Goal: Task Accomplishment & Management: Complete application form

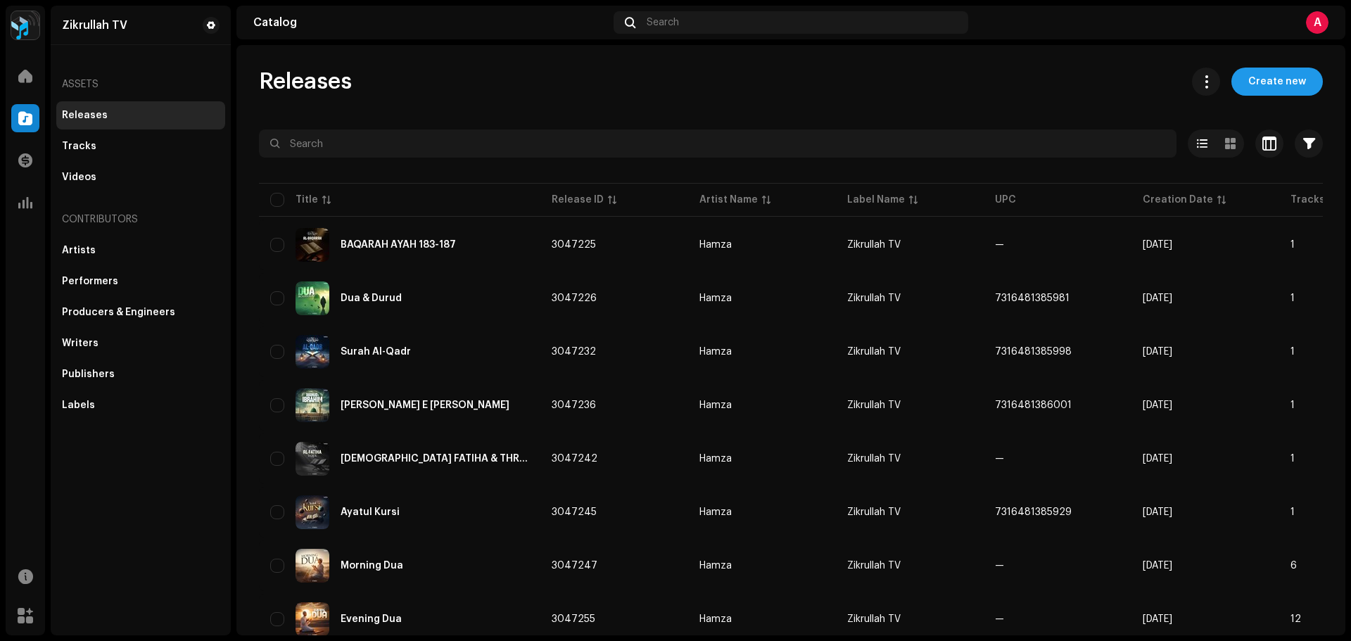
click at [1271, 83] on span "Create new" at bounding box center [1277, 82] width 58 height 28
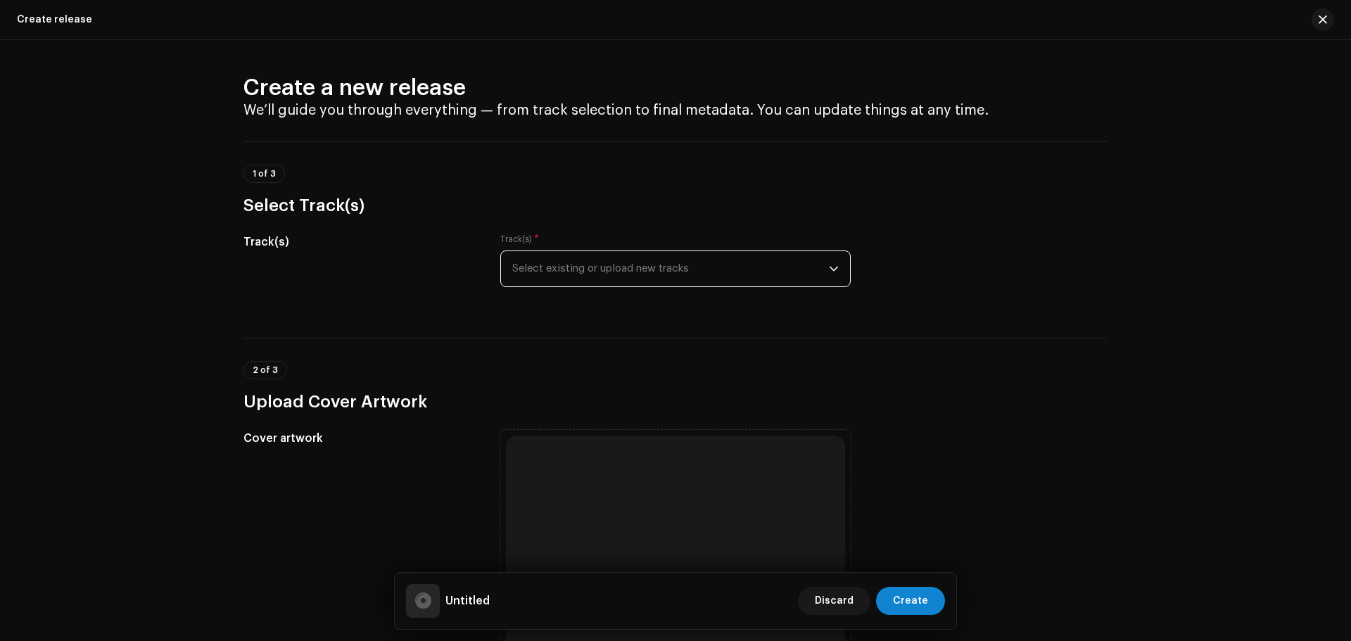
click at [648, 258] on span "Select existing or upload new tracks" at bounding box center [670, 268] width 317 height 35
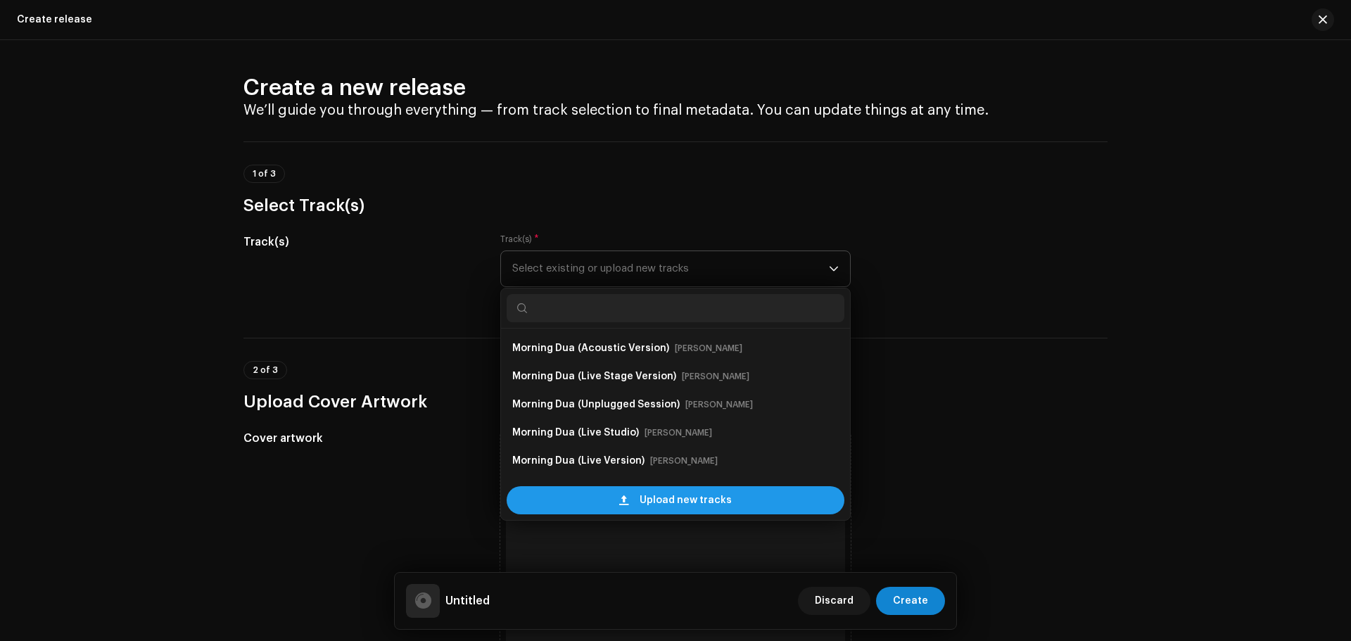
scroll to position [23, 0]
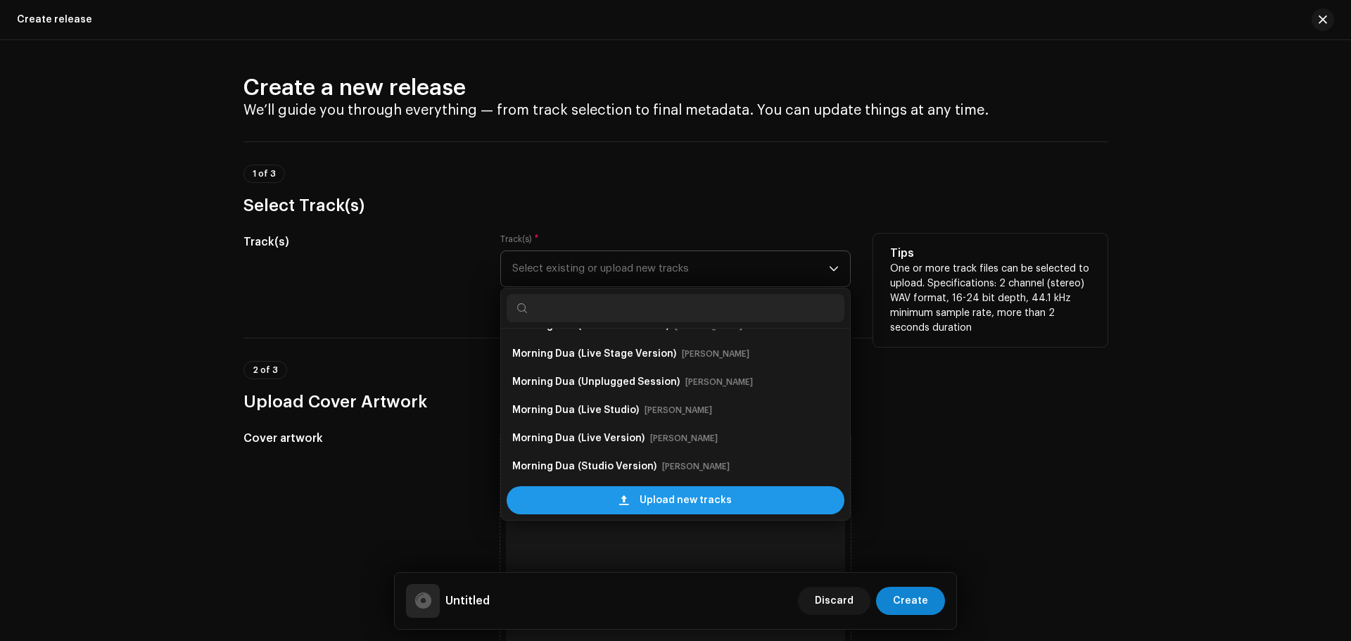
click at [689, 492] on span "Upload new tracks" at bounding box center [686, 500] width 92 height 28
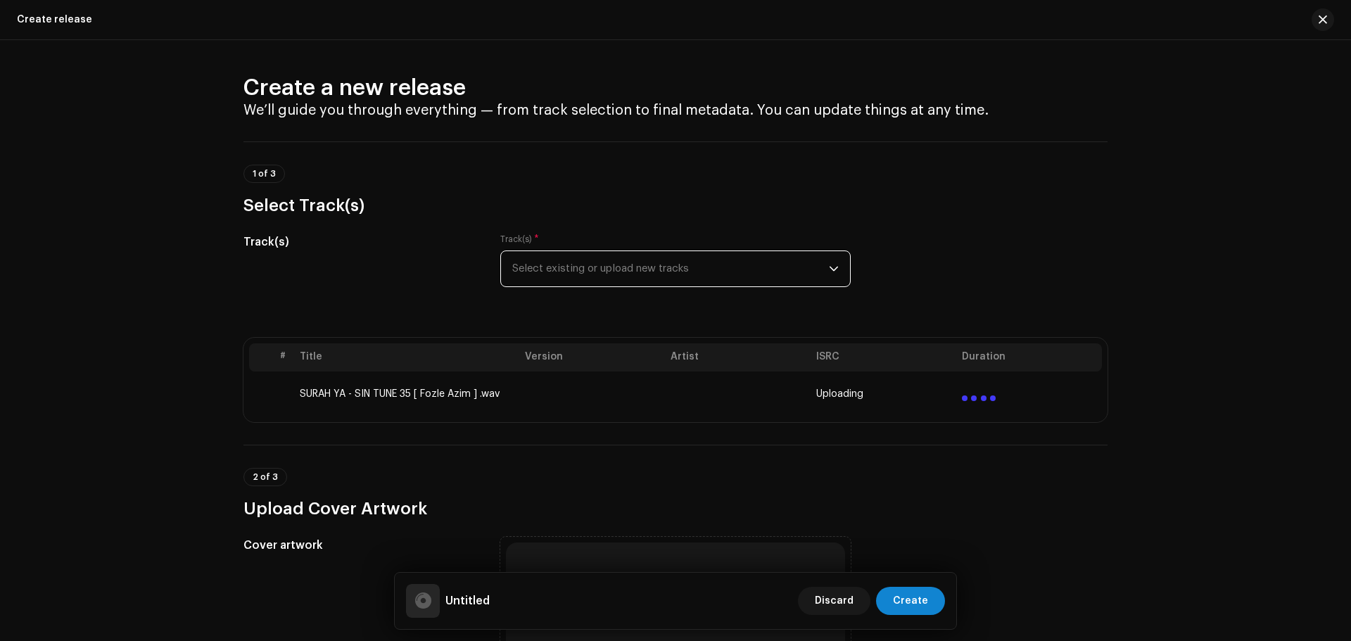
click at [631, 512] on h3 "Upload Cover Artwork" at bounding box center [675, 509] width 864 height 23
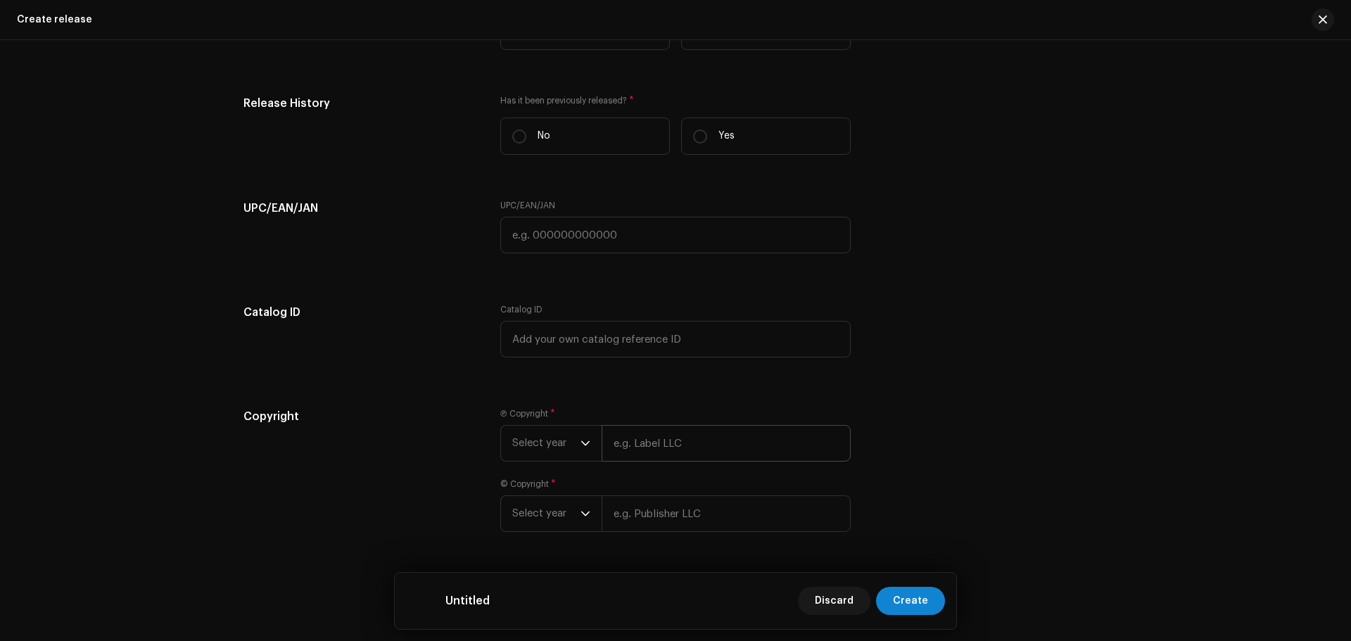
scroll to position [2013, 0]
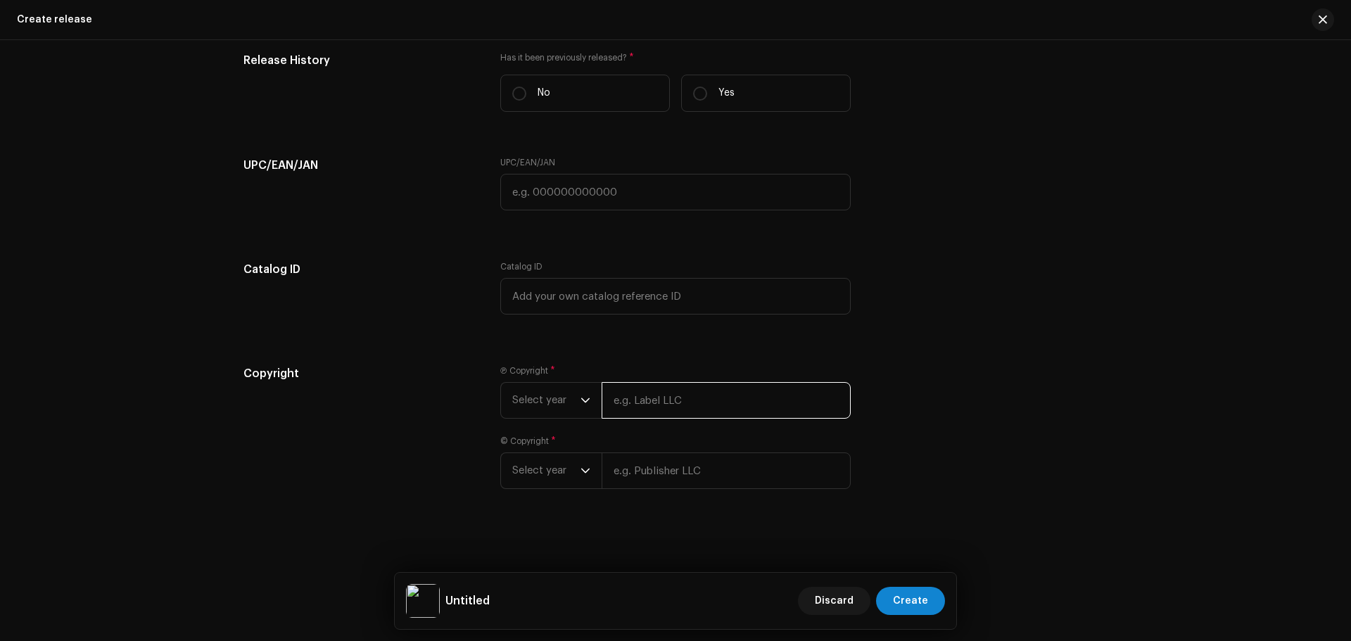
click at [685, 402] on input "text" at bounding box center [726, 400] width 249 height 37
paste input "Zikrullah TV"
type input "Zikrullah TV"
click at [649, 478] on input "text" at bounding box center [726, 471] width 249 height 37
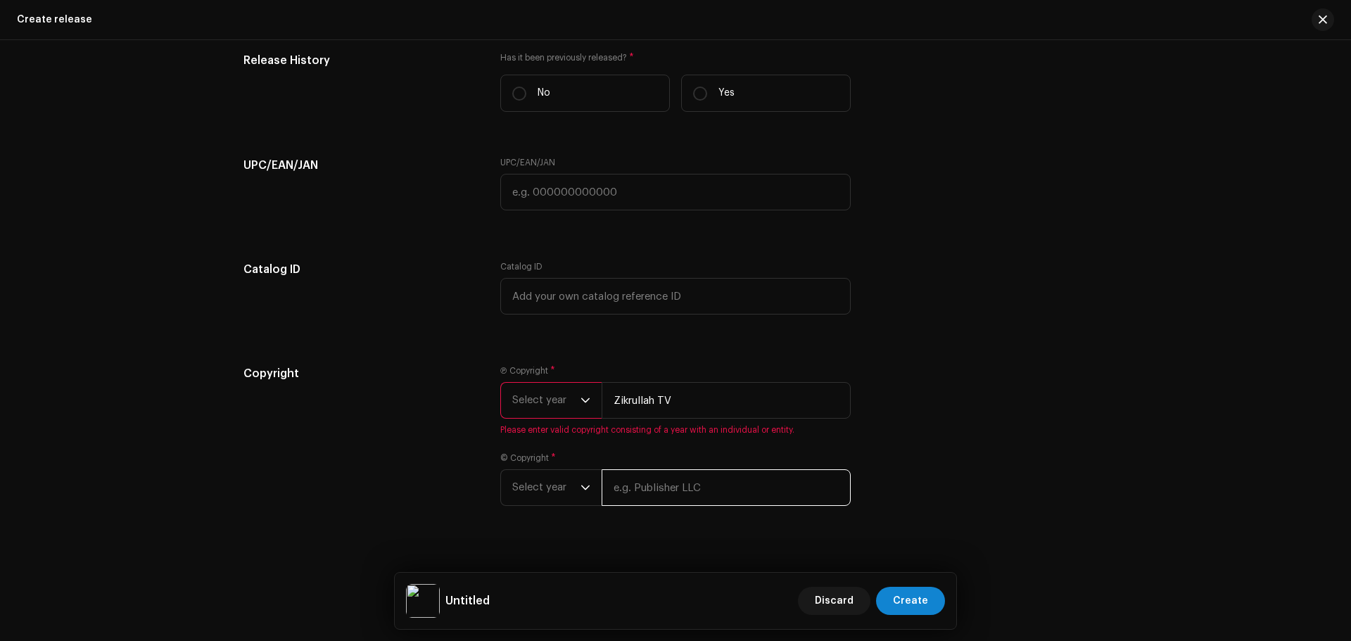
paste input "Zikrullah TV"
type input "Zikrullah TV"
click at [569, 486] on span "Select year" at bounding box center [546, 487] width 68 height 35
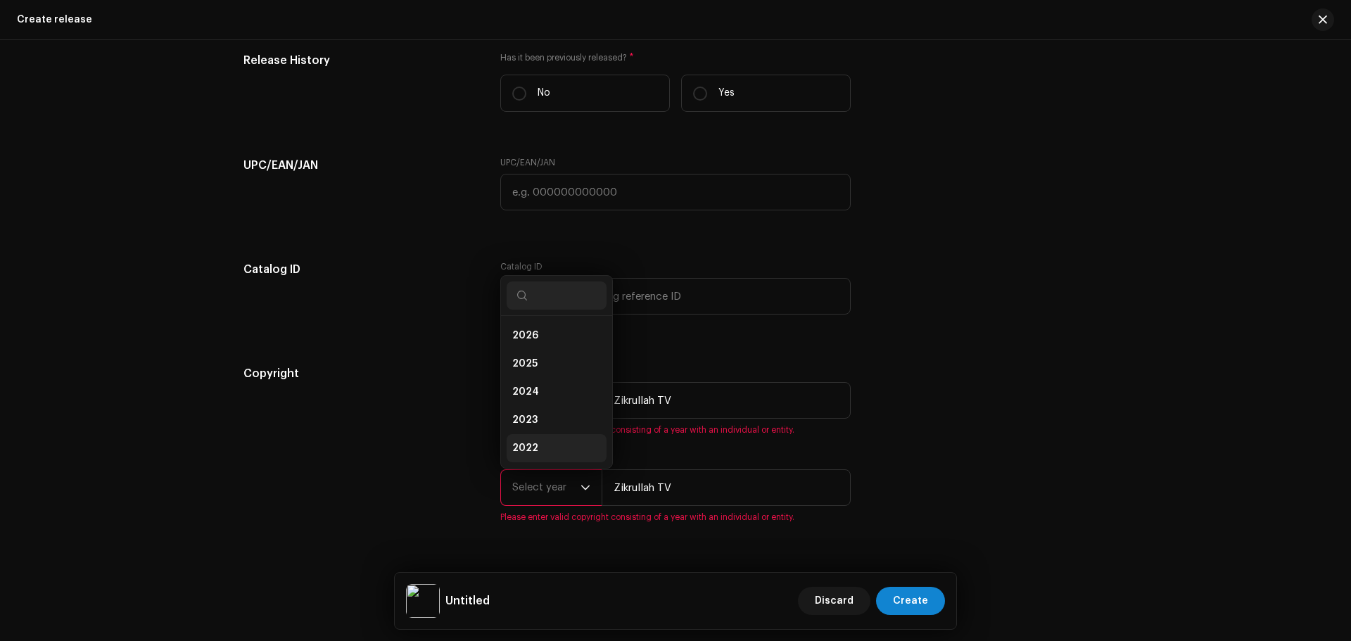
scroll to position [23, 0]
drag, startPoint x: 538, startPoint y: 338, endPoint x: 538, endPoint y: 352, distance: 14.1
click at [538, 337] on li "2025" at bounding box center [557, 341] width 100 height 28
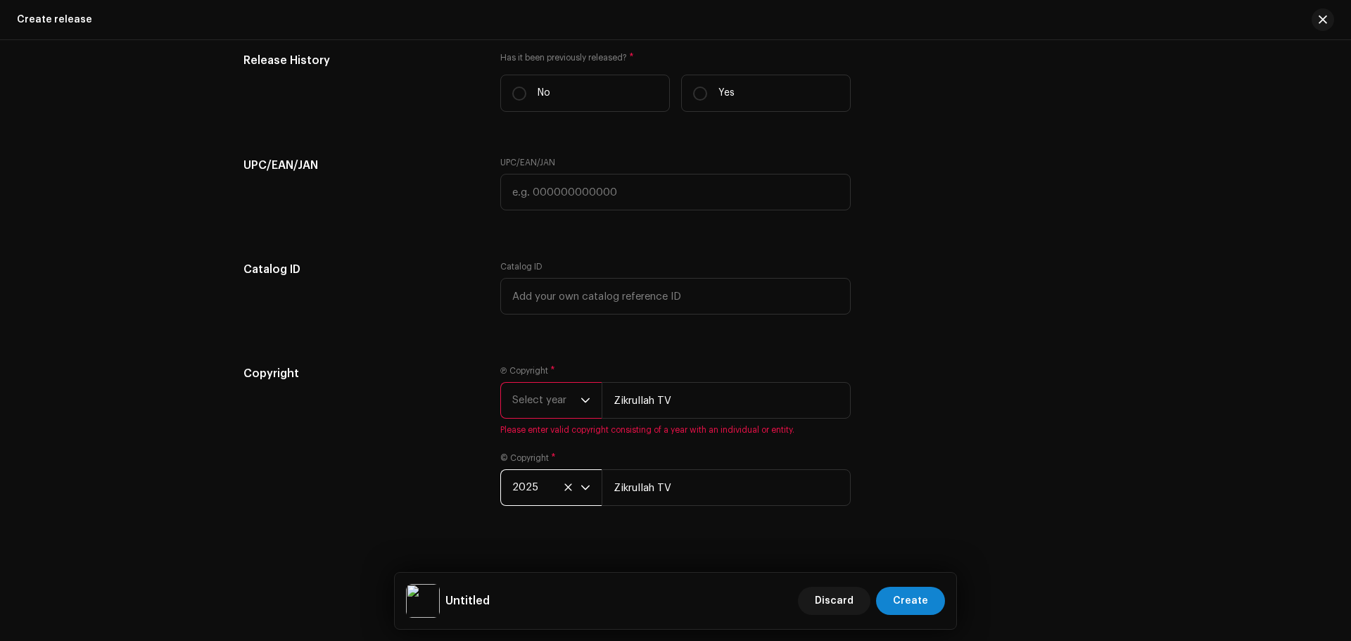
click at [548, 398] on span "Select year" at bounding box center [546, 400] width 68 height 35
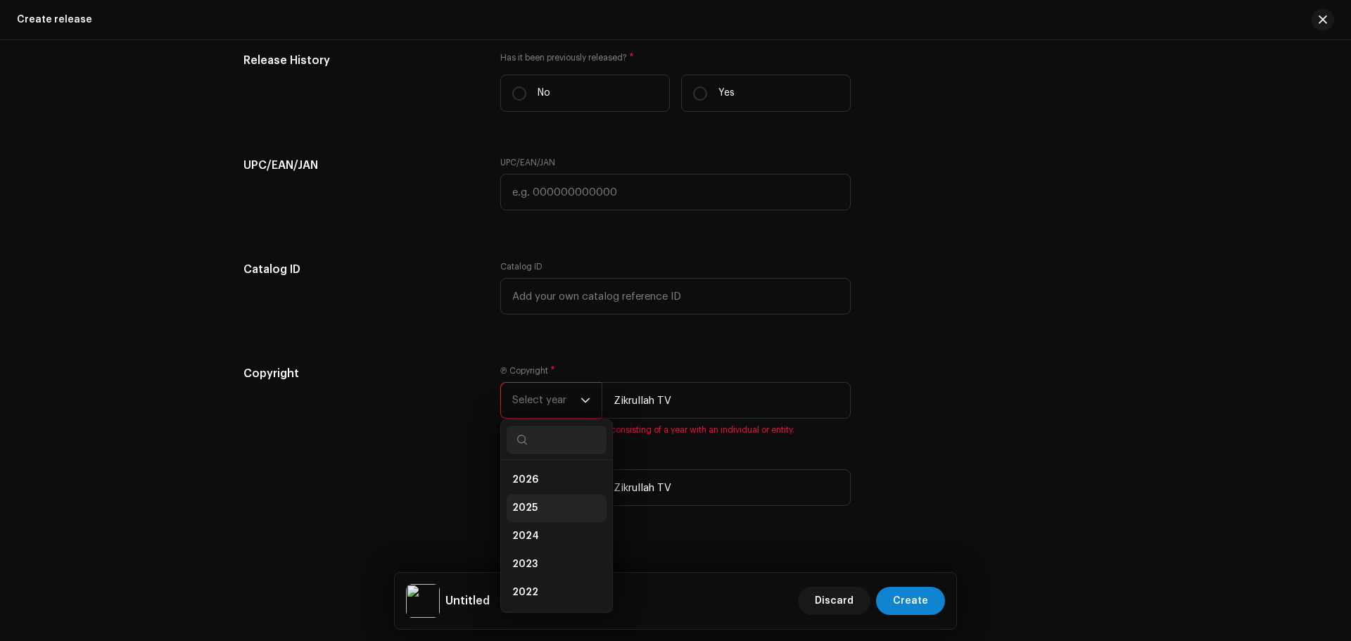
drag, startPoint x: 528, startPoint y: 500, endPoint x: 524, endPoint y: 492, distance: 9.4
click at [527, 500] on li "2025" at bounding box center [557, 508] width 100 height 28
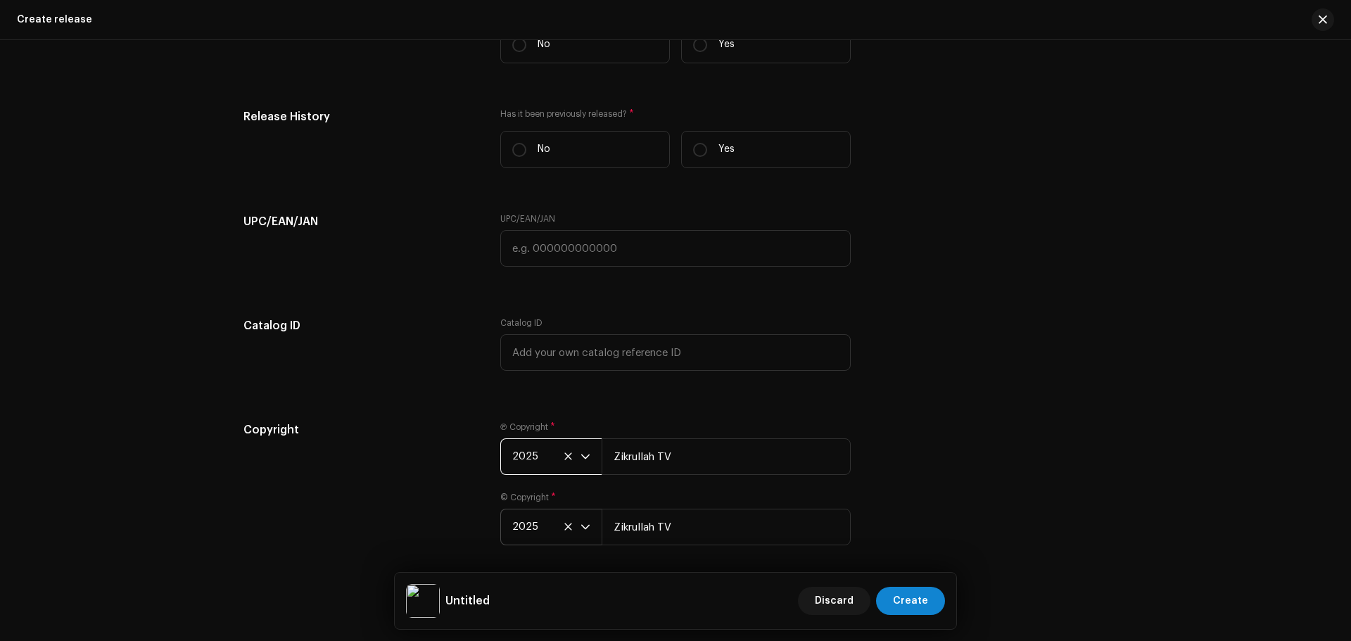
scroll to position [1873, 0]
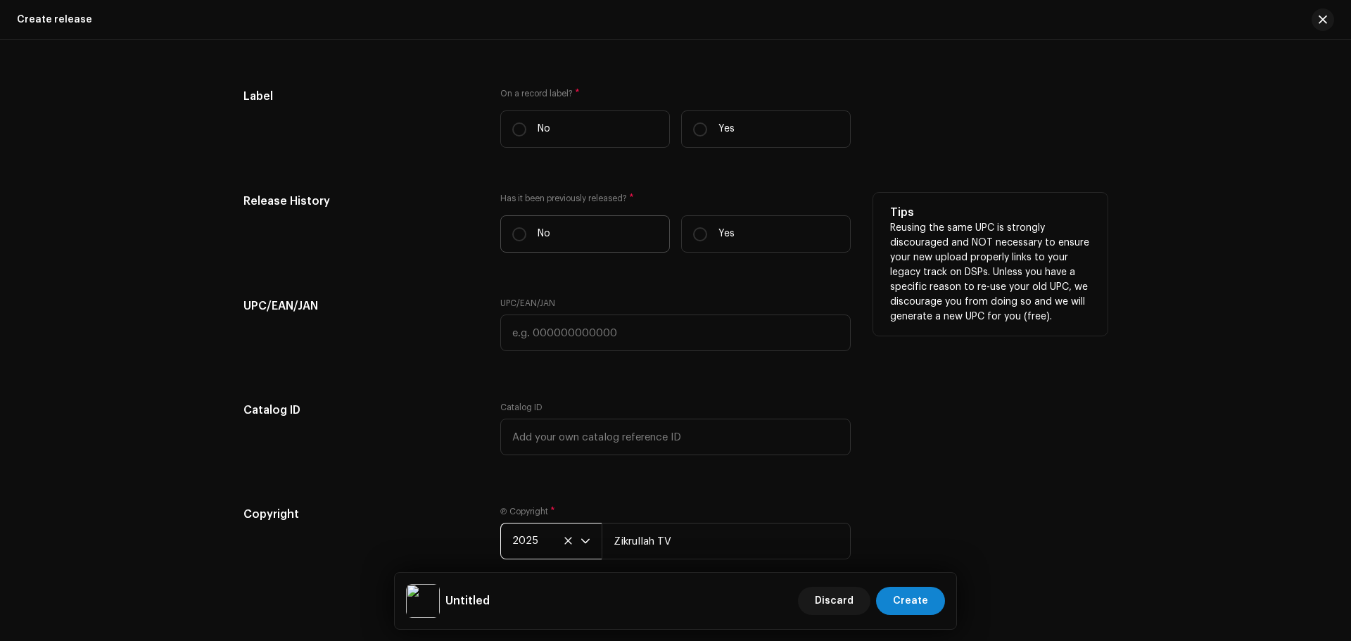
click at [505, 222] on label "No" at bounding box center [585, 233] width 170 height 37
click at [512, 227] on input "No" at bounding box center [519, 234] width 14 height 14
radio input "true"
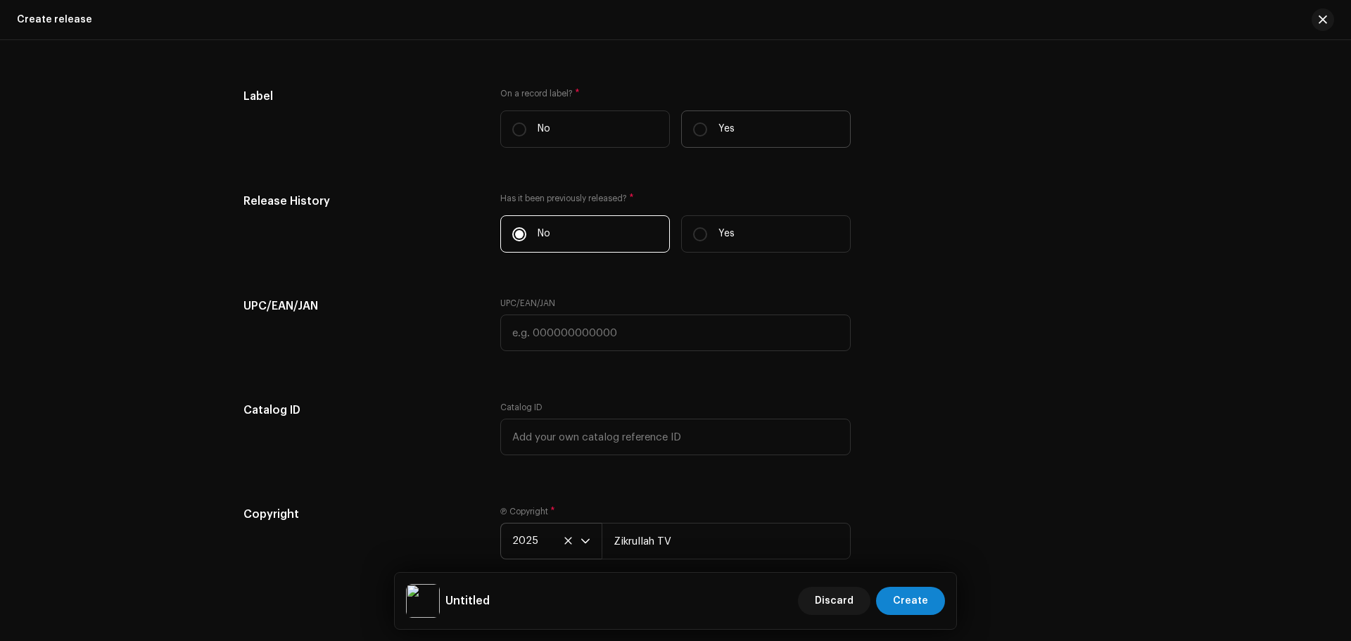
click at [772, 118] on label "Yes" at bounding box center [766, 128] width 170 height 37
click at [707, 122] on input "Yes" at bounding box center [700, 129] width 14 height 14
radio input "true"
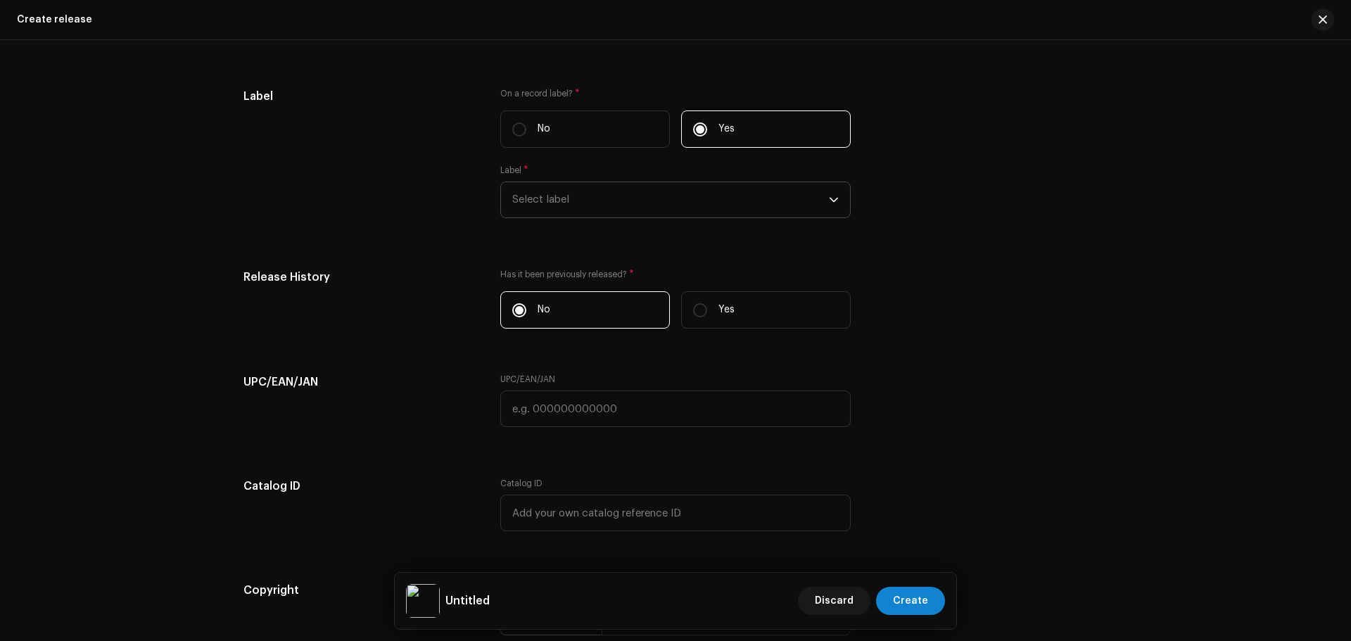
click at [688, 189] on span "Select label" at bounding box center [670, 199] width 317 height 35
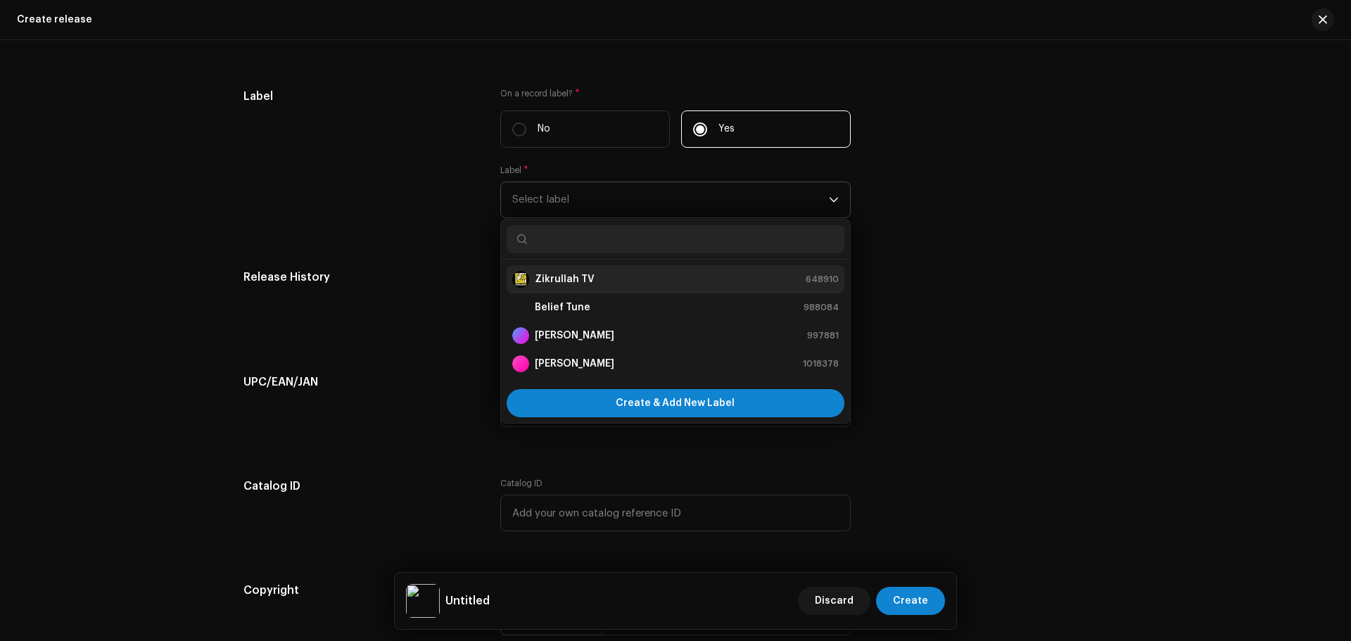
click at [552, 277] on strong "Zikrullah TV" at bounding box center [565, 279] width 60 height 14
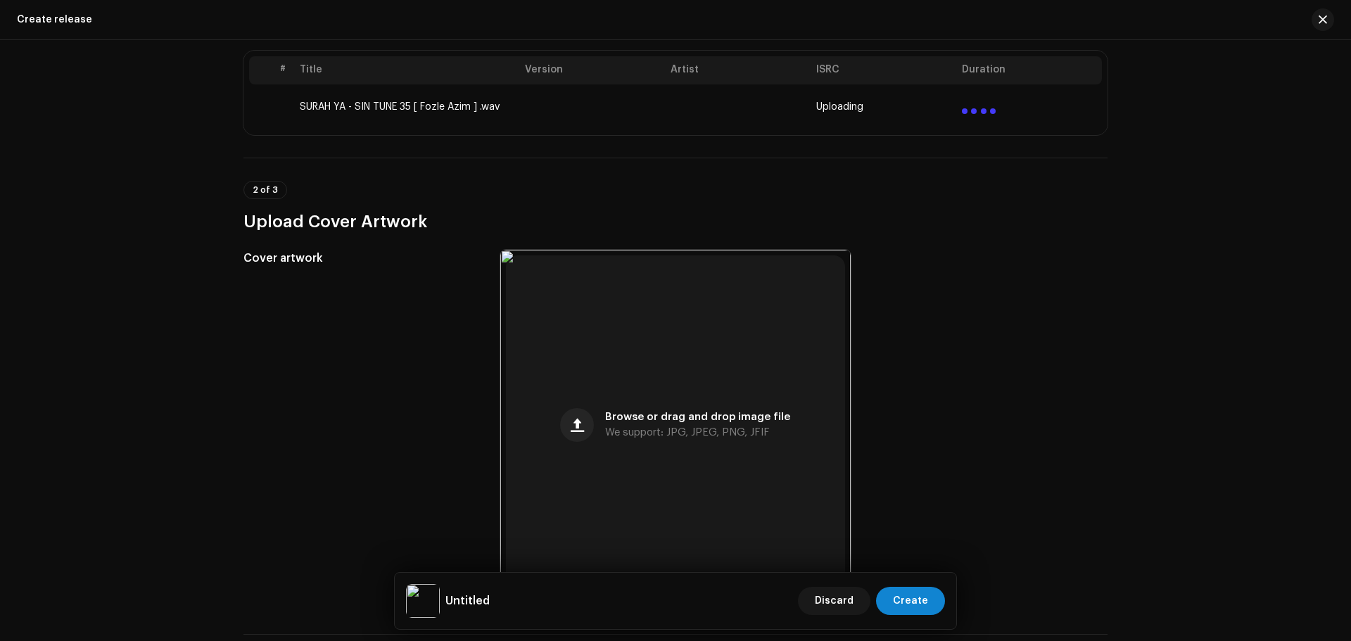
scroll to position [119, 0]
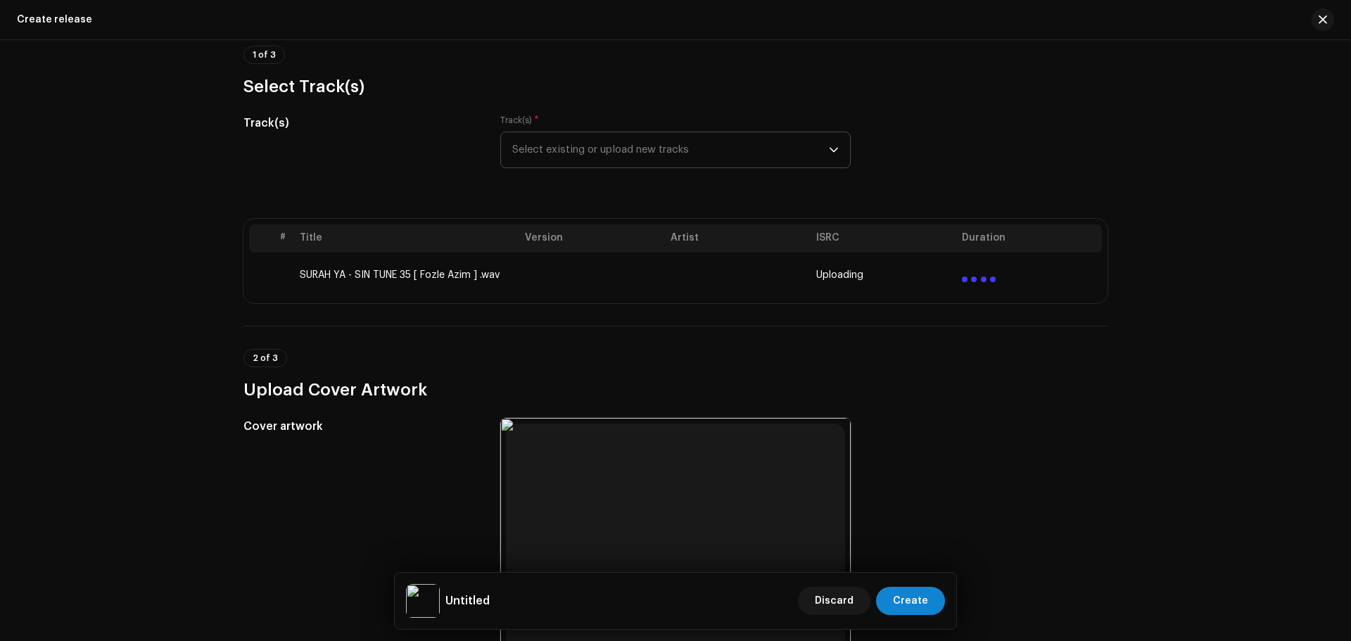
click at [1177, 355] on div "Create a new release We’ll guide you through everything — from track selection …" at bounding box center [675, 340] width 1351 height 601
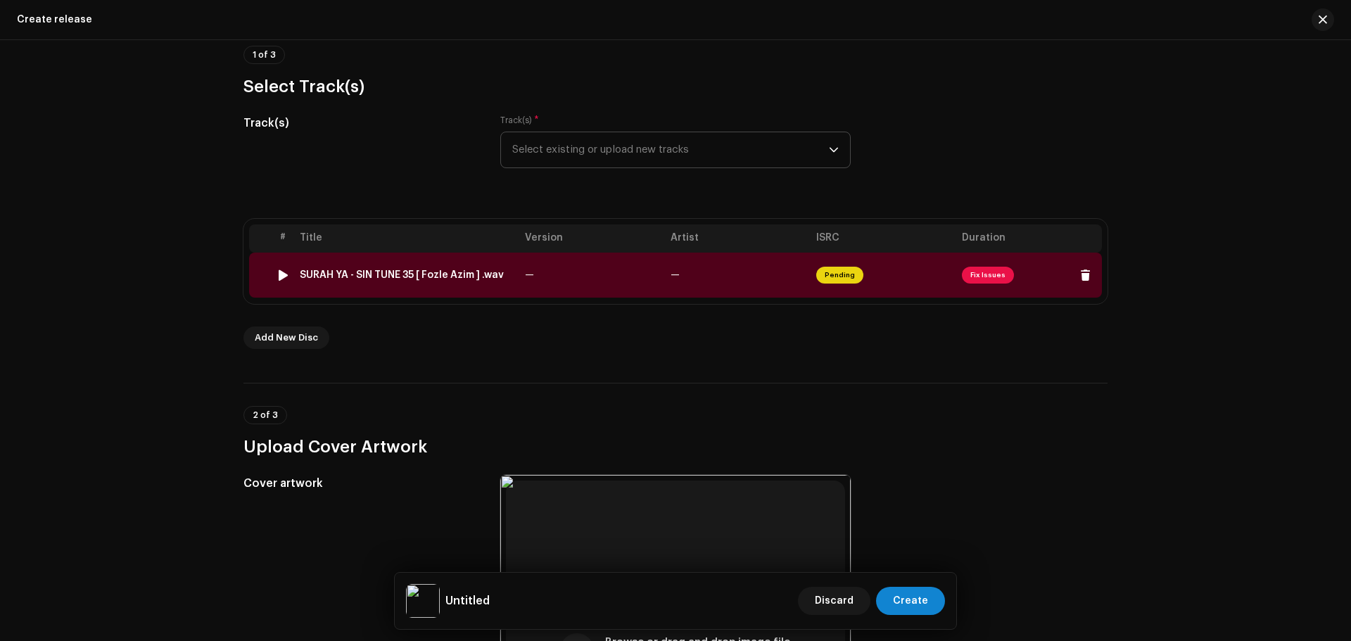
click at [992, 274] on span "Fix Issues" at bounding box center [988, 275] width 52 height 17
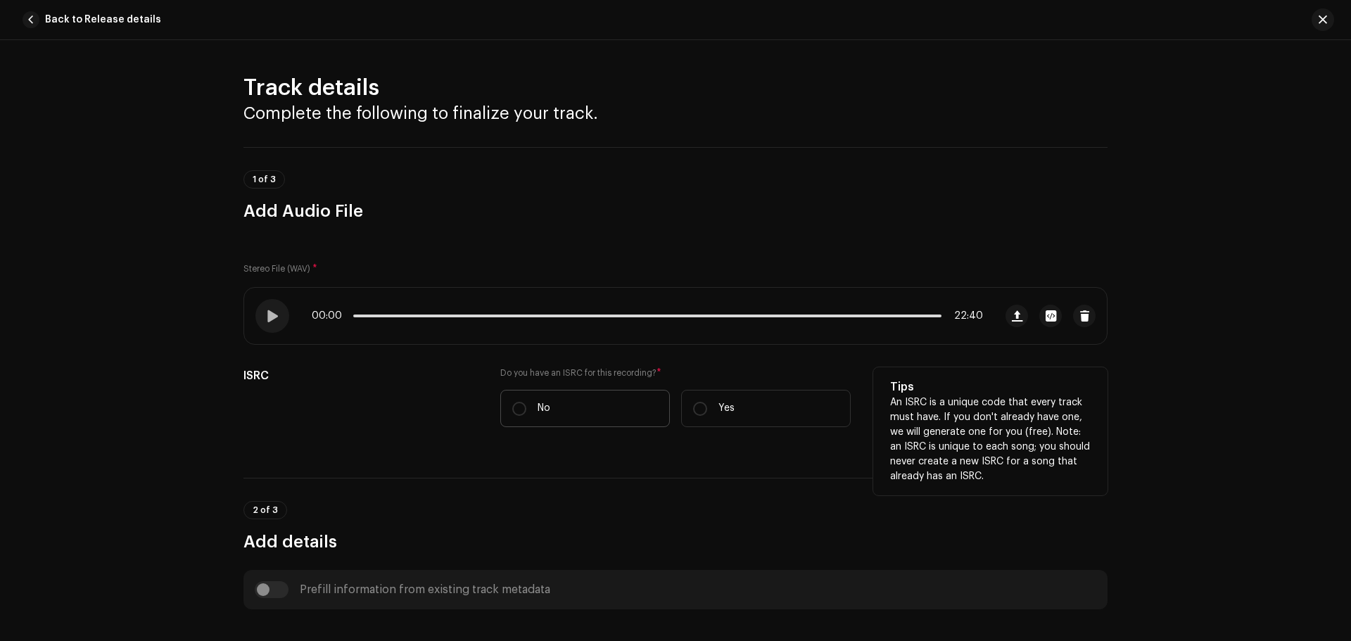
click at [578, 396] on label "No" at bounding box center [585, 408] width 170 height 37
click at [526, 402] on input "No" at bounding box center [519, 409] width 14 height 14
radio input "true"
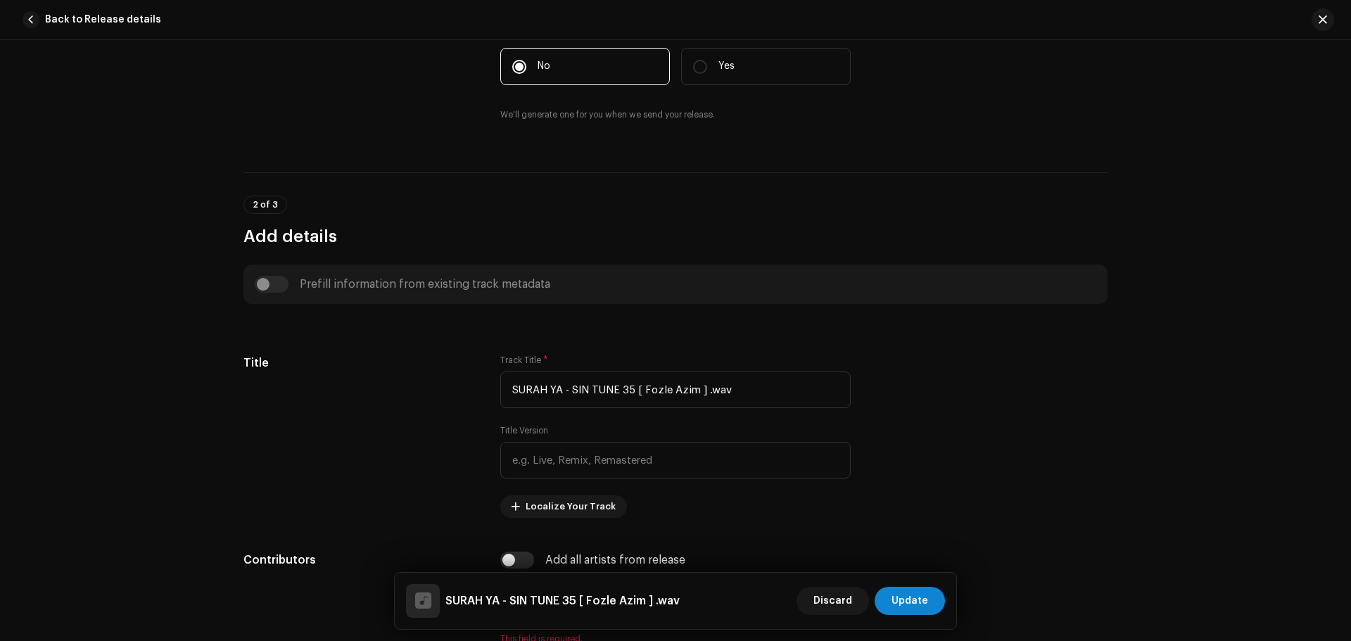
scroll to position [493, 0]
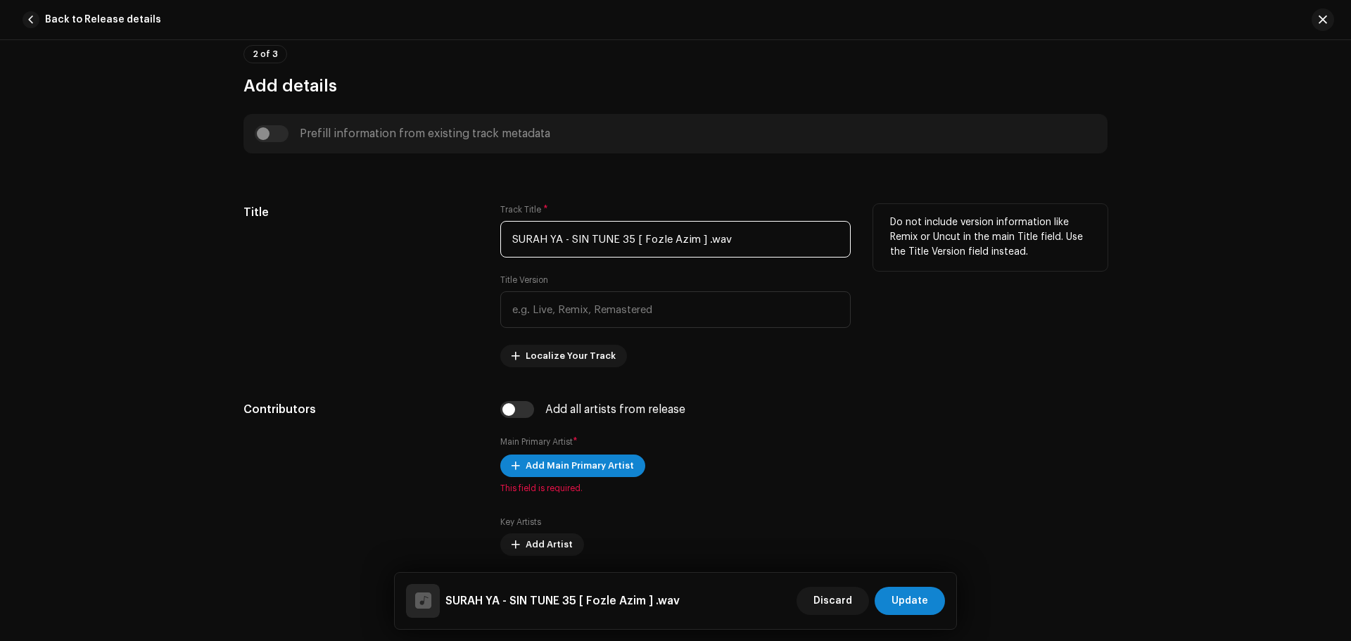
drag, startPoint x: 747, startPoint y: 234, endPoint x: 254, endPoint y: 243, distance: 493.4
click at [254, 243] on div "Title Track Title * SURAH YA - SIN TUNE 35 [ Fozle Azim ] .wav Title Version Lo…" at bounding box center [675, 285] width 864 height 163
paste input "urah Yaseen"
type input "Surah Yaseen"
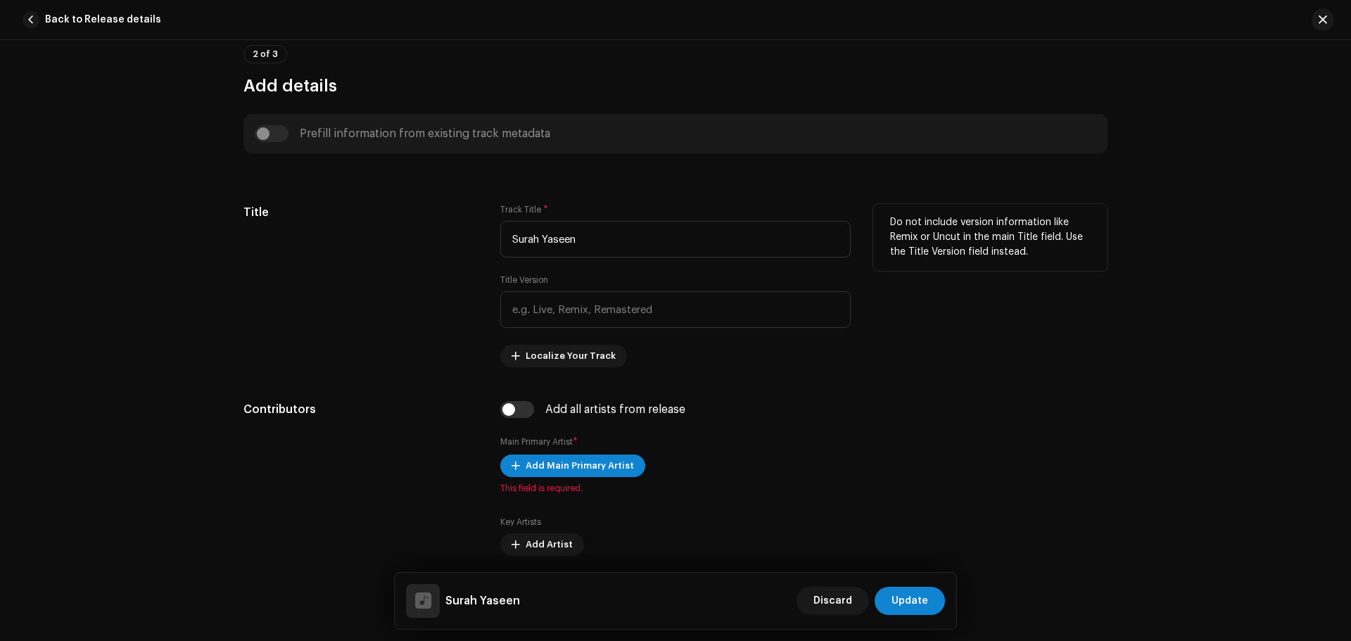
click at [291, 293] on div "Title" at bounding box center [360, 285] width 234 height 163
click at [573, 364] on span "Localize Your Track" at bounding box center [571, 356] width 90 height 28
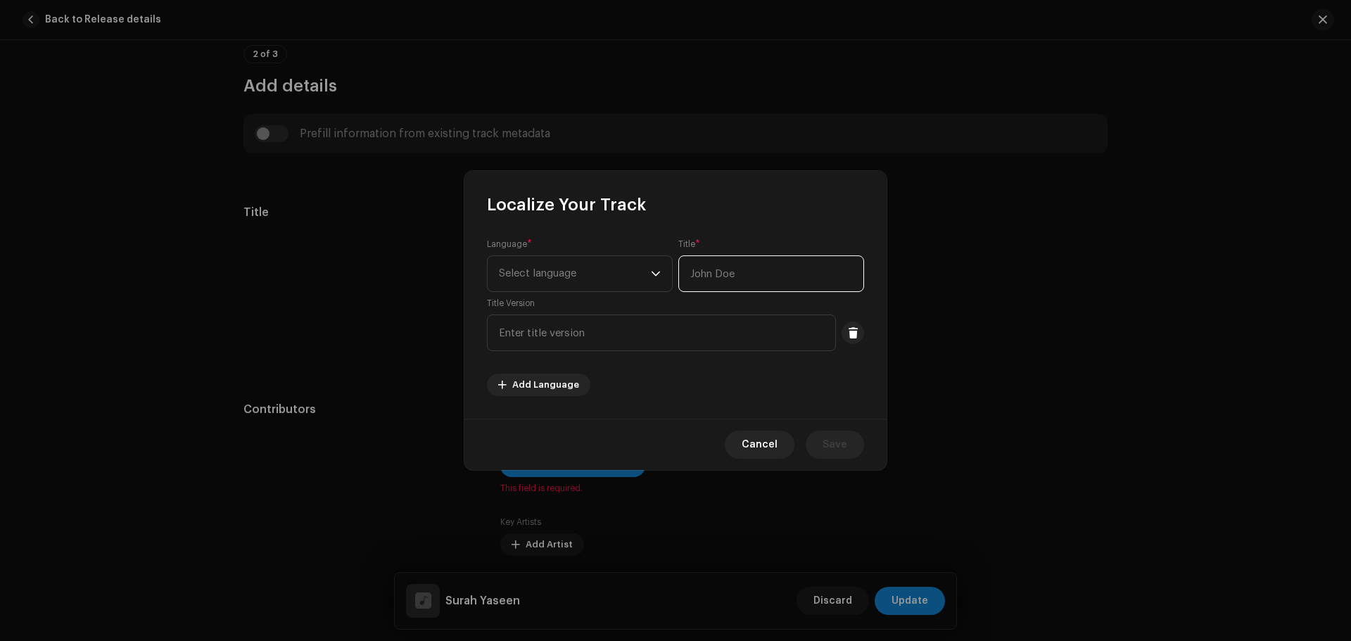
click at [726, 279] on input "text" at bounding box center [771, 273] width 186 height 37
paste input "سورة يس"
type input "سورة يس"
click at [589, 280] on span "Select language" at bounding box center [575, 273] width 152 height 35
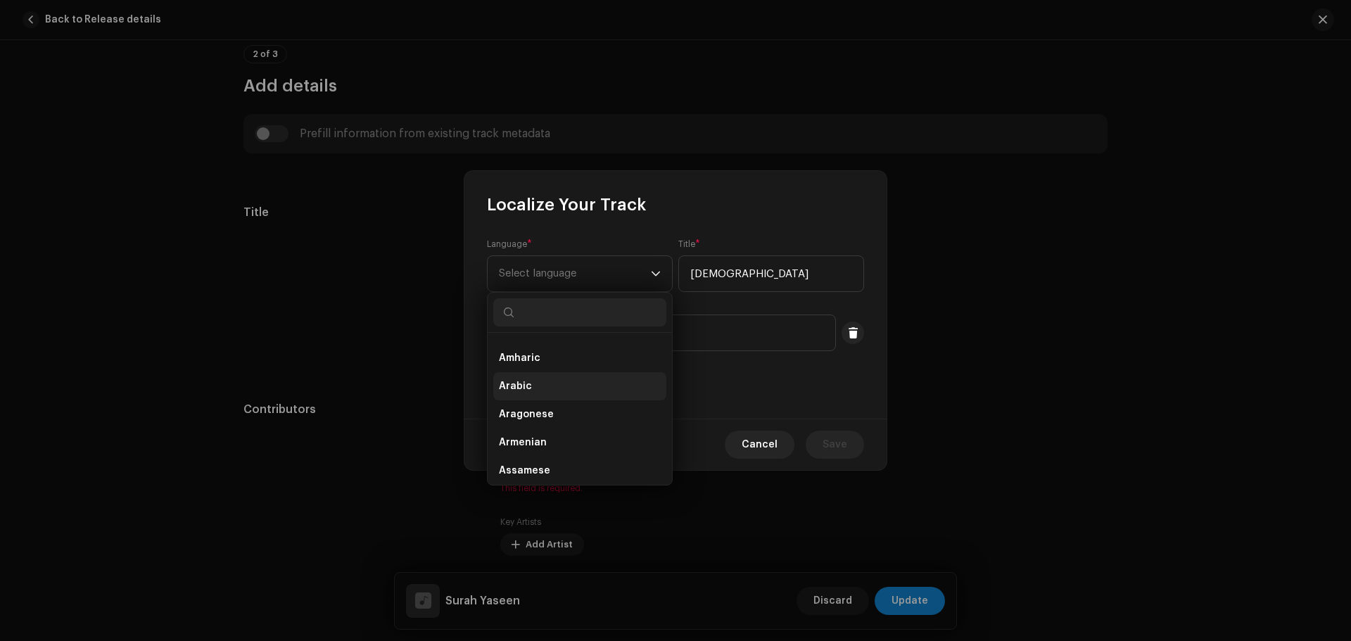
scroll to position [141, 0]
click at [551, 381] on li "Arabic" at bounding box center [579, 381] width 173 height 28
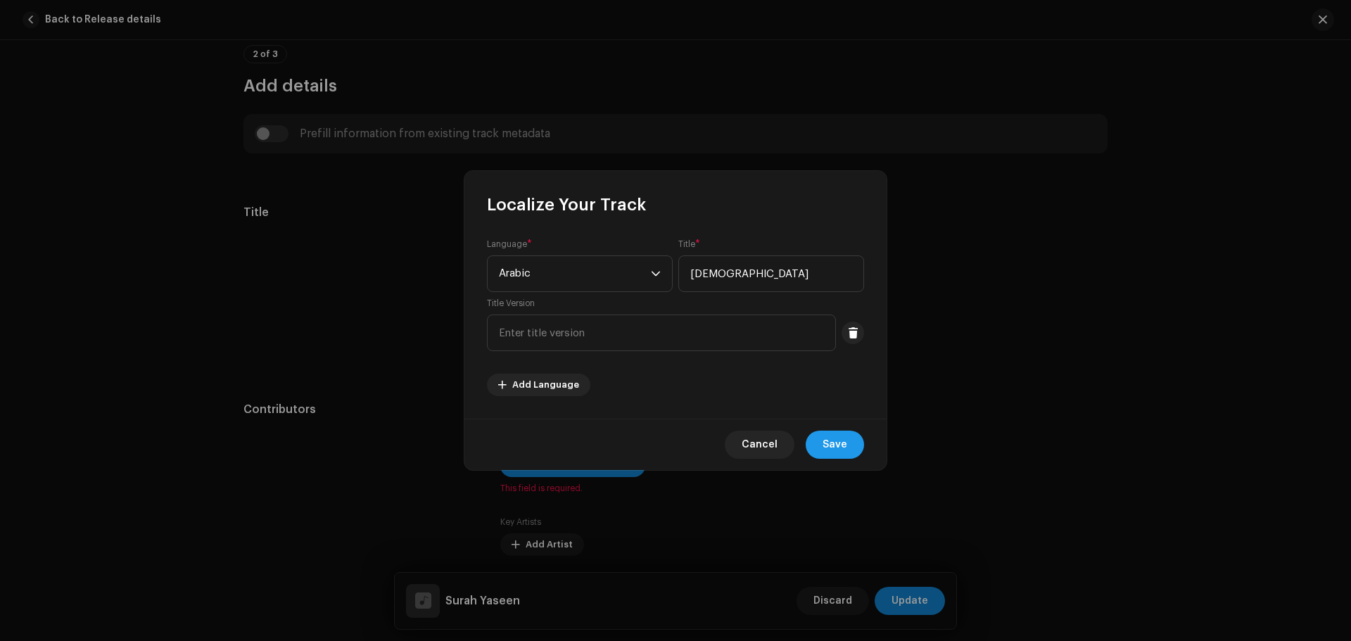
click at [840, 443] on span "Save" at bounding box center [835, 445] width 25 height 28
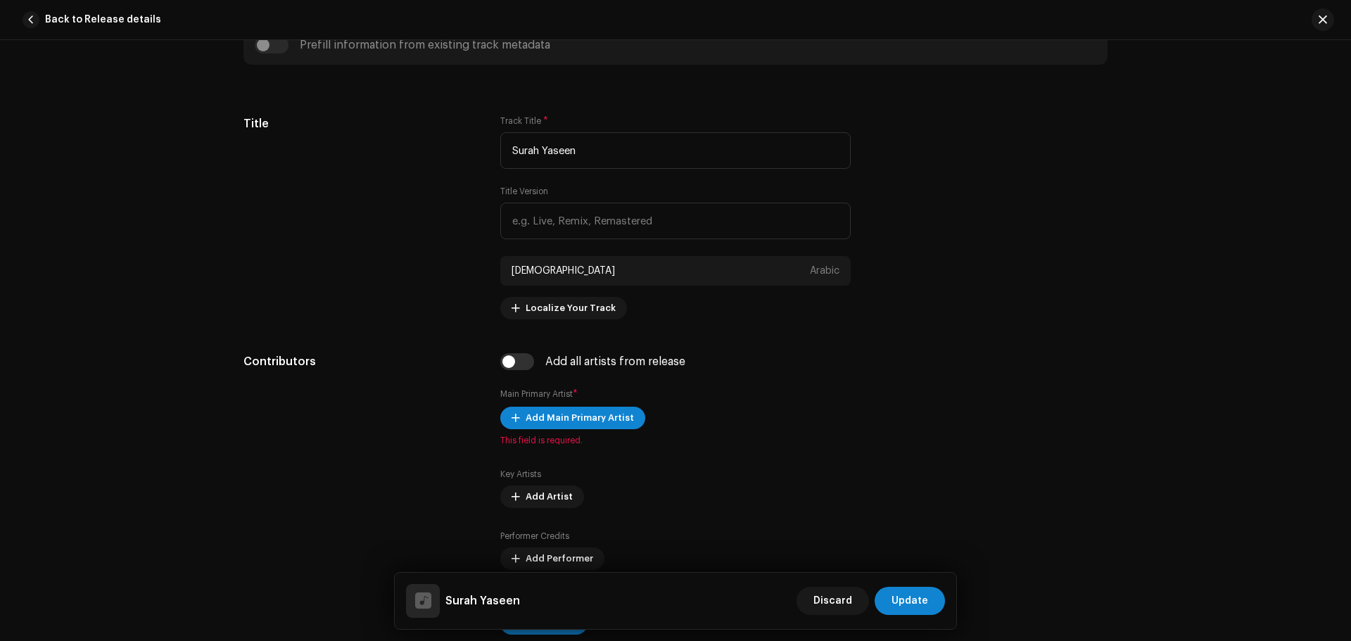
scroll to position [704, 0]
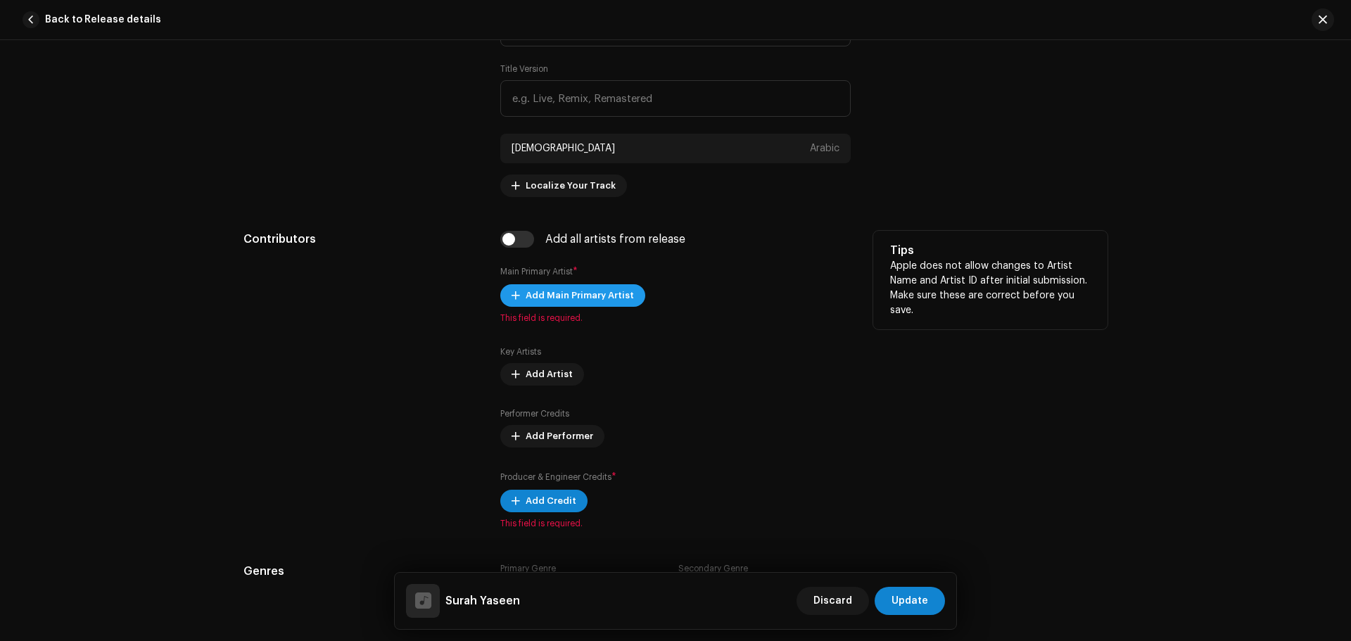
click at [545, 305] on span "Add Main Primary Artist" at bounding box center [580, 295] width 108 height 28
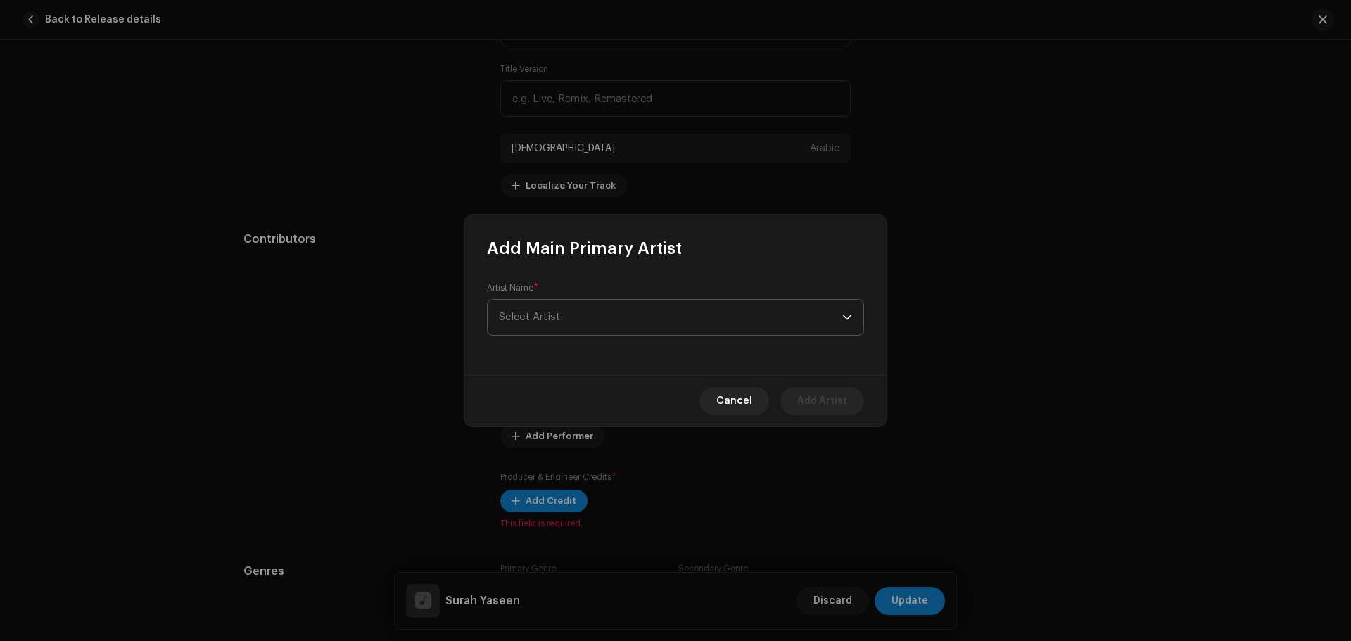
click at [578, 317] on span "Select Artist" at bounding box center [670, 317] width 343 height 35
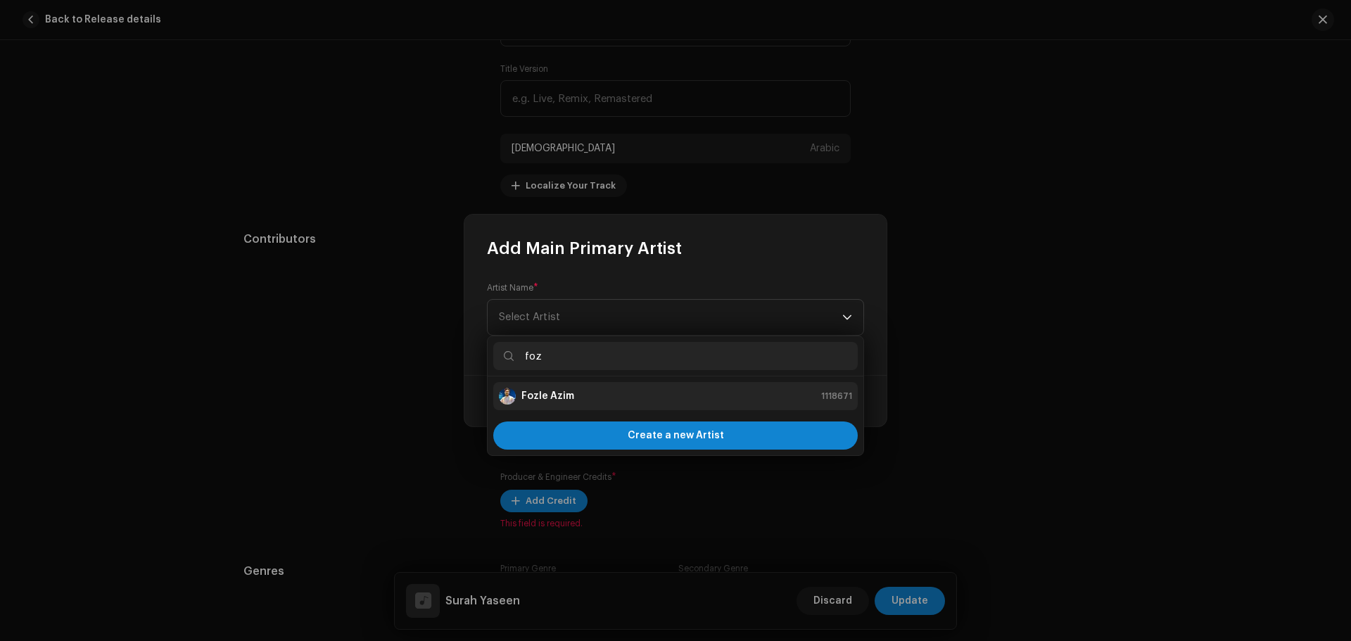
type input "foz"
click at [548, 391] on strong "Fozle Azim" at bounding box center [547, 396] width 53 height 14
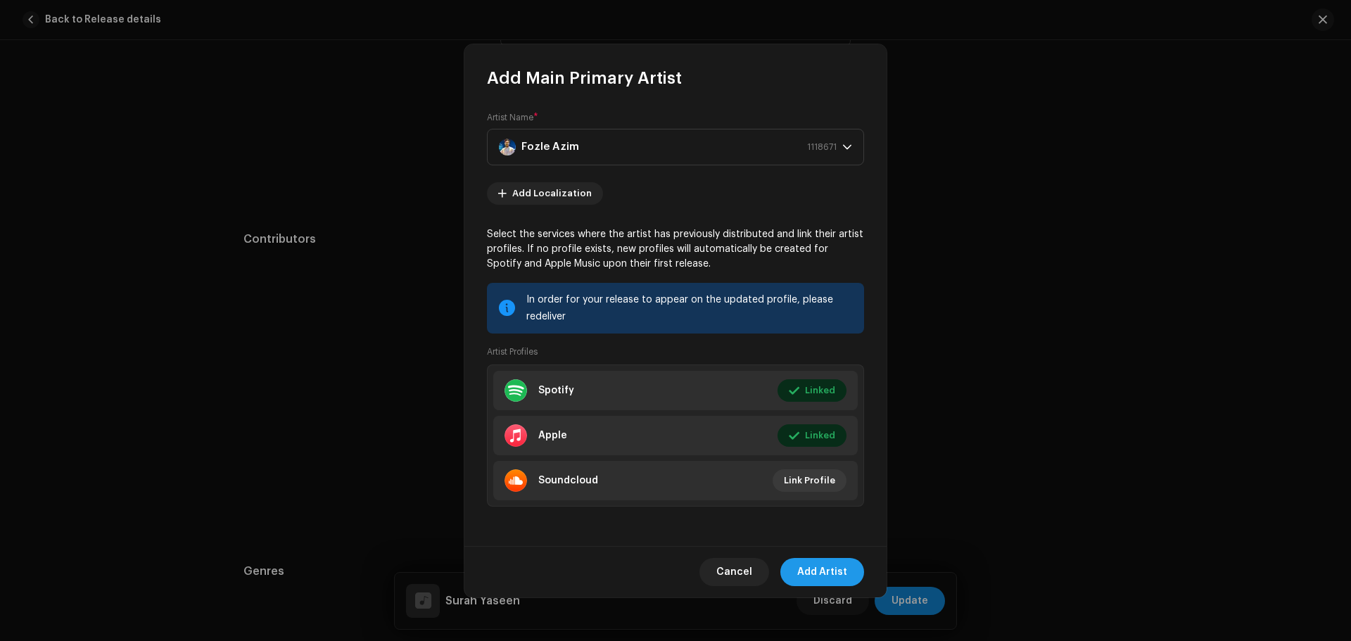
click at [816, 571] on span "Add Artist" at bounding box center [822, 572] width 50 height 28
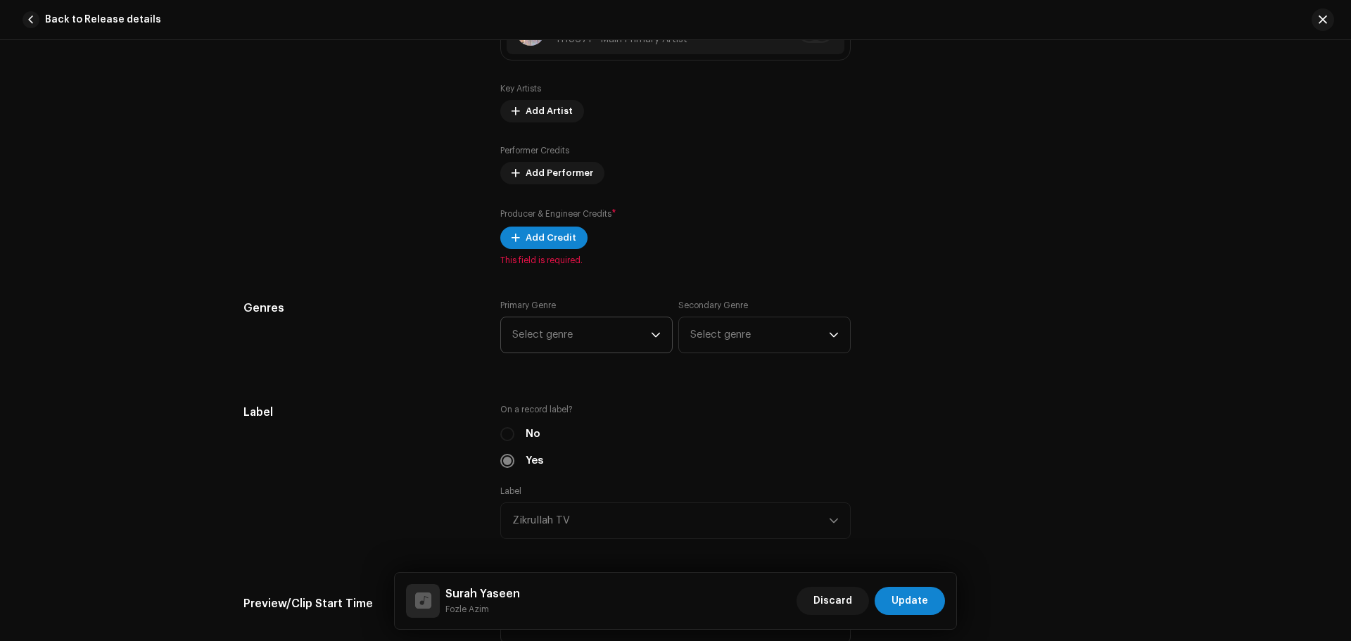
scroll to position [915, 0]
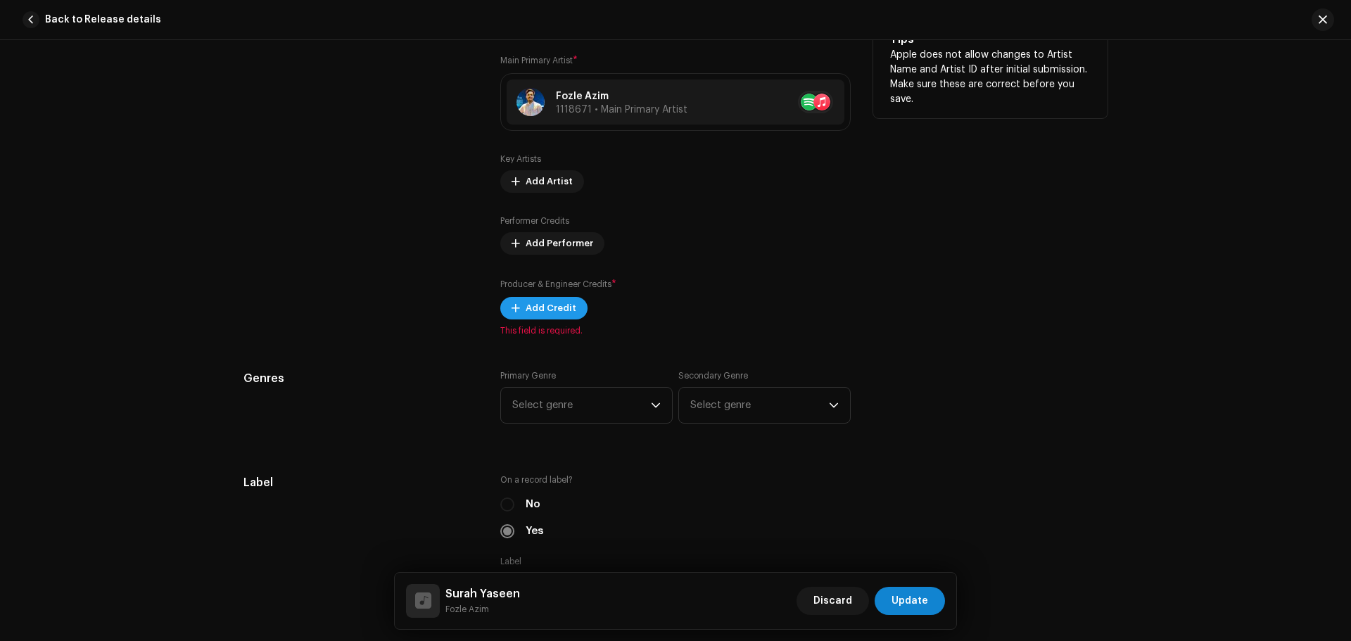
click at [543, 306] on span "Add Credit" at bounding box center [551, 308] width 51 height 28
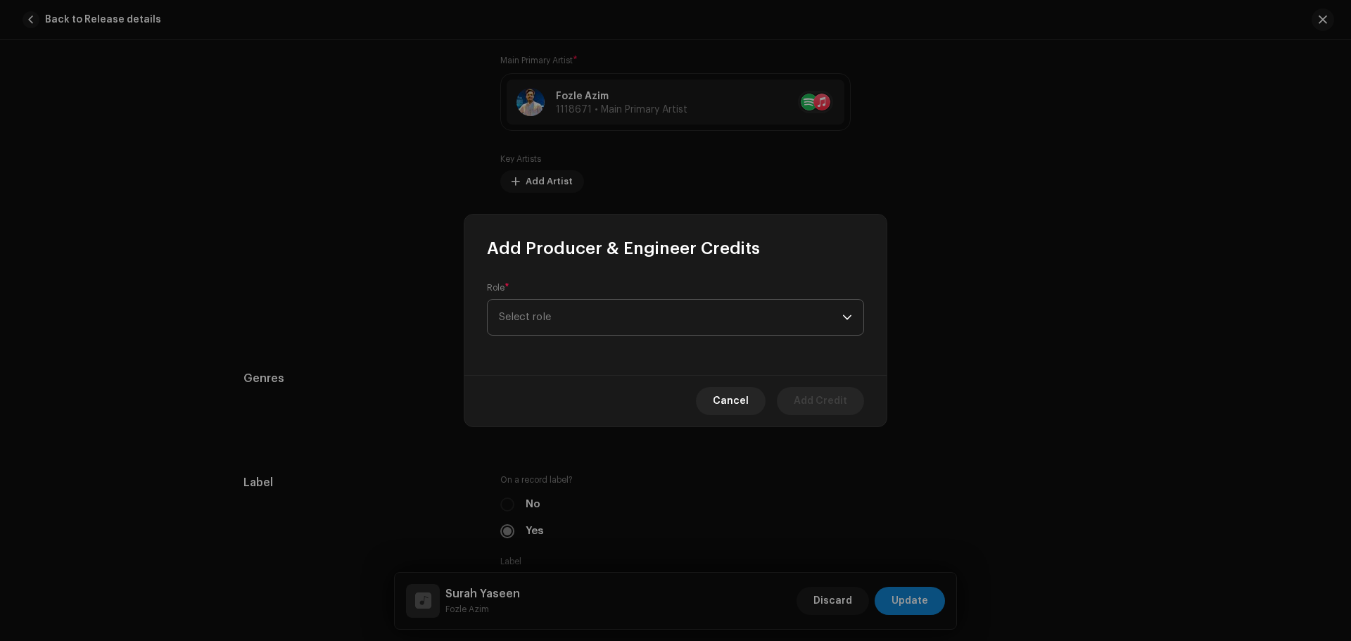
click at [563, 303] on span "Select role" at bounding box center [670, 317] width 343 height 35
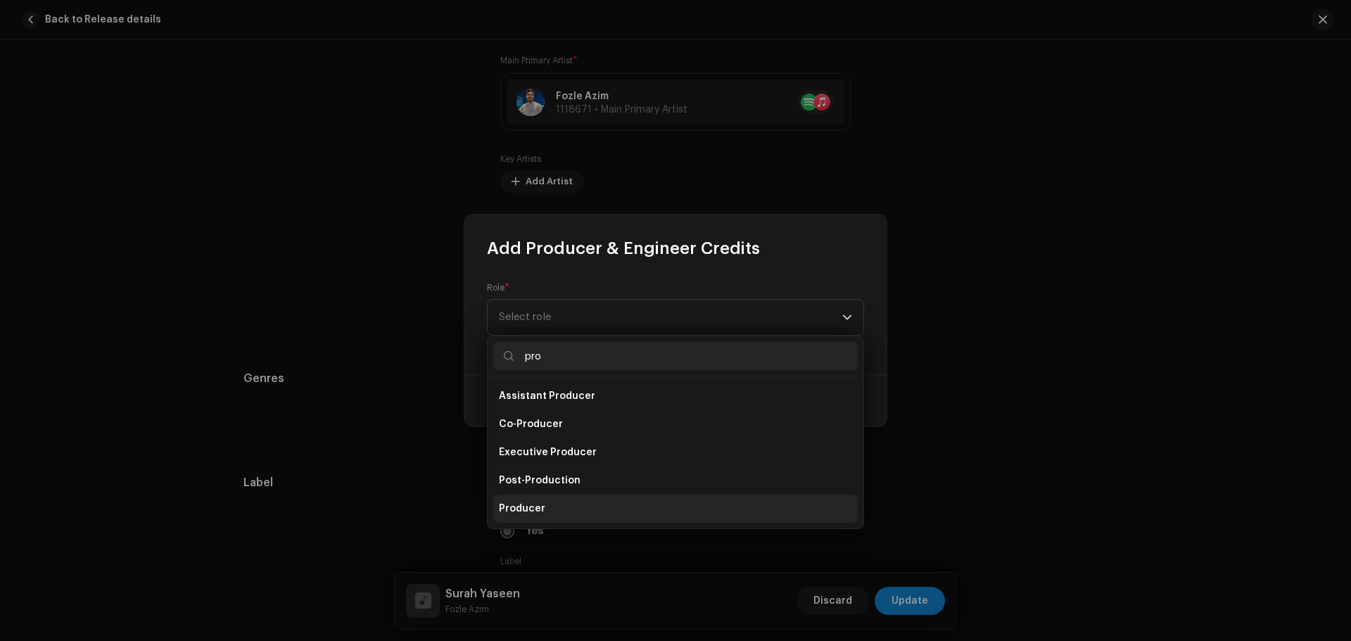
type input "pro"
click at [510, 501] on li "Producer" at bounding box center [675, 509] width 365 height 28
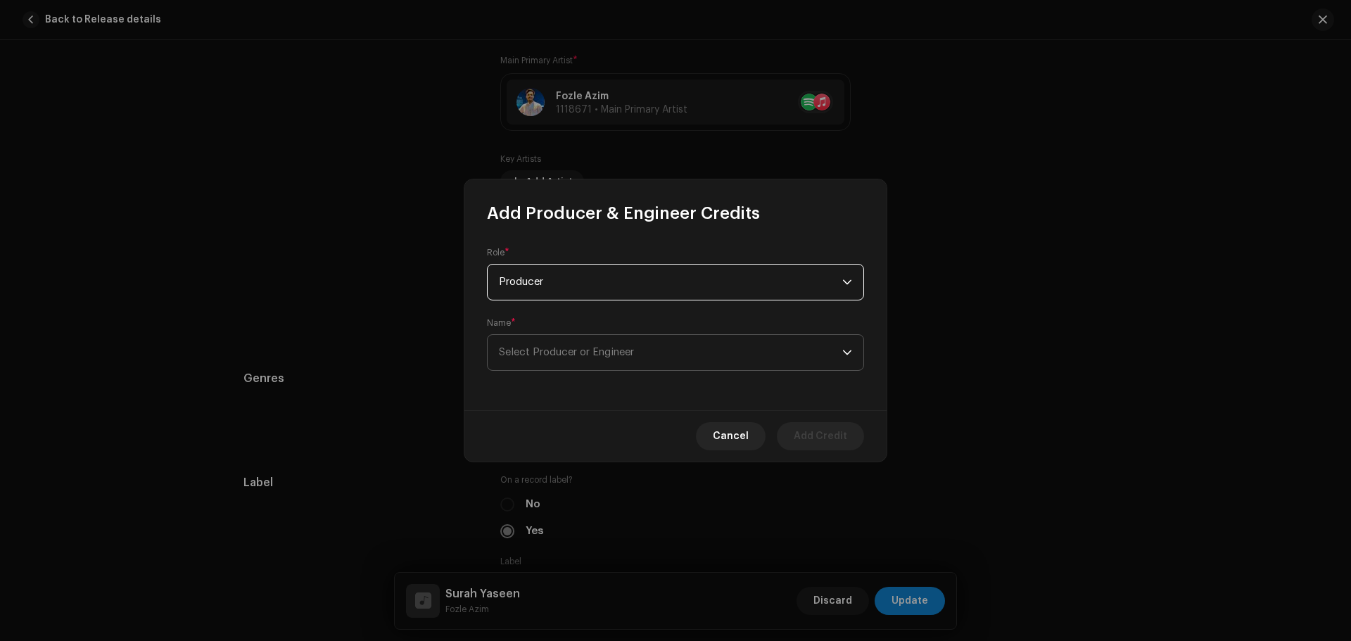
click at [557, 346] on span "Select Producer or Engineer" at bounding box center [670, 352] width 343 height 35
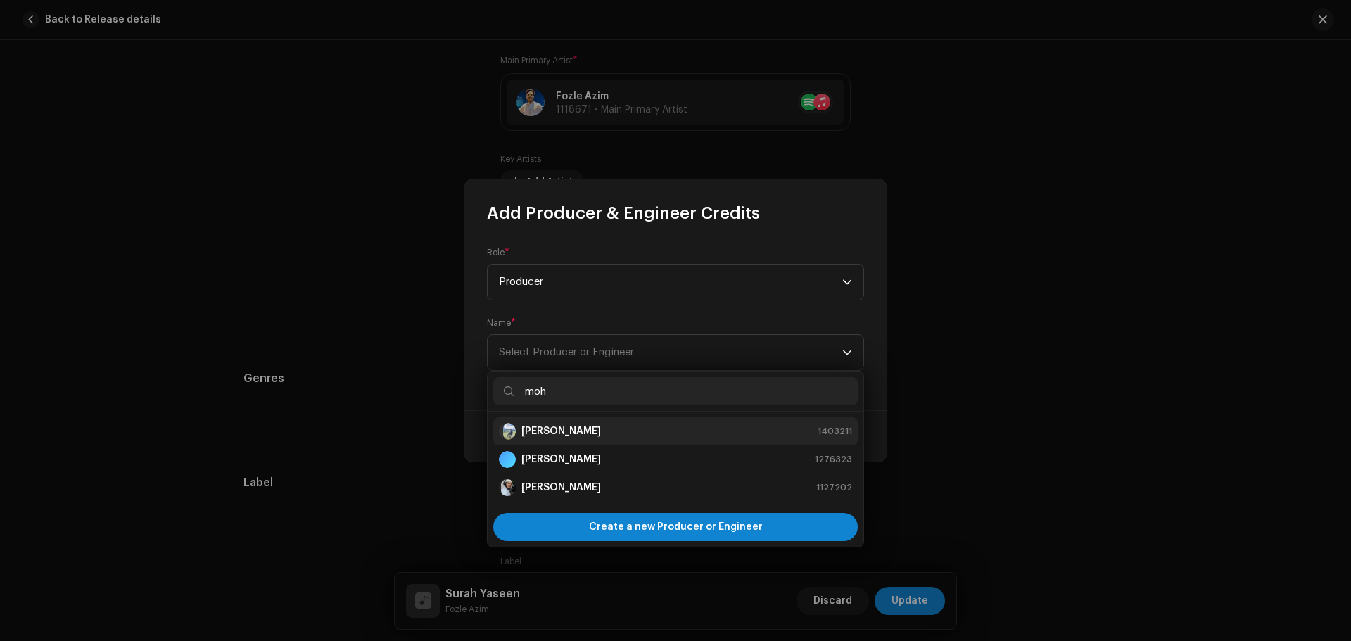
type input "moh"
click at [583, 429] on strong "Mohammad Amin Nadaf" at bounding box center [561, 431] width 80 height 14
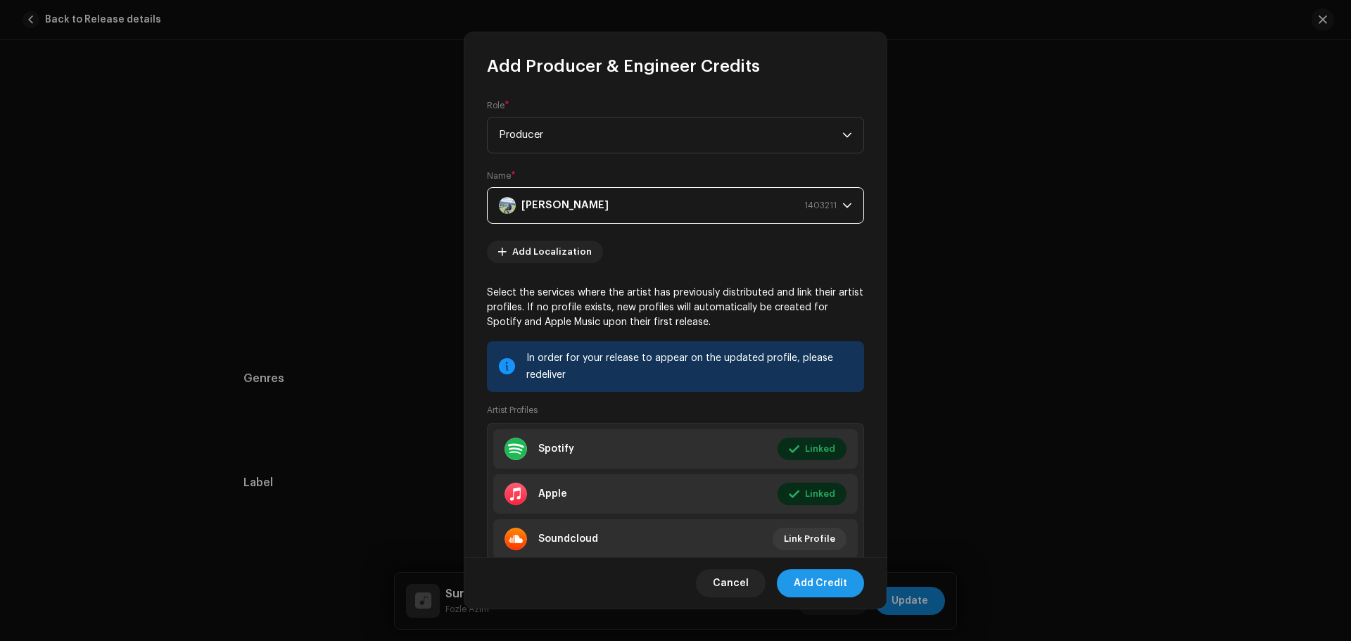
click at [839, 590] on span "Add Credit" at bounding box center [820, 583] width 53 height 28
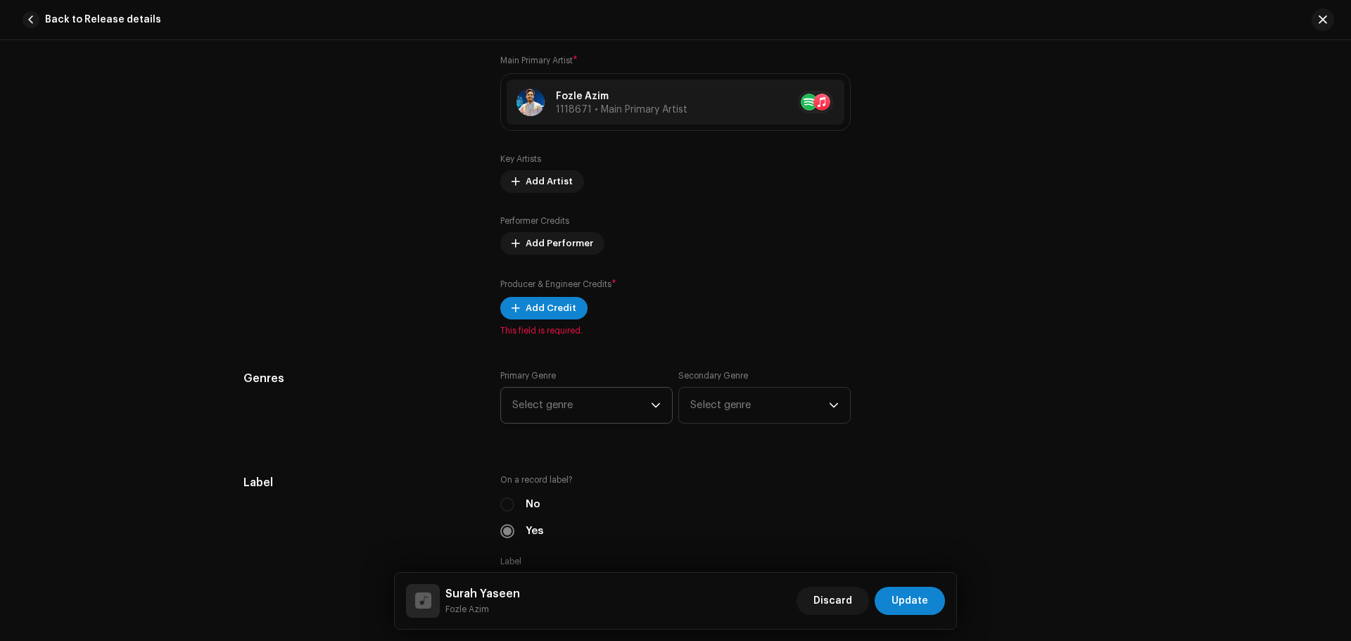
click at [539, 405] on span "Select genre" at bounding box center [581, 405] width 139 height 35
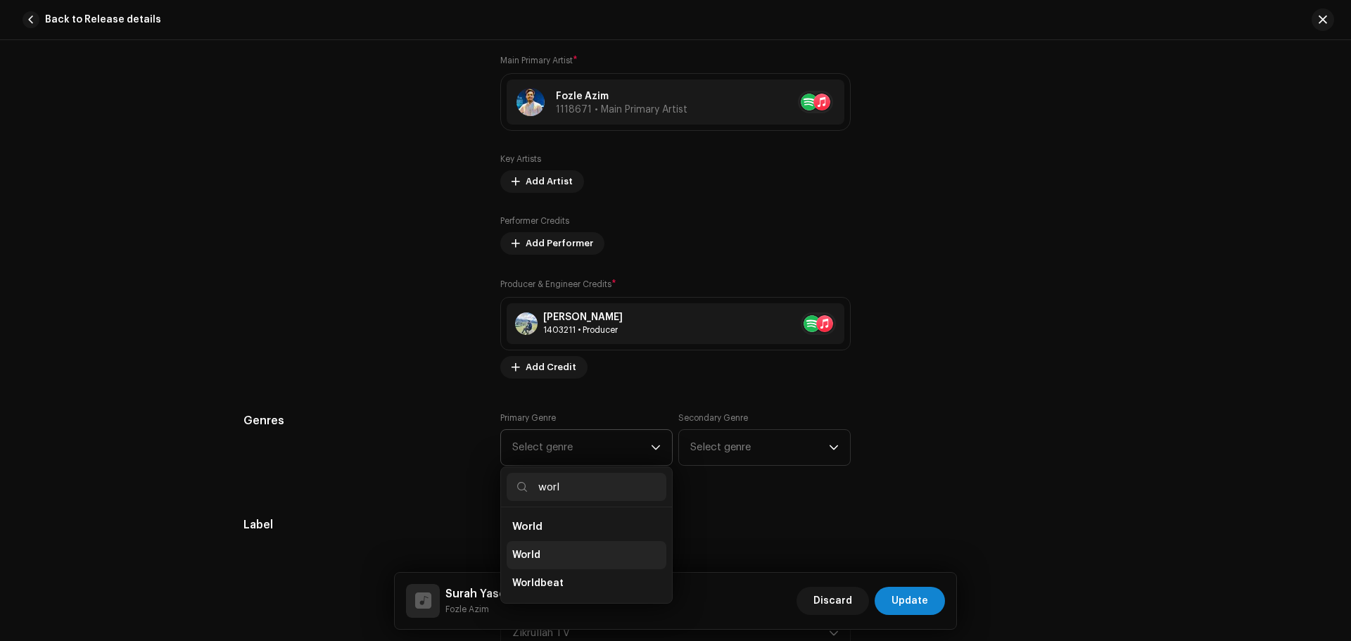
type input "worl"
click at [536, 549] on span "World" at bounding box center [526, 555] width 28 height 14
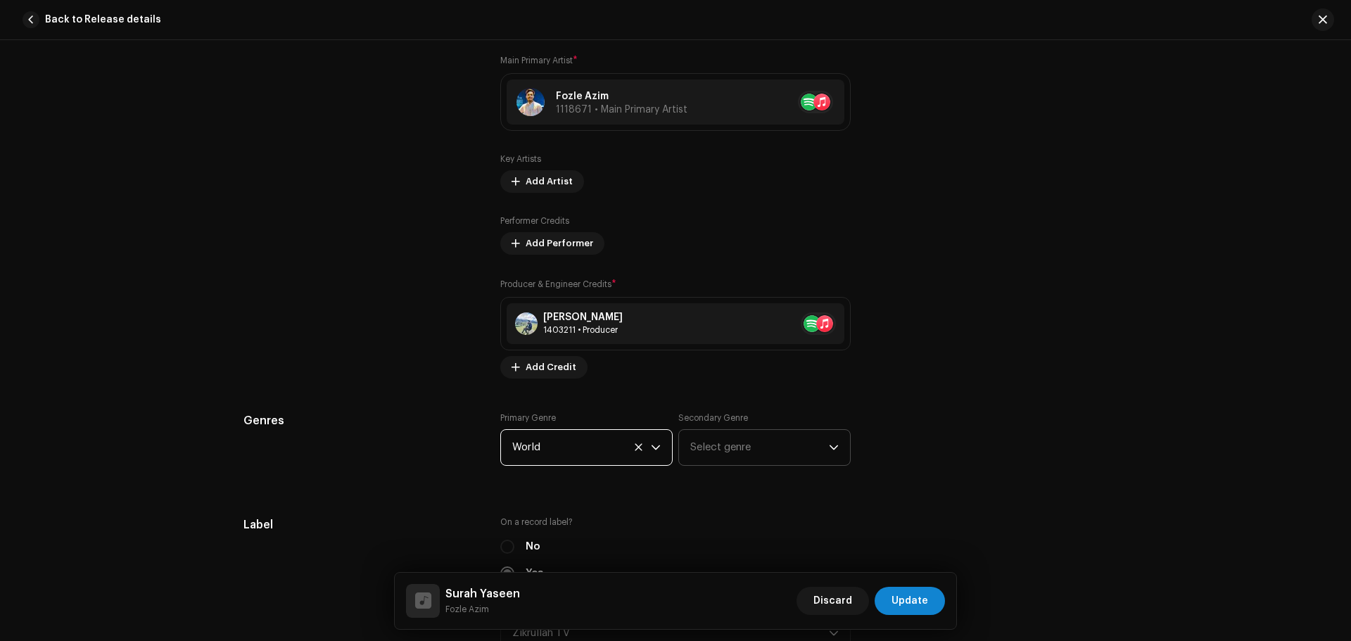
click at [786, 446] on span "Select genre" at bounding box center [759, 447] width 139 height 35
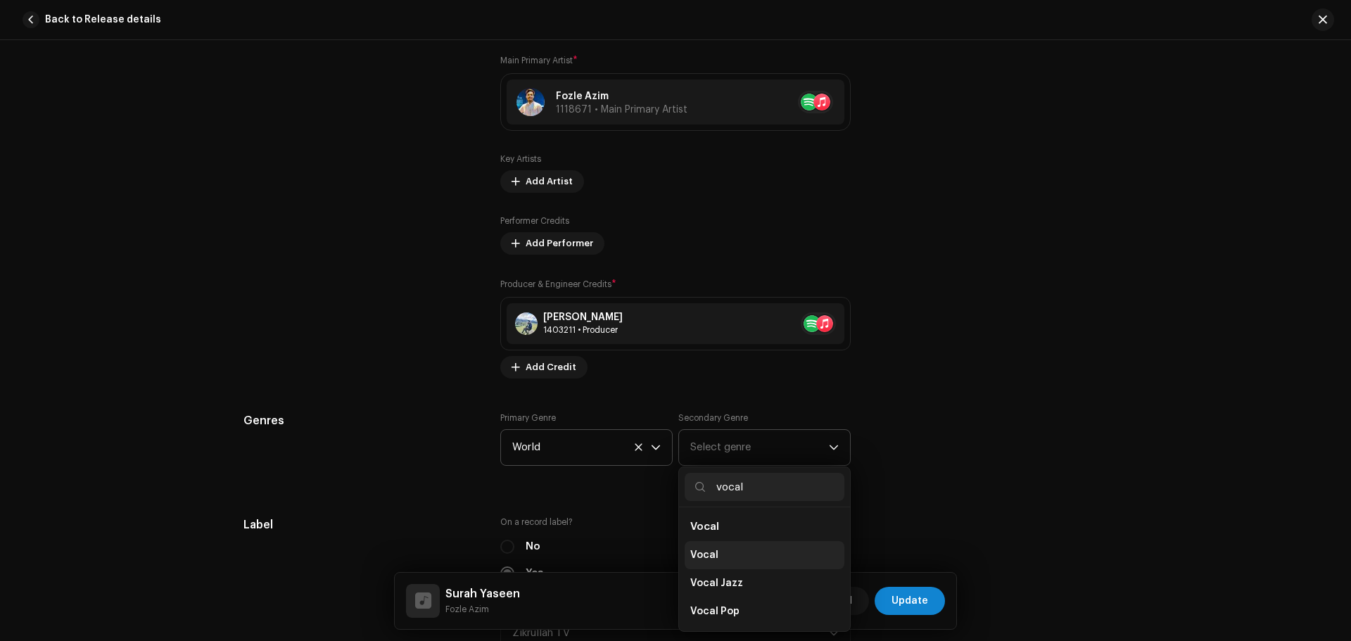
type input "vocal"
click at [701, 559] on span "Vocal" at bounding box center [704, 555] width 28 height 14
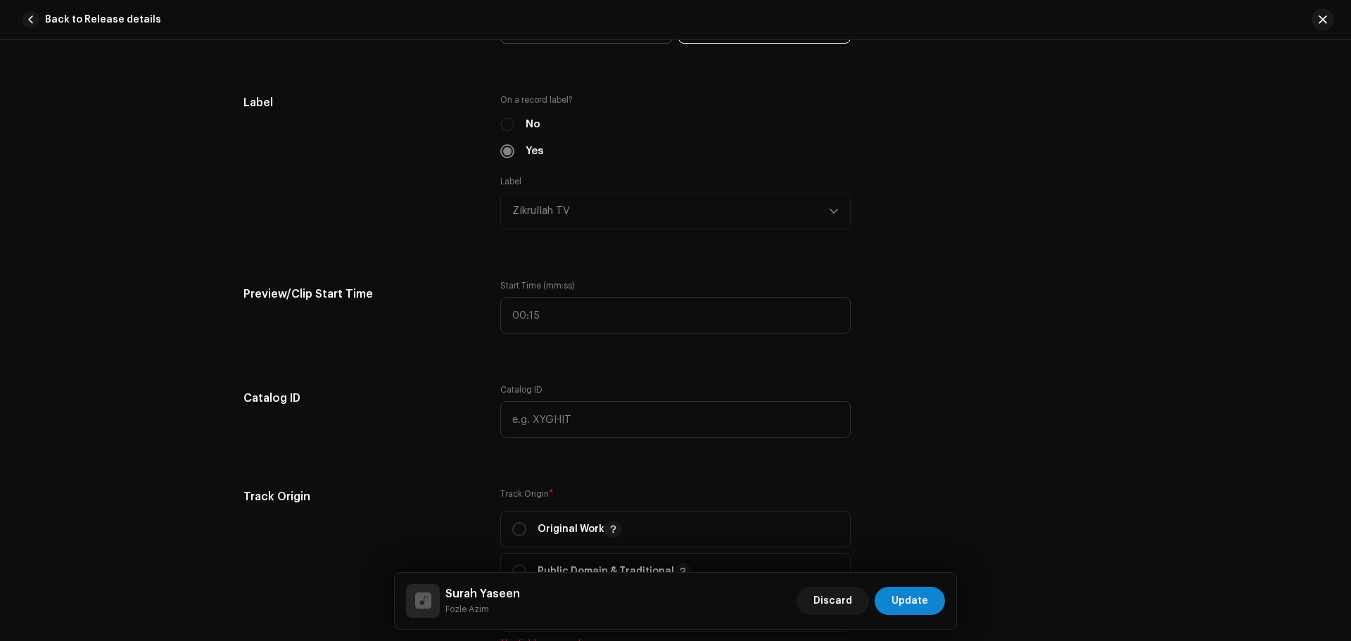
scroll to position [1548, 0]
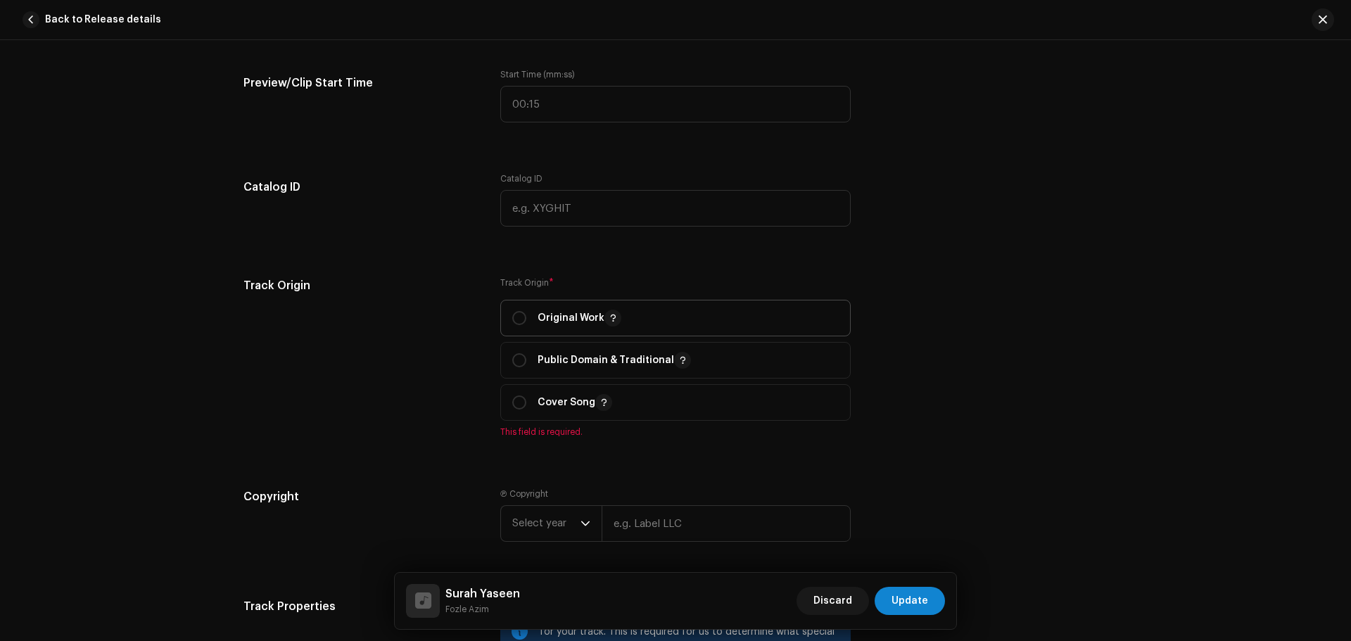
click at [547, 320] on p "Original Work" at bounding box center [580, 318] width 84 height 17
radio input "true"
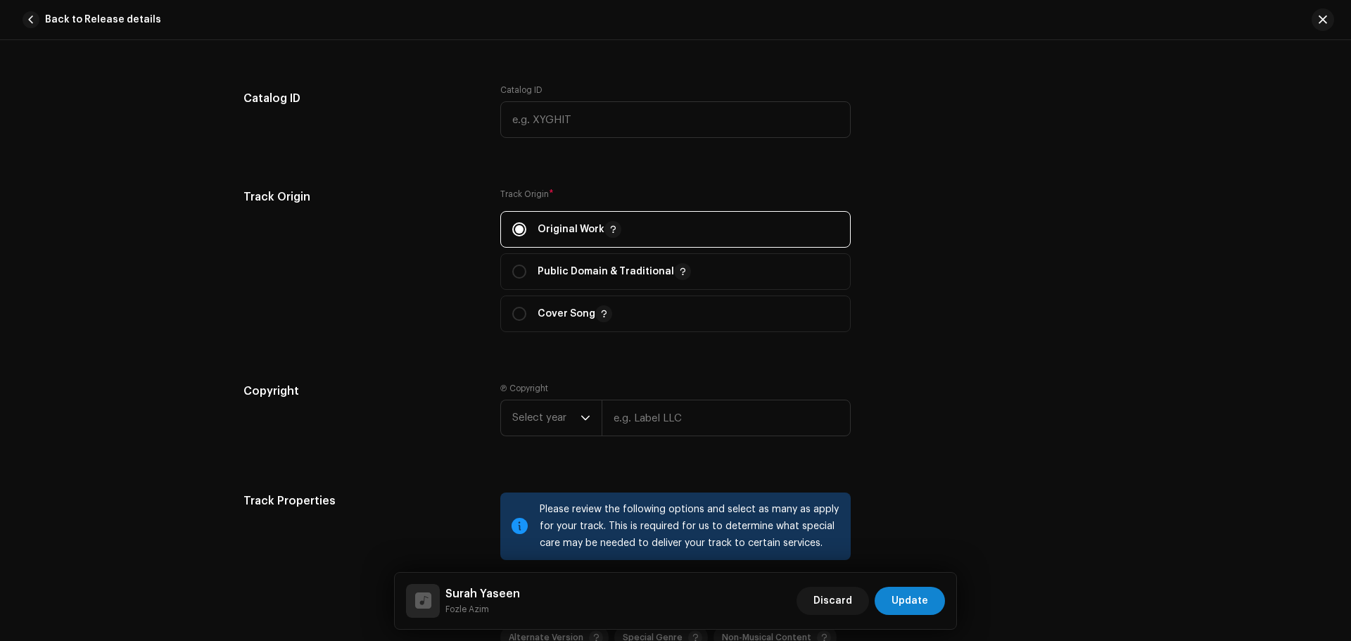
scroll to position [1759, 0]
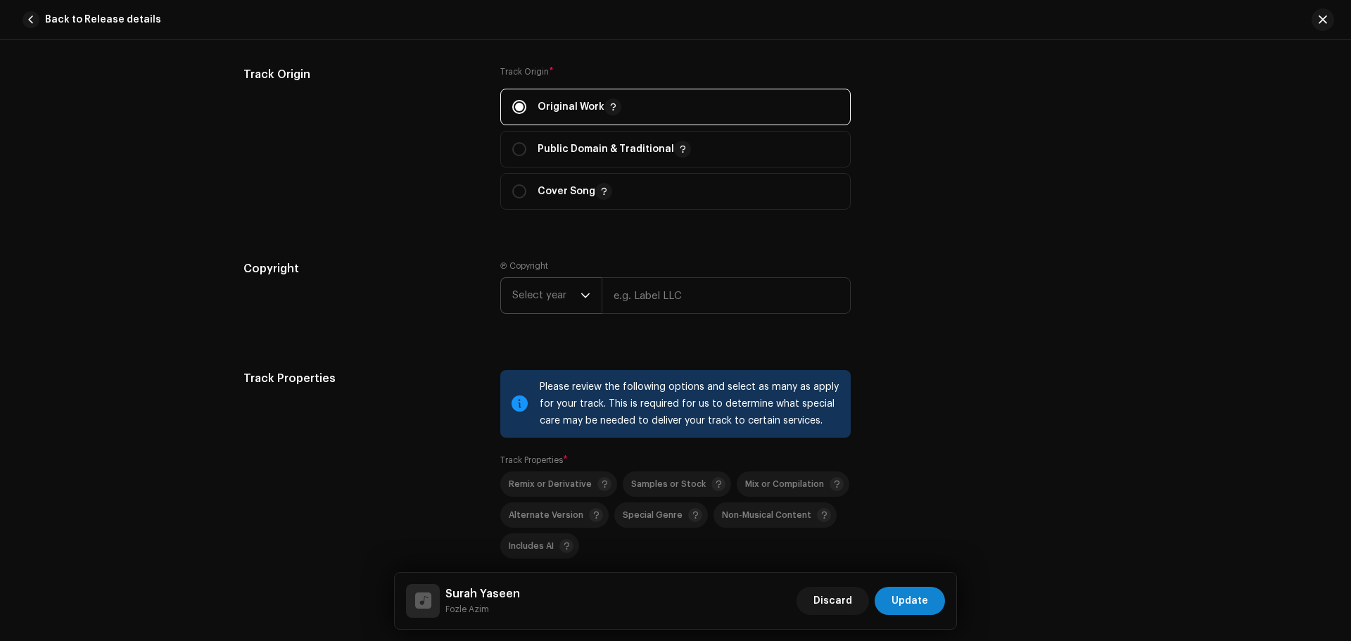
click at [523, 290] on span "Select year" at bounding box center [546, 295] width 68 height 35
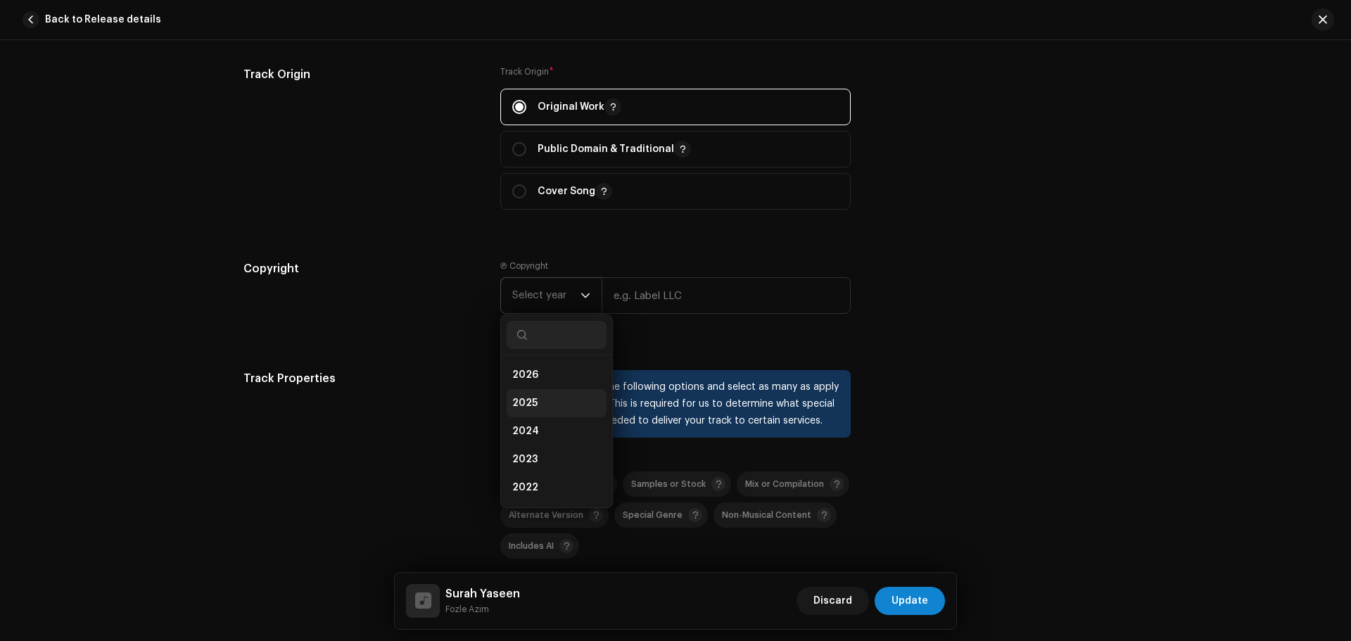
click at [525, 407] on span "2025" at bounding box center [524, 403] width 25 height 14
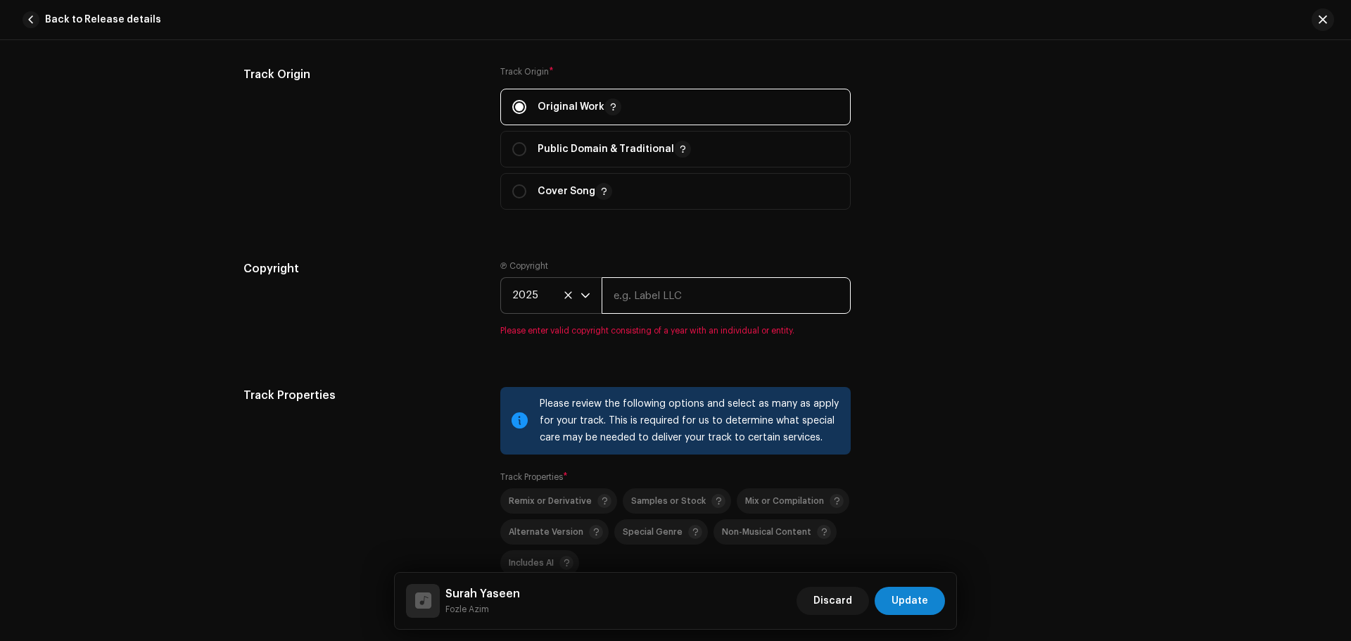
click at [716, 291] on input "text" at bounding box center [726, 295] width 249 height 37
paste input "Zikrullah TV"
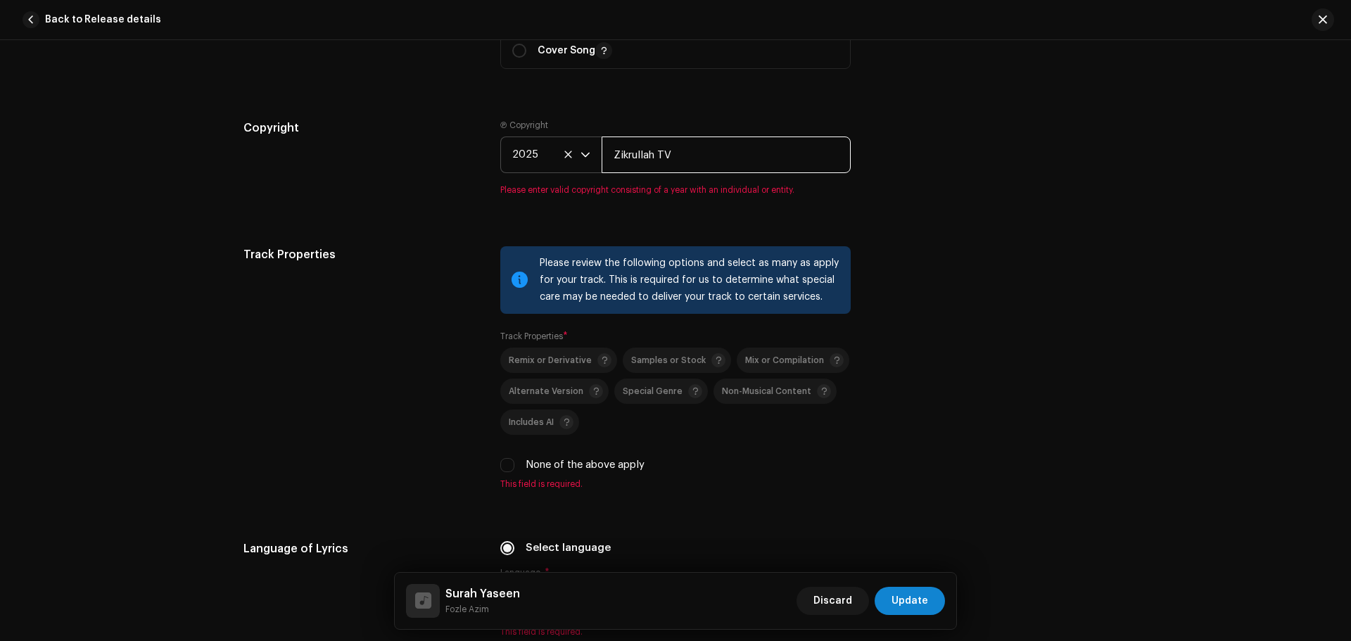
type input "Zikrullah TV"
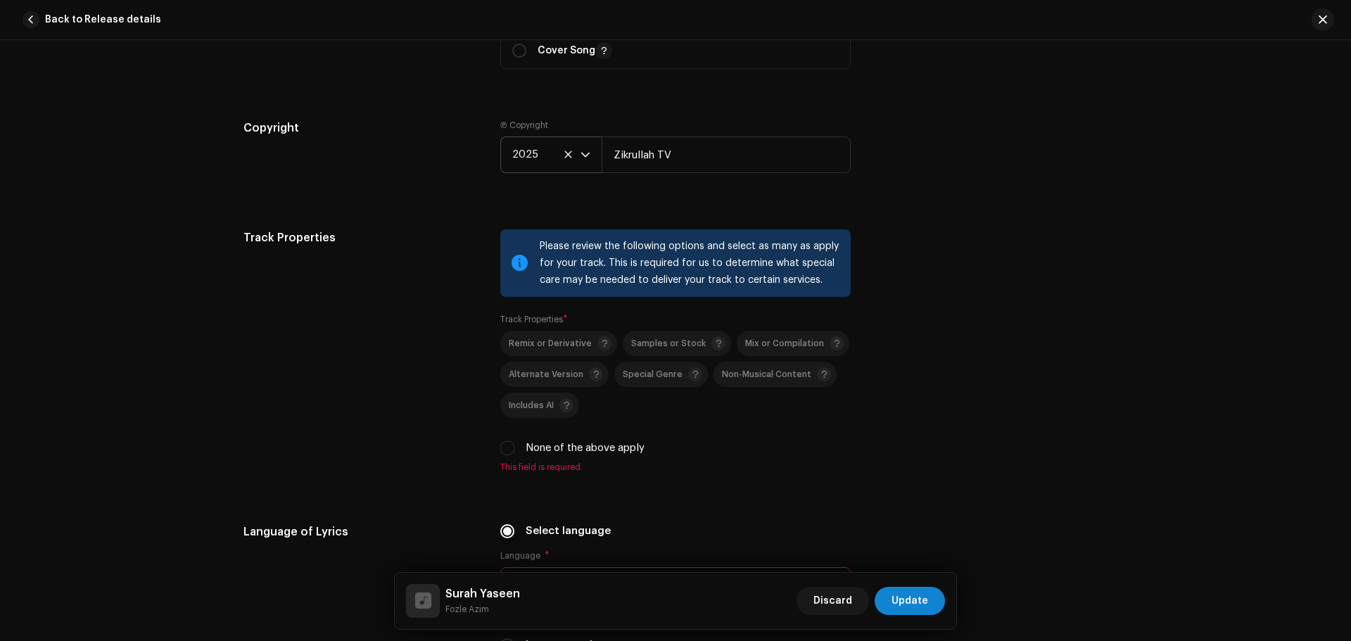
click at [935, 343] on div "Track Properties Please review the following options and select as many as appl…" at bounding box center [675, 359] width 864 height 260
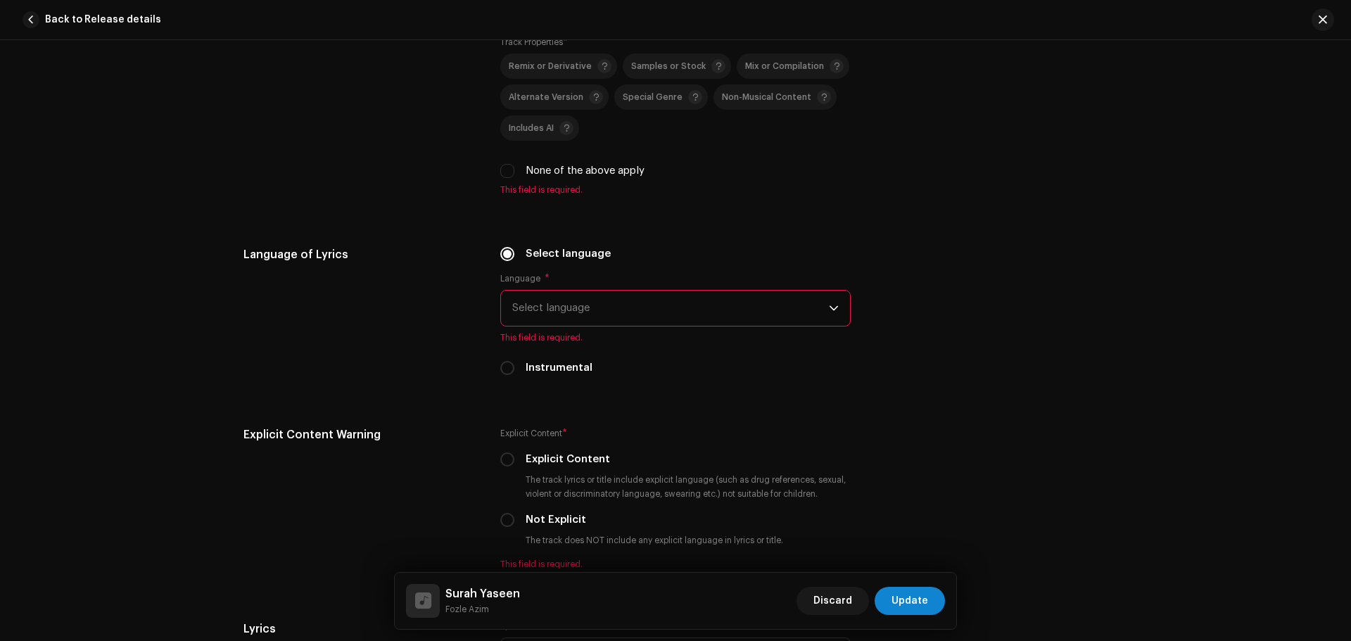
scroll to position [2182, 0]
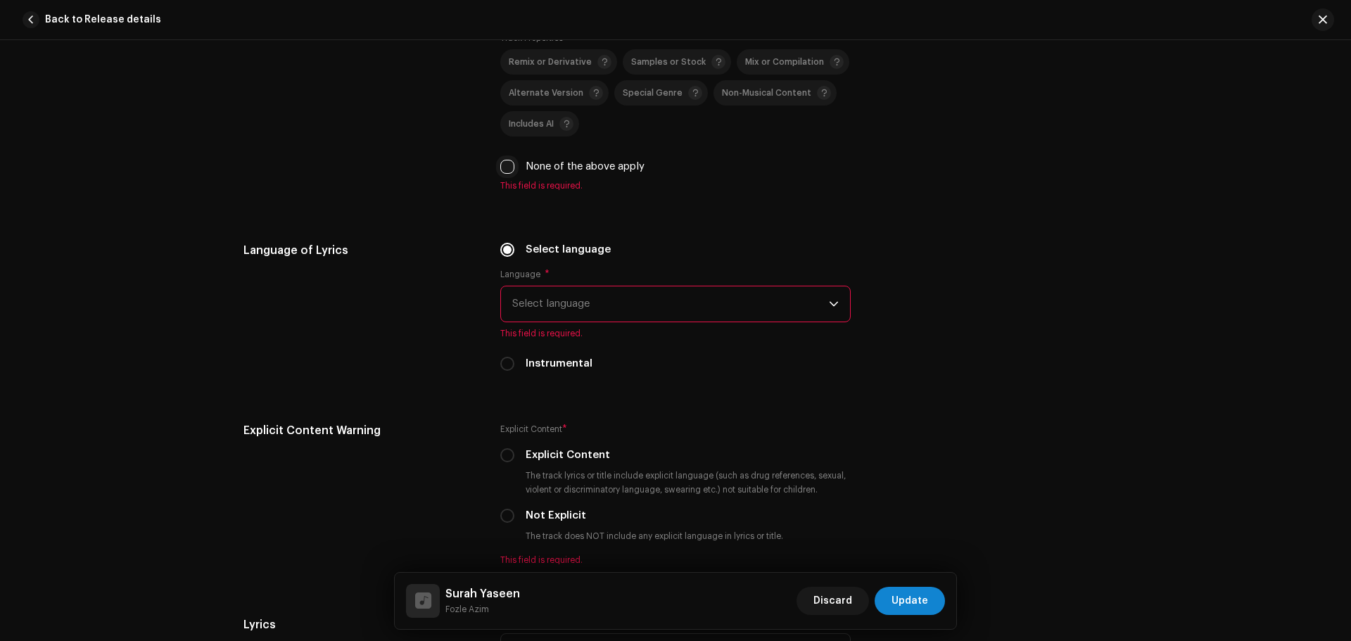
click at [506, 165] on input "None of the above apply" at bounding box center [507, 167] width 14 height 14
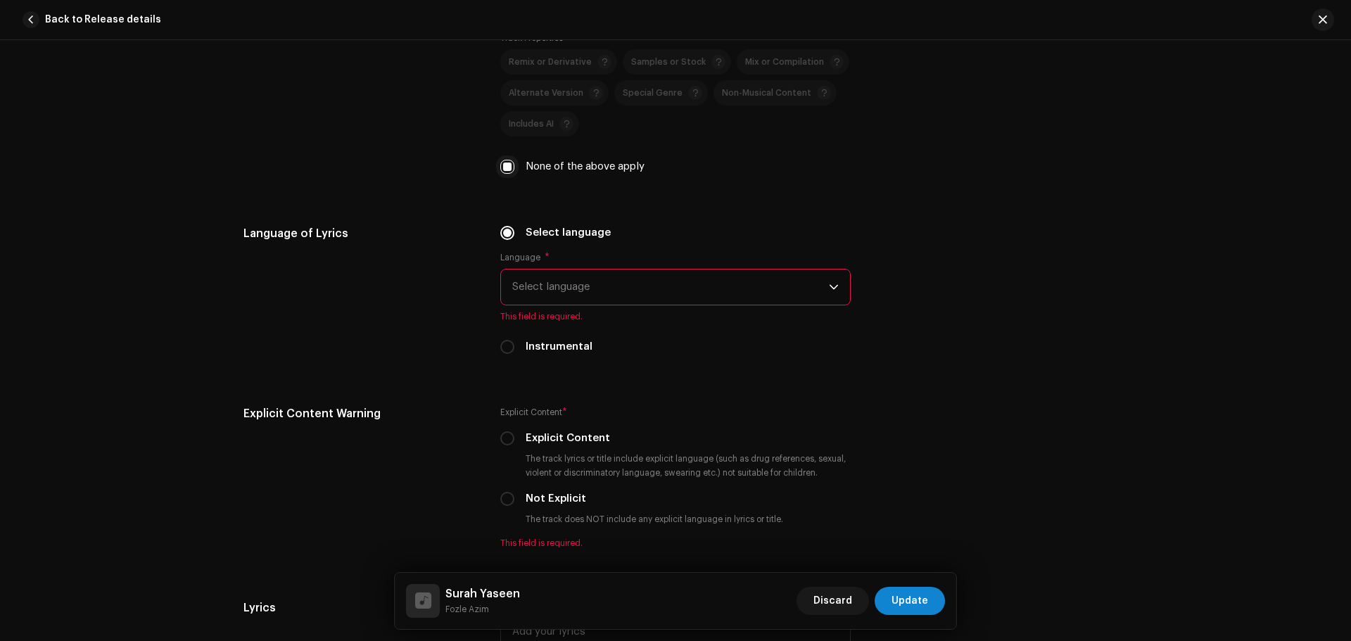
click at [506, 165] on input "None of the above apply" at bounding box center [507, 167] width 14 height 14
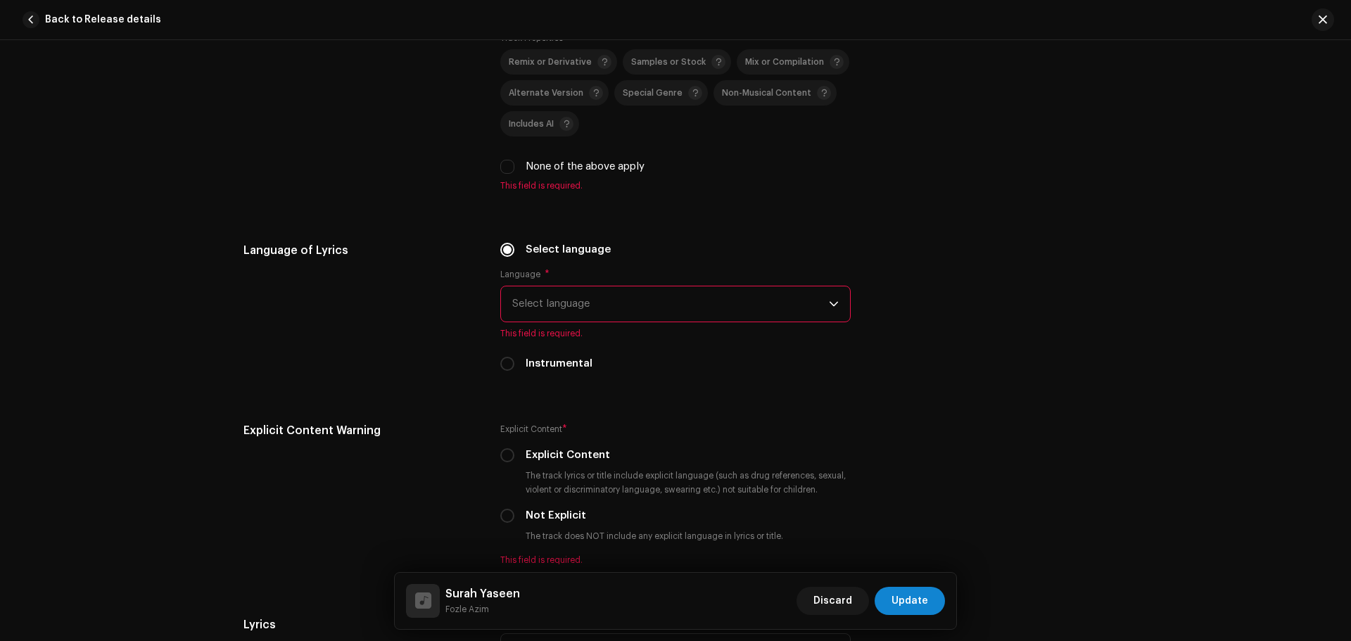
click at [578, 303] on span "Select language" at bounding box center [670, 303] width 317 height 35
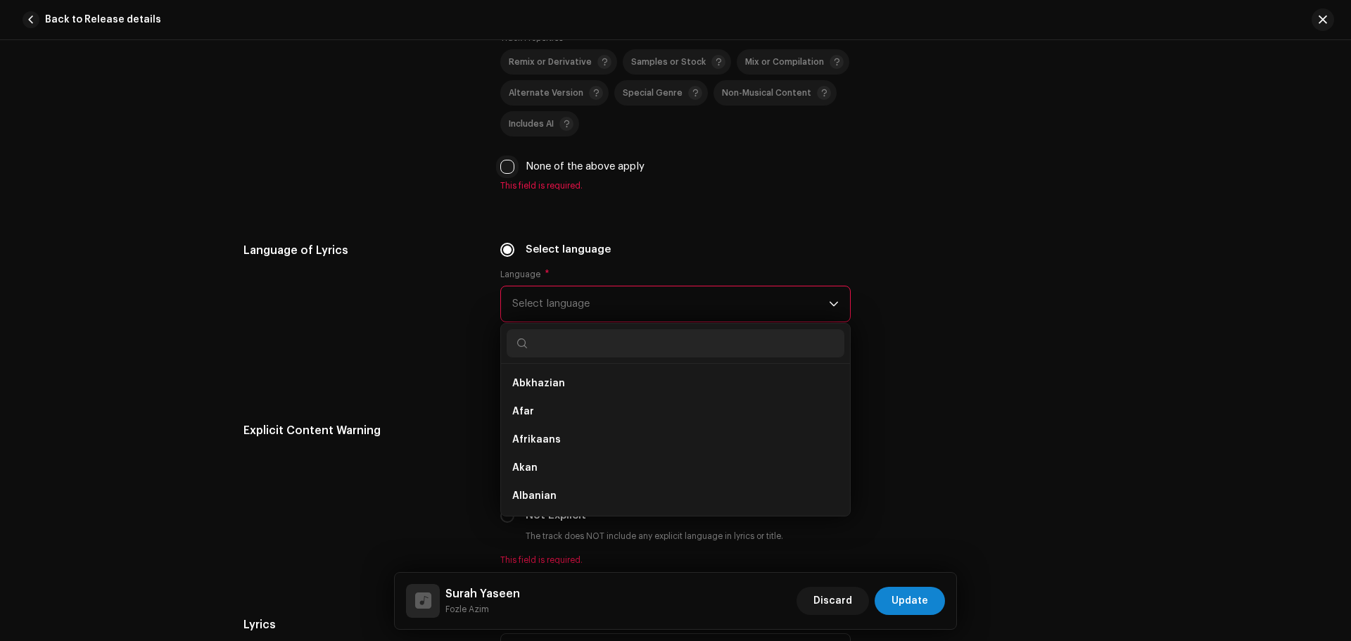
click at [506, 167] on input "None of the above apply" at bounding box center [507, 167] width 14 height 14
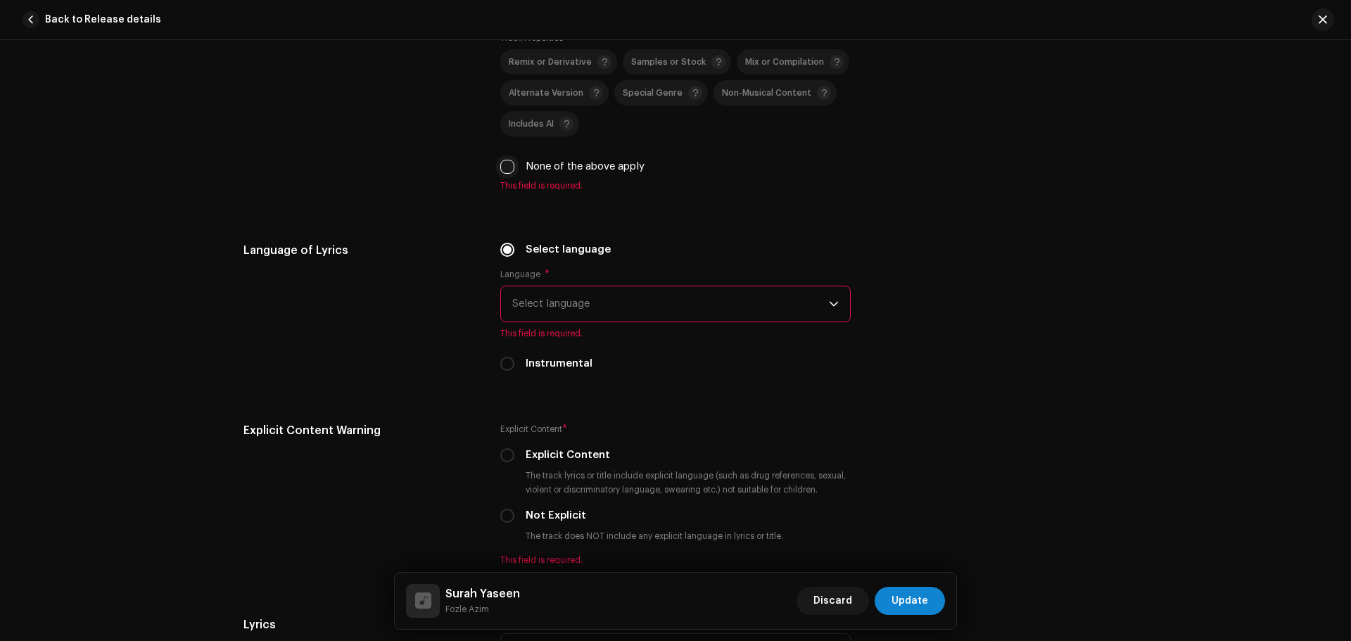
checkbox input "true"
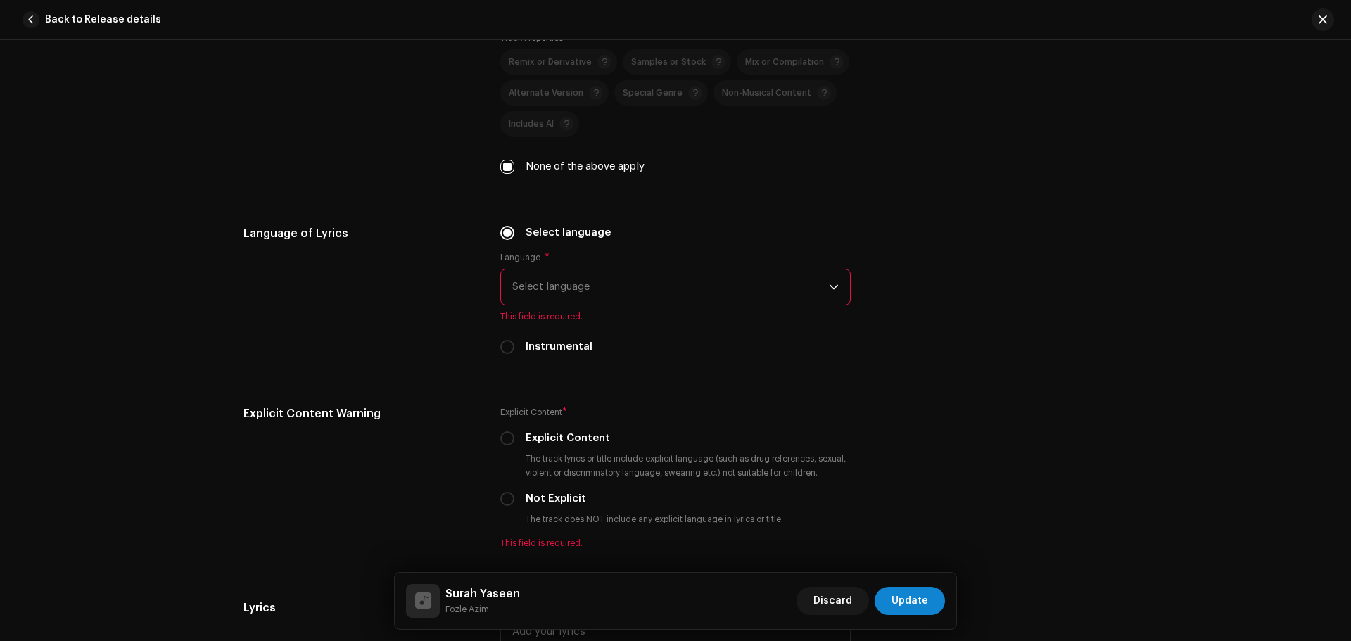
click at [582, 291] on span "Select language" at bounding box center [670, 287] width 317 height 35
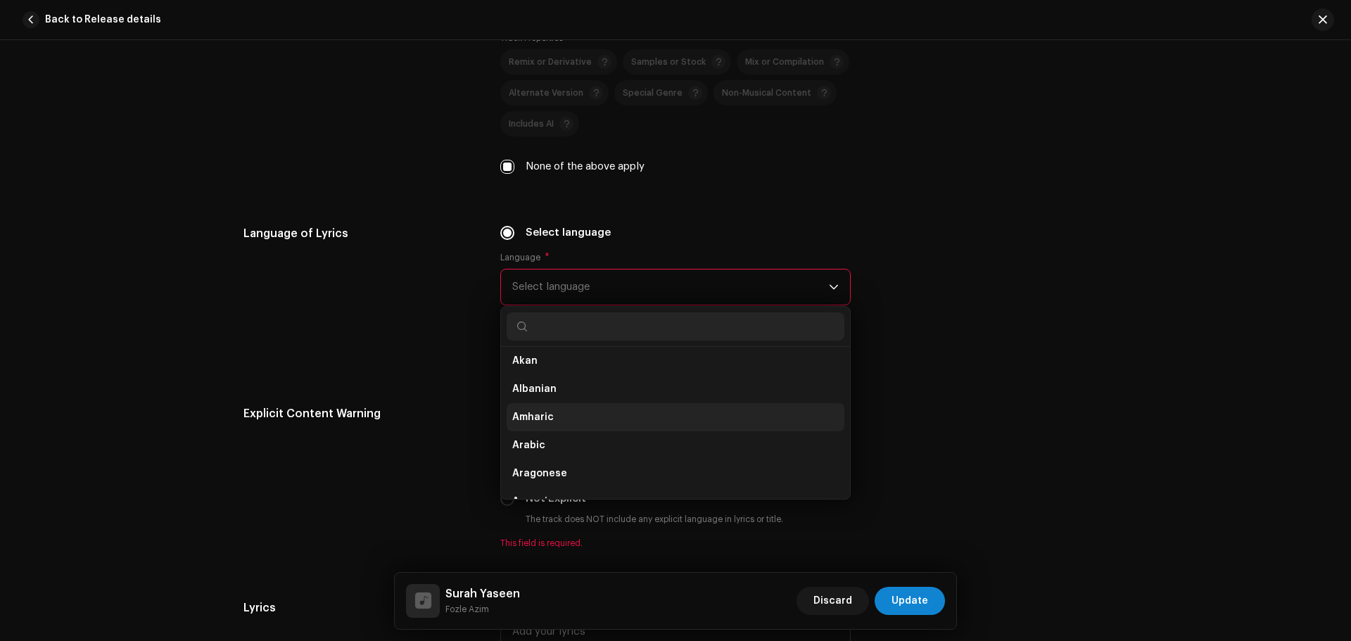
scroll to position [130, 0]
click at [526, 398] on span "Arabic" at bounding box center [528, 405] width 33 height 14
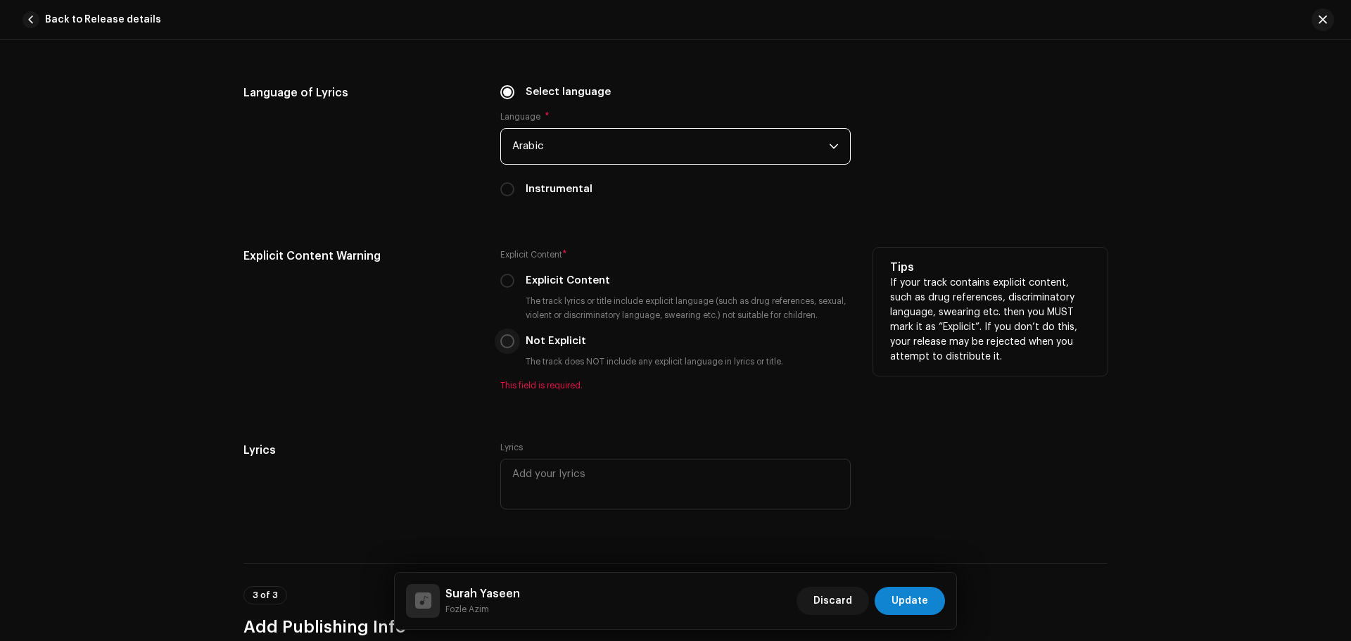
click at [507, 341] on input "Not Explicit" at bounding box center [507, 341] width 14 height 14
radio input "true"
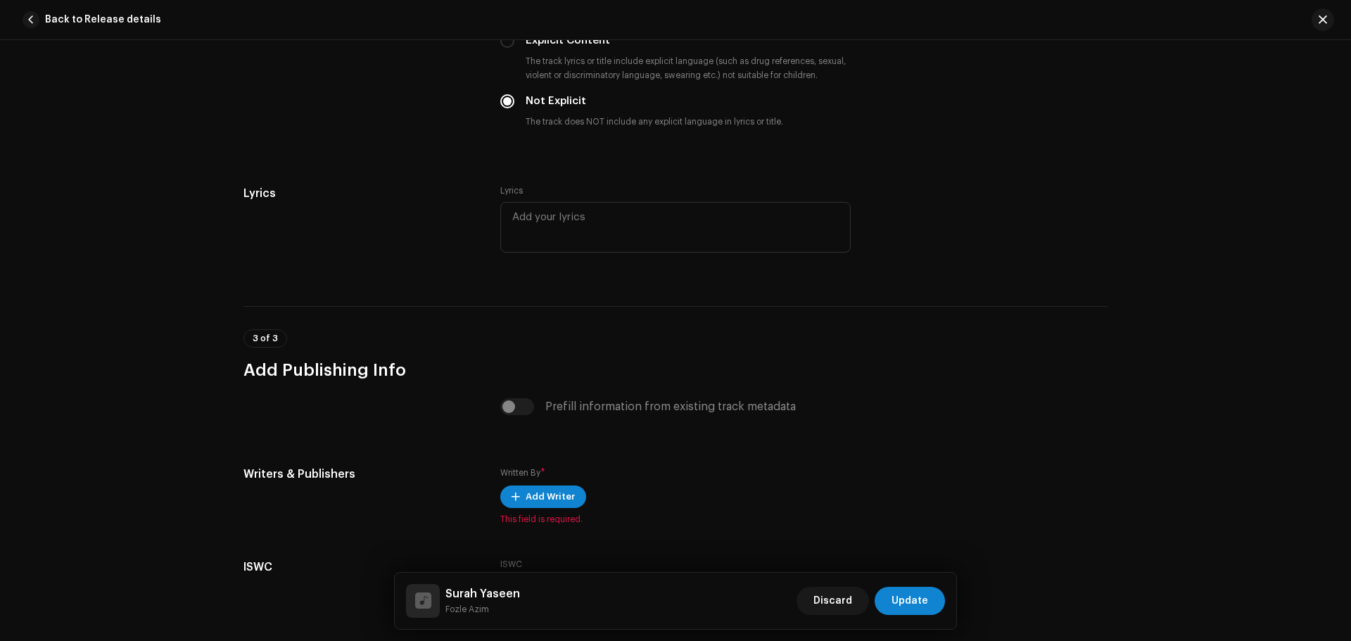
scroll to position [2677, 0]
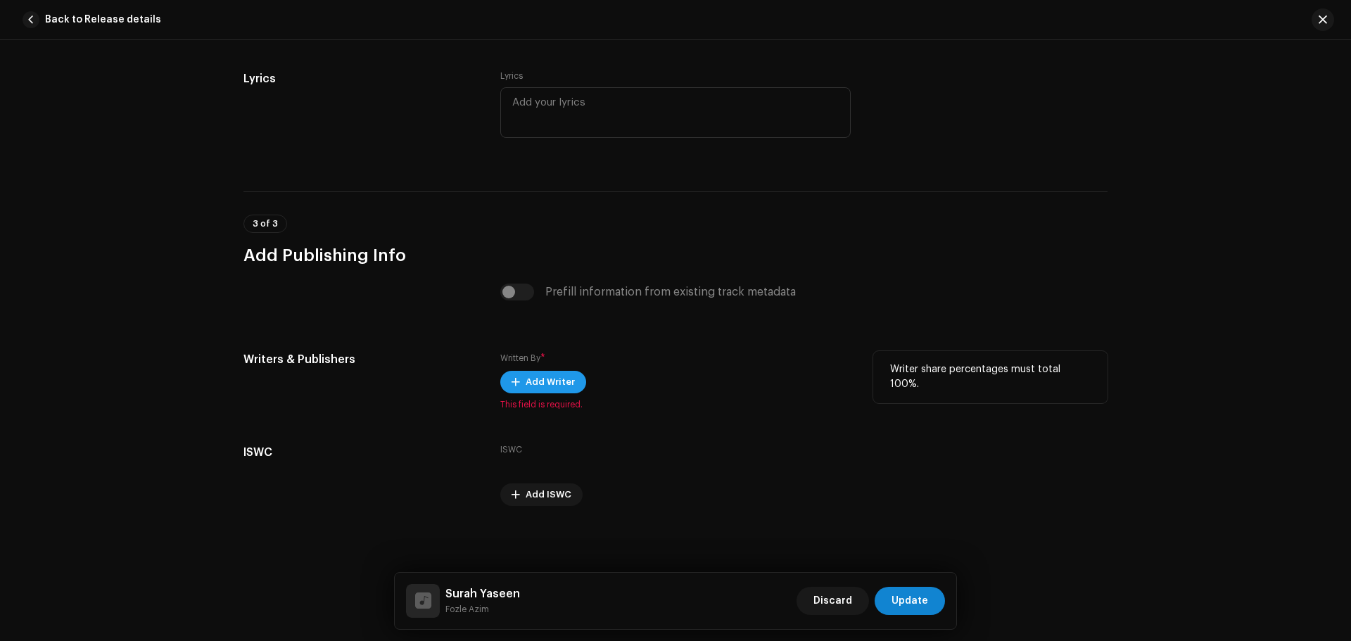
click at [530, 377] on span "Add Writer" at bounding box center [550, 382] width 49 height 28
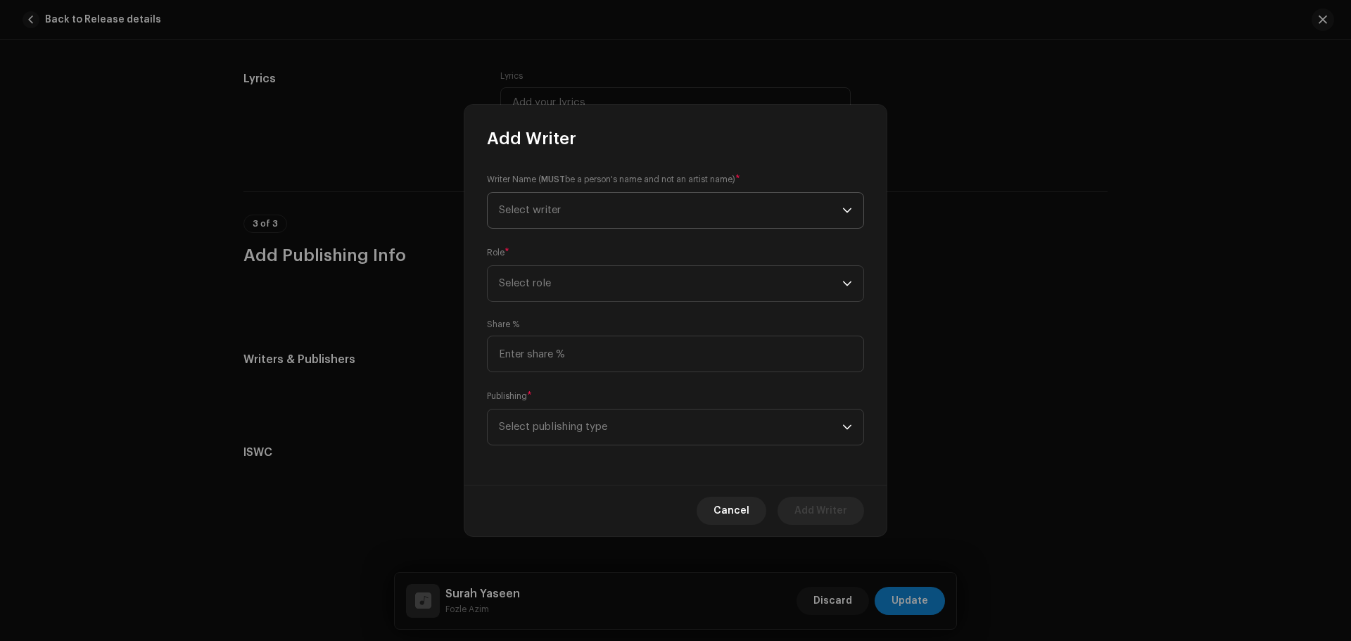
click at [576, 212] on span "Select writer" at bounding box center [670, 210] width 343 height 35
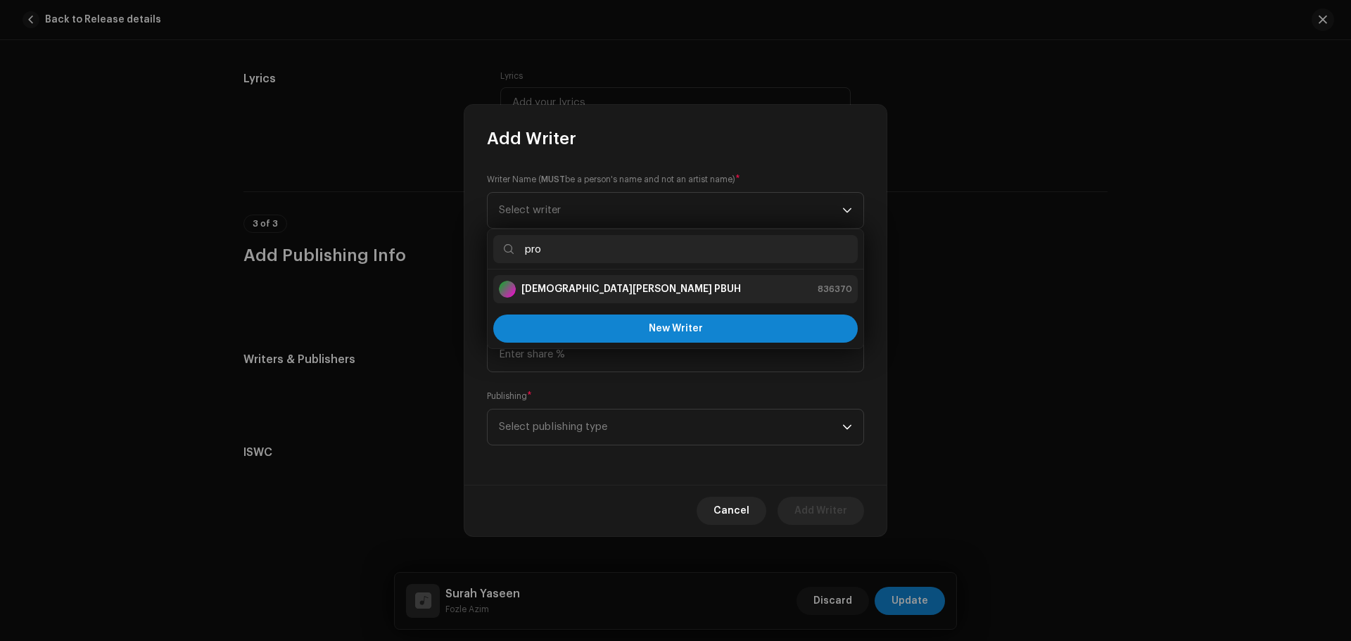
type input "pro"
click at [559, 286] on strong "Prophet Muhammad PBUH" at bounding box center [631, 289] width 220 height 14
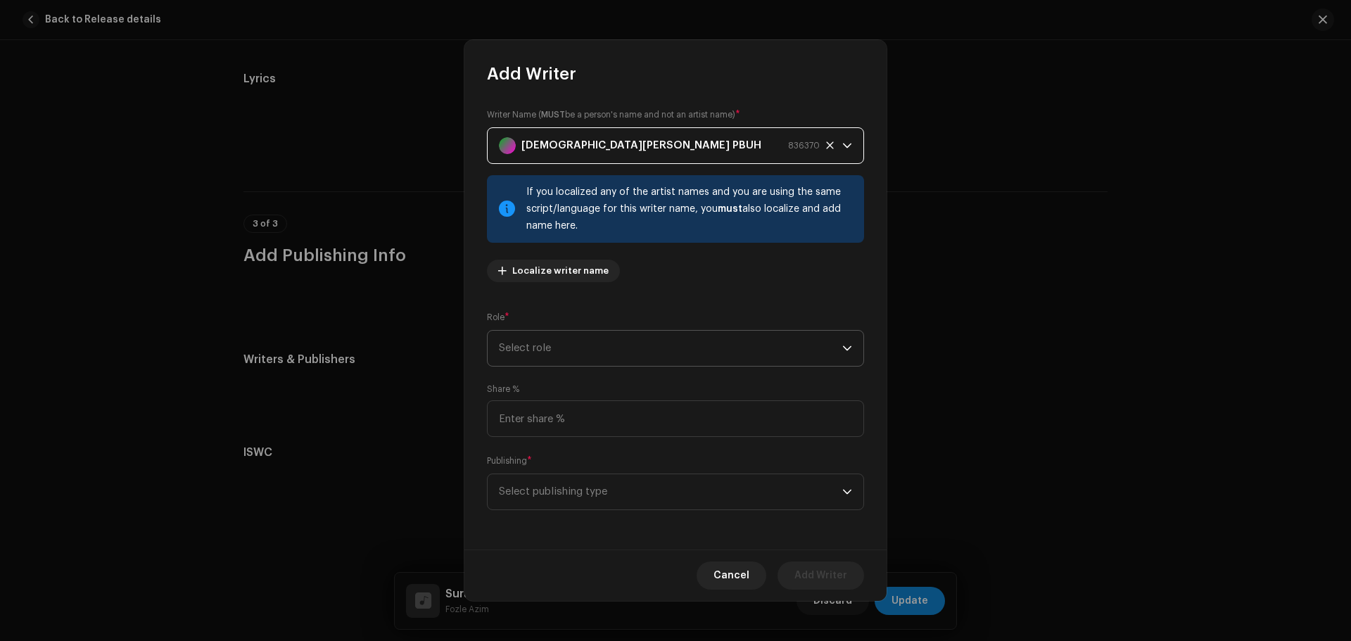
click at [540, 365] on span "Select role" at bounding box center [670, 348] width 343 height 35
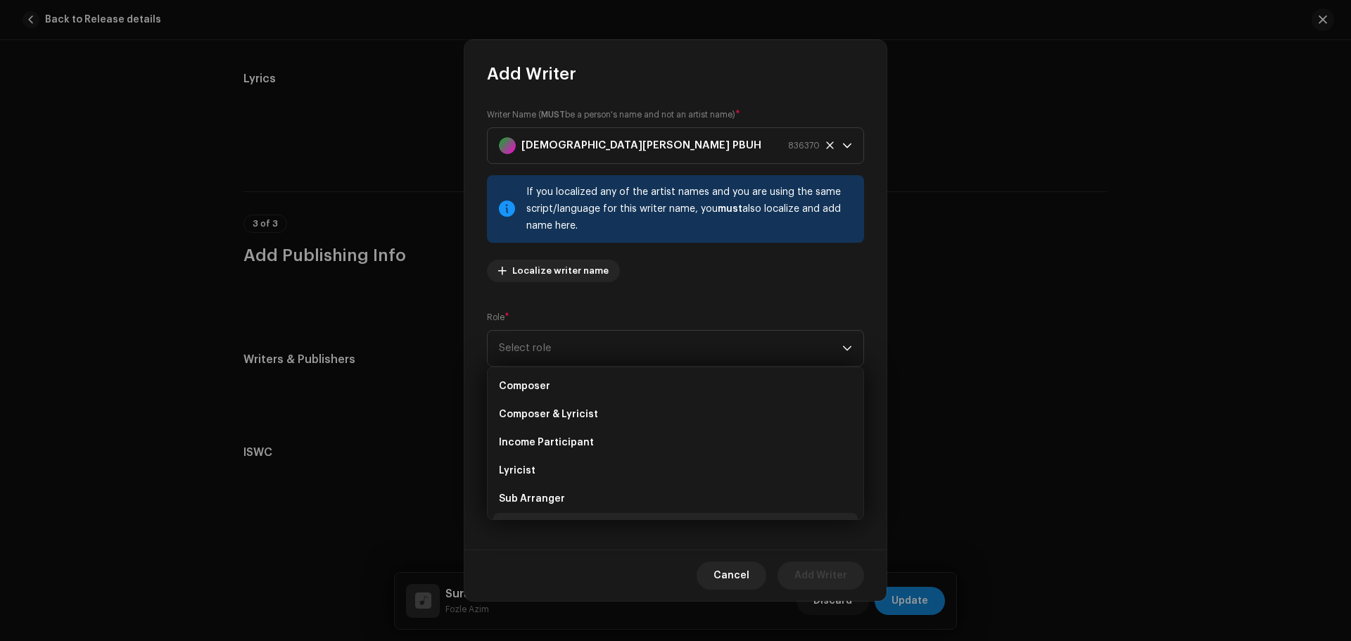
scroll to position [141, 0]
click at [503, 385] on span "Lyricist" at bounding box center [517, 387] width 37 height 14
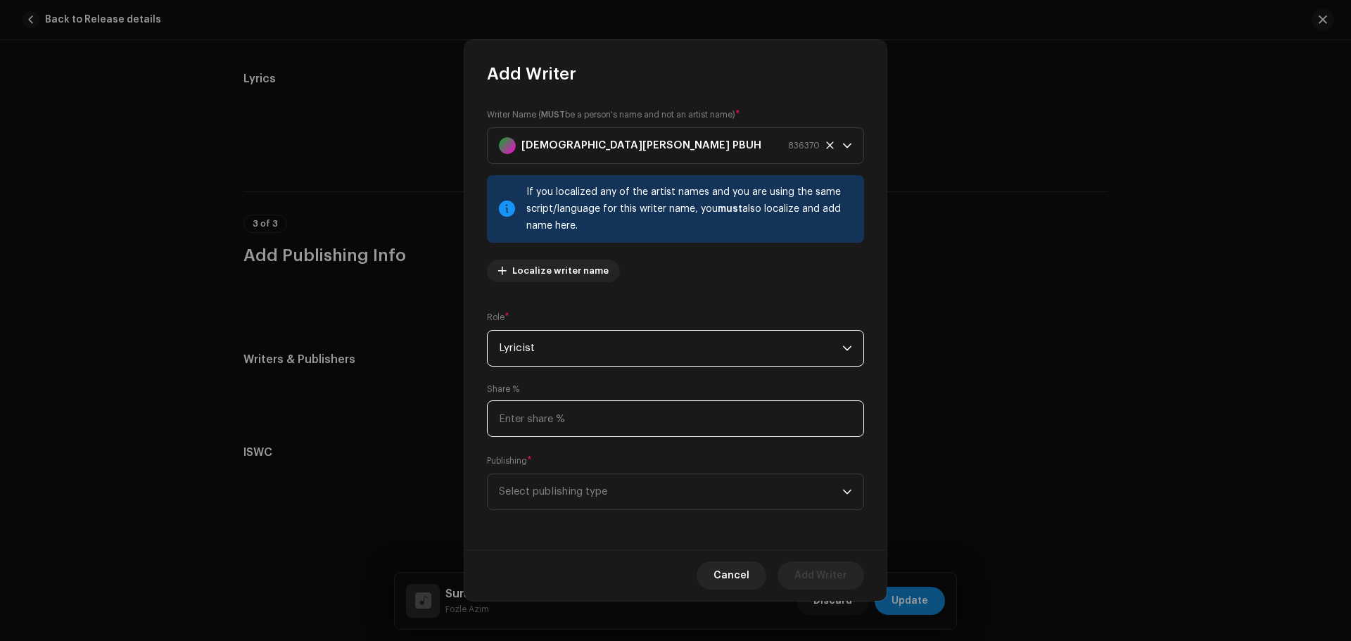
click at [547, 417] on input at bounding box center [675, 418] width 377 height 37
type input "50.00"
click at [592, 489] on span "Select publishing type" at bounding box center [670, 491] width 343 height 35
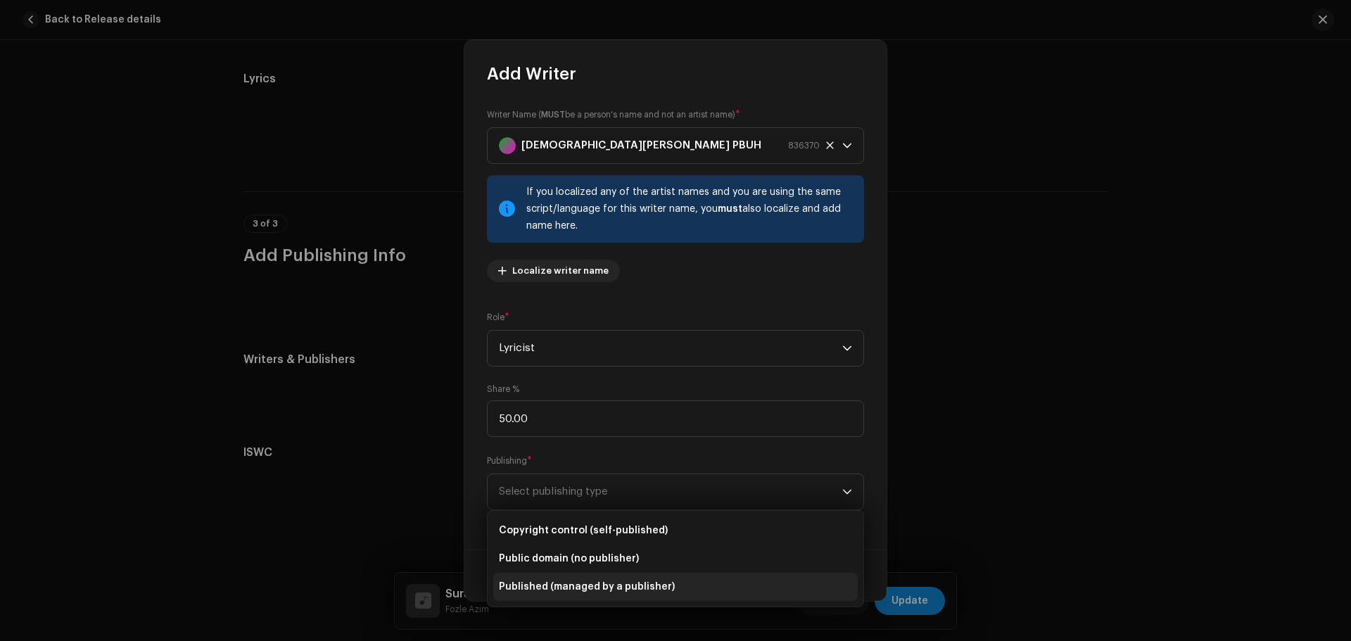
click at [596, 579] on li "Published (managed by a publisher)" at bounding box center [675, 587] width 365 height 28
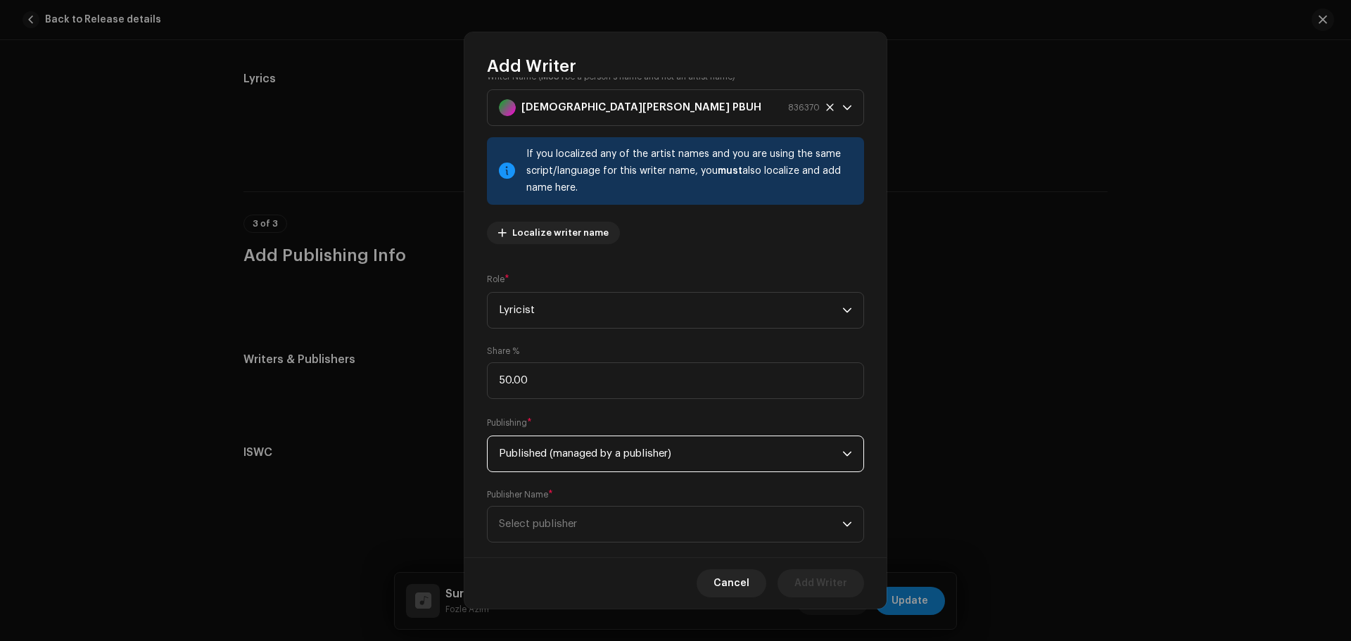
scroll to position [54, 0]
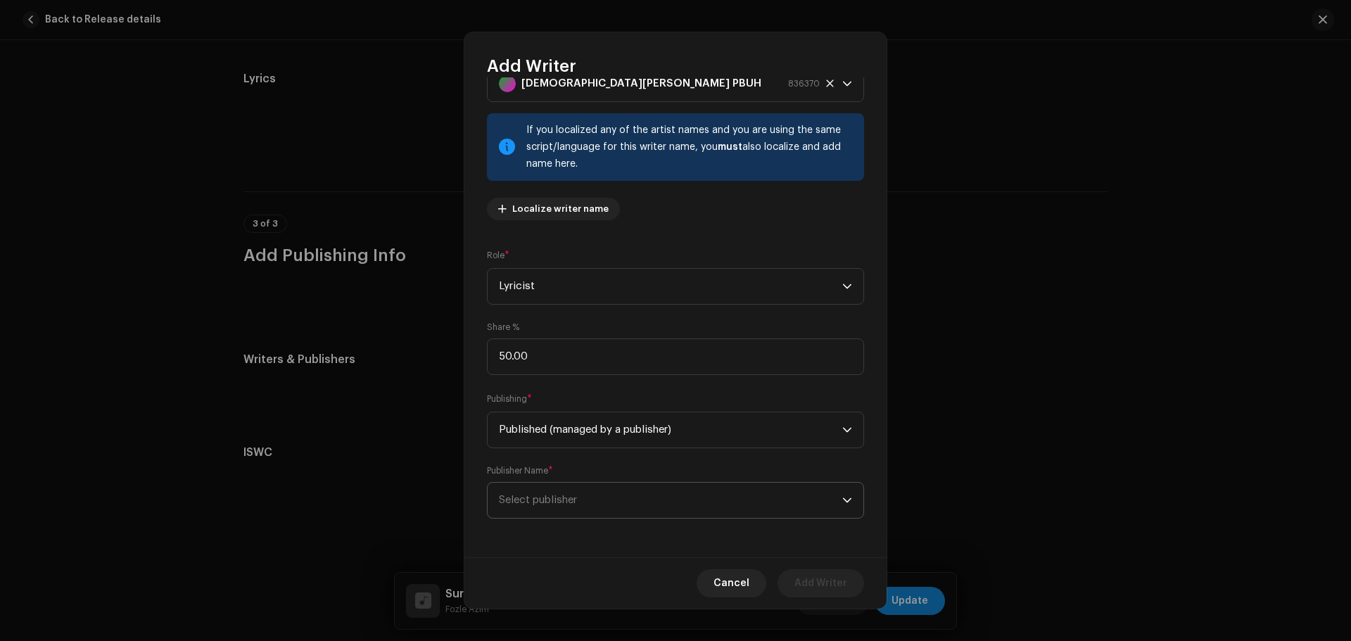
click at [581, 497] on span "Select publisher" at bounding box center [670, 500] width 343 height 35
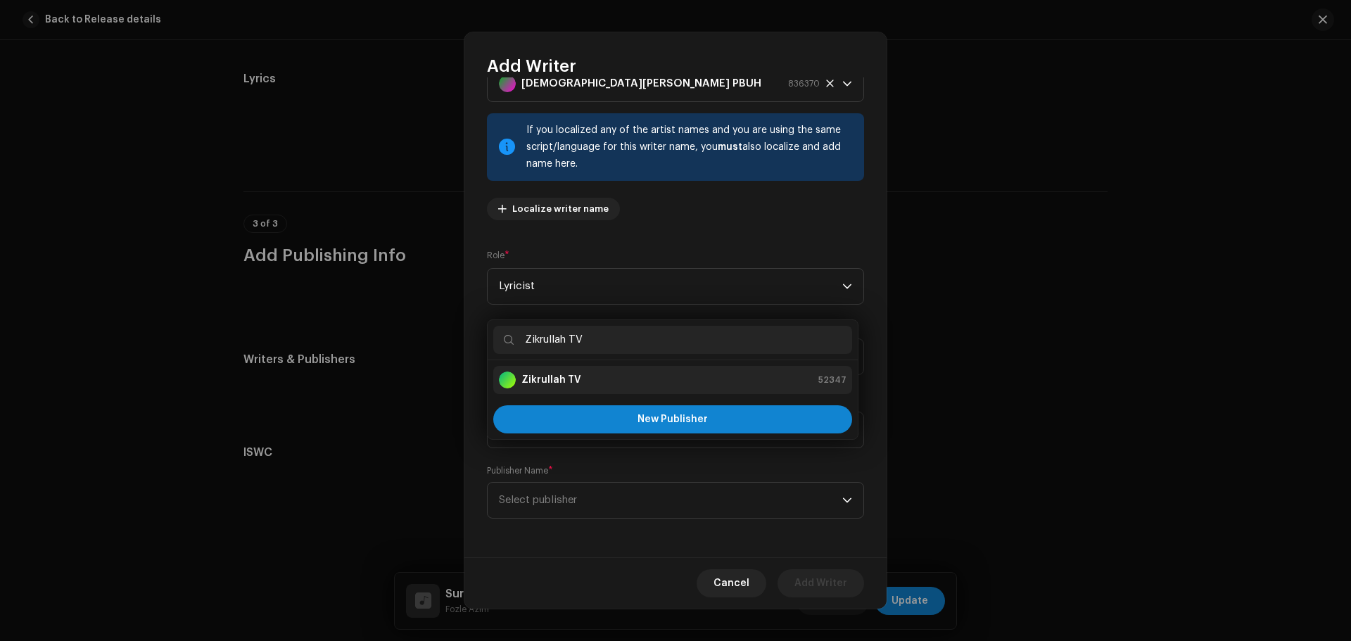
type input "Zikrullah TV"
click at [588, 381] on div "Zikrullah TV 52347" at bounding box center [673, 380] width 348 height 17
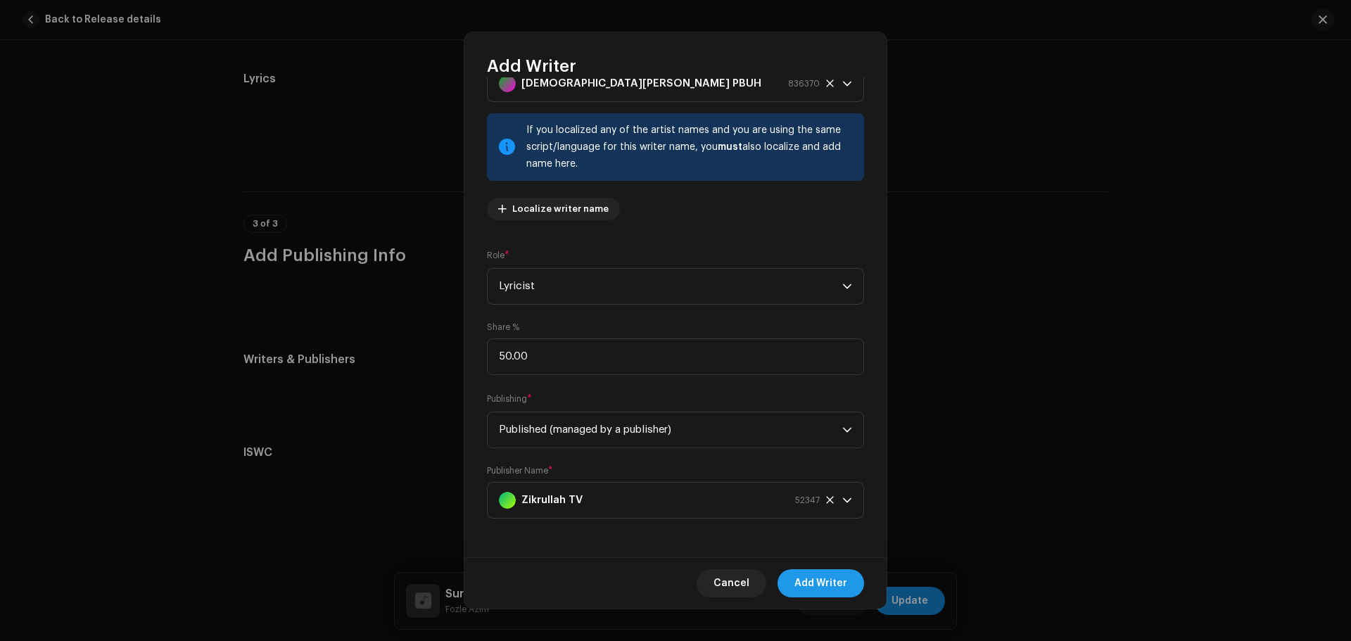
click at [816, 581] on span "Add Writer" at bounding box center [821, 583] width 53 height 28
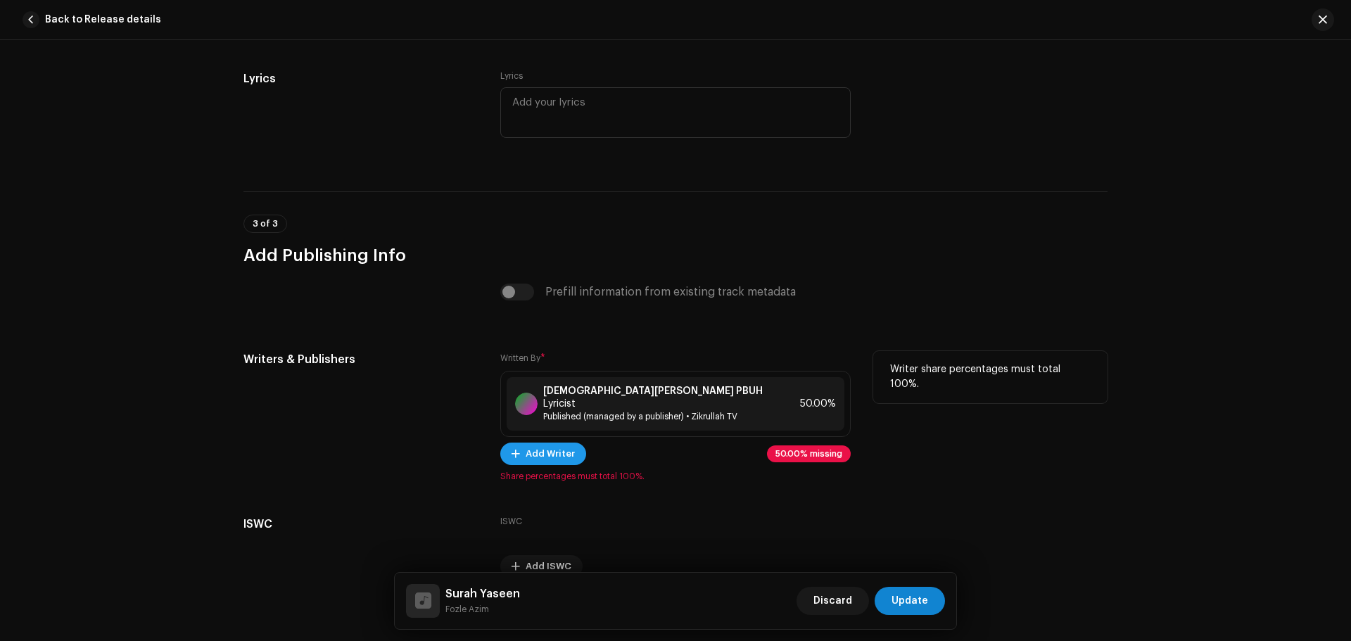
click at [545, 440] on span "Add Writer" at bounding box center [550, 454] width 49 height 28
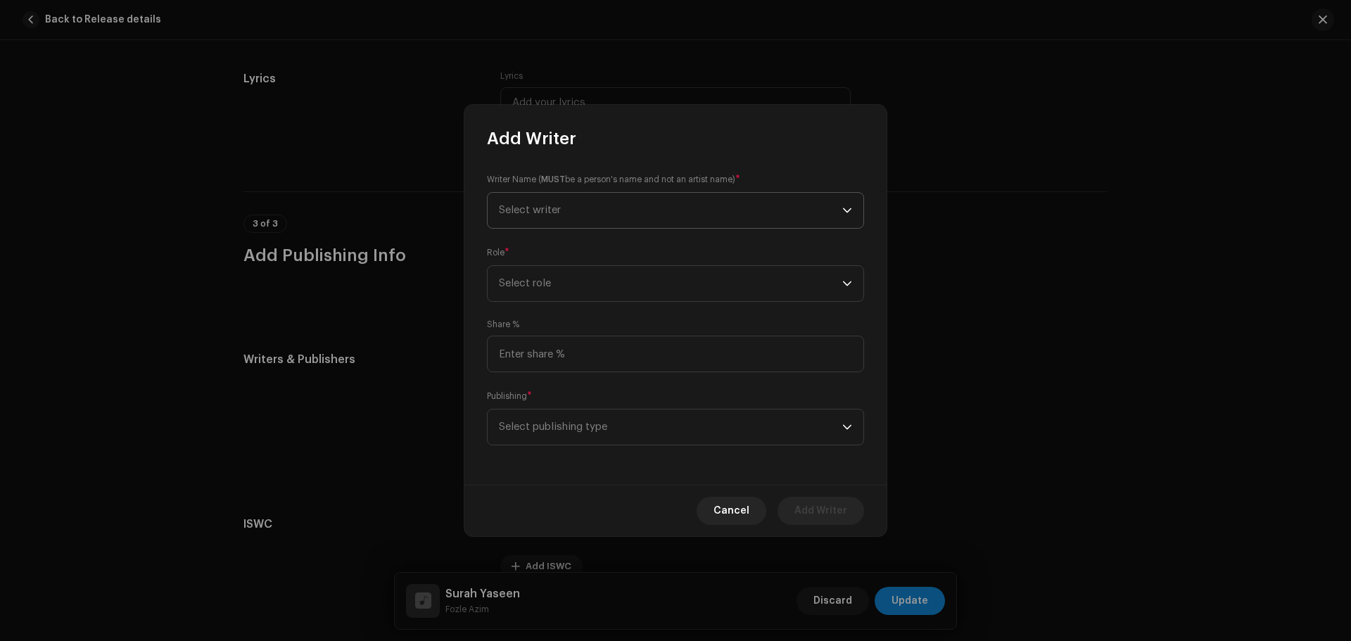
click at [547, 223] on span "Select writer" at bounding box center [670, 210] width 343 height 35
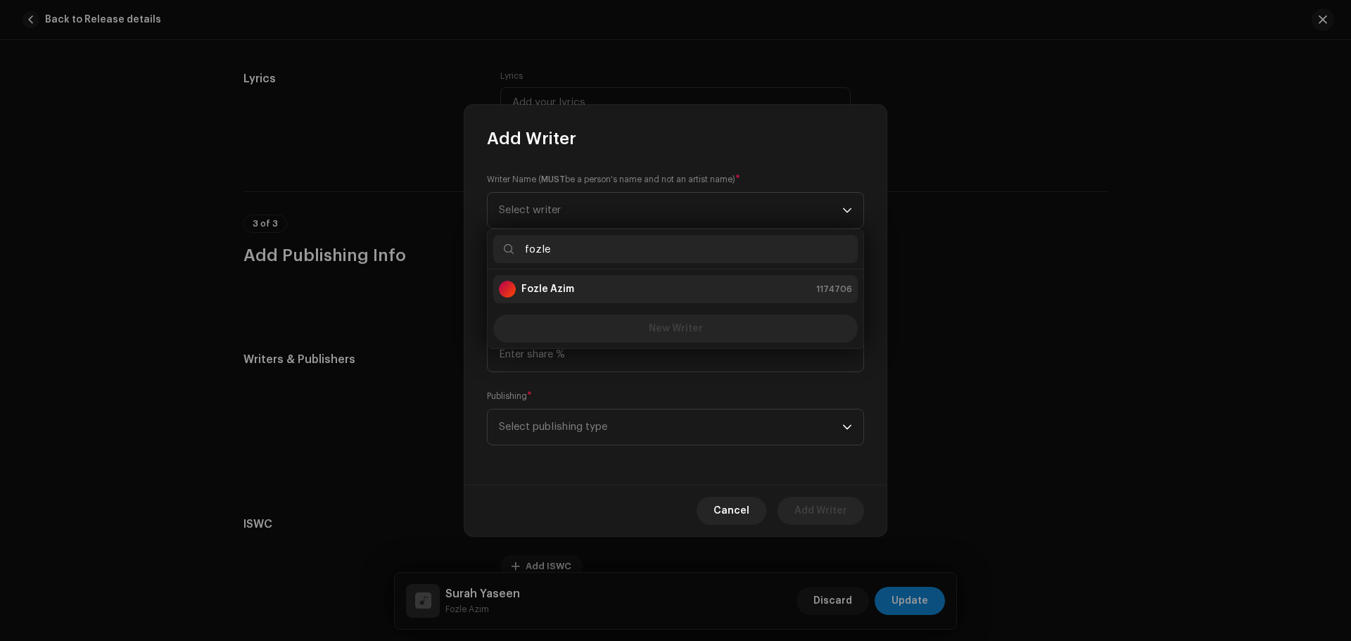
type input "fozle"
click at [553, 292] on strong "Fozle Azim" at bounding box center [547, 289] width 53 height 14
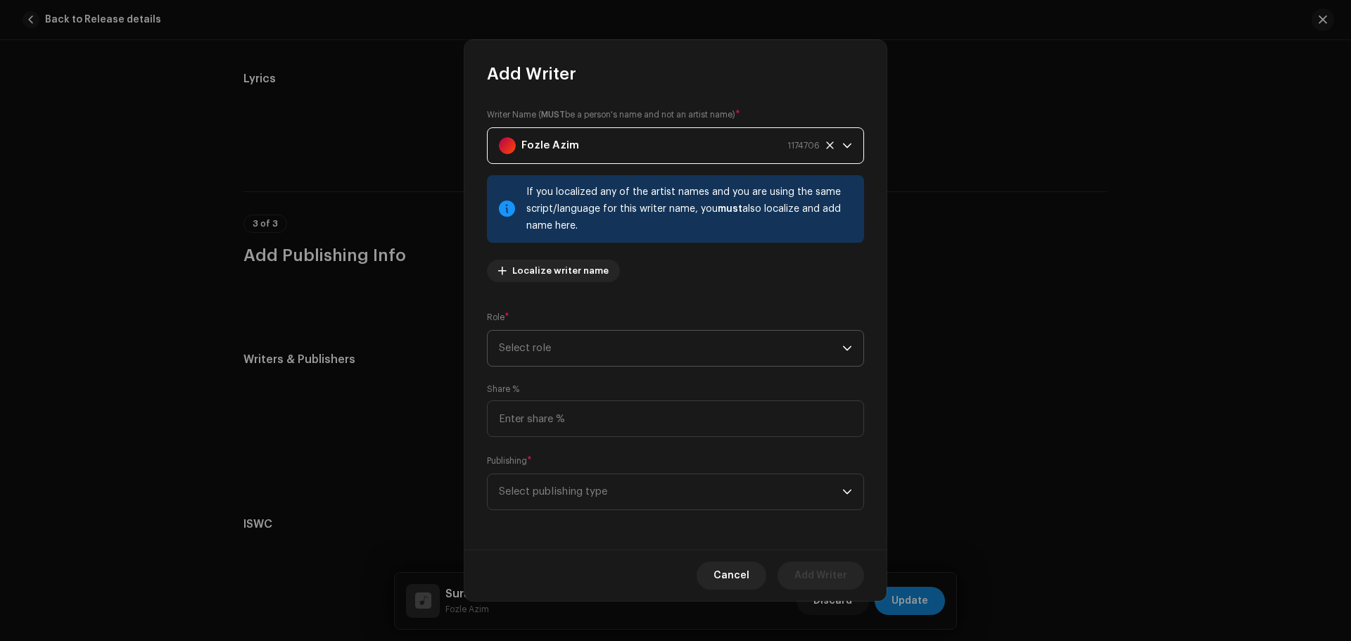
click at [555, 344] on span "Select role" at bounding box center [670, 348] width 343 height 35
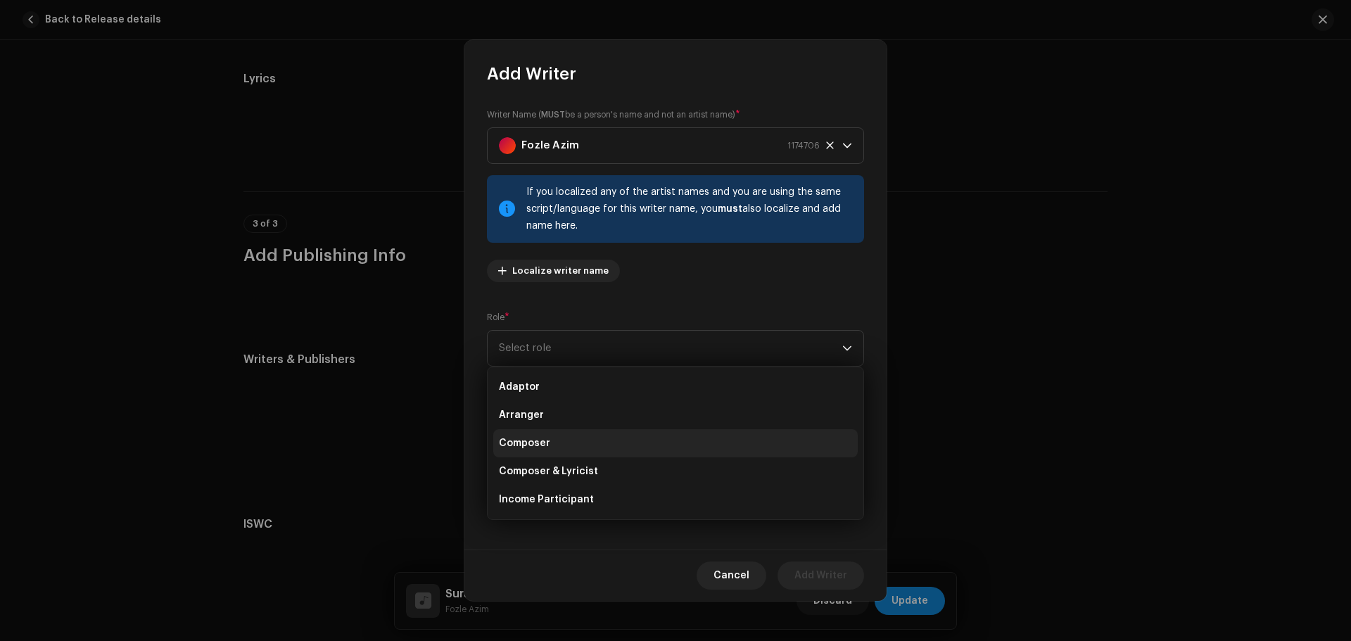
click at [557, 438] on li "Composer" at bounding box center [675, 443] width 365 height 28
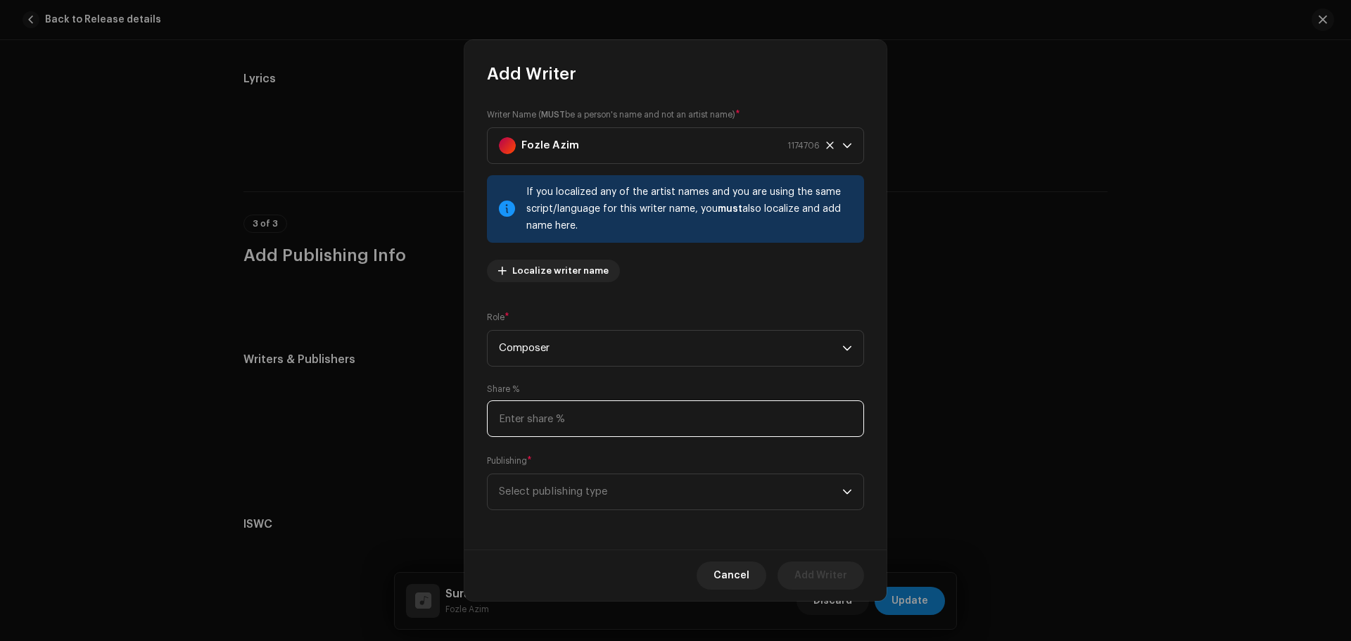
click at [569, 415] on input at bounding box center [675, 418] width 377 height 37
type input "50.00"
click at [566, 486] on span "Select publishing type" at bounding box center [670, 491] width 343 height 35
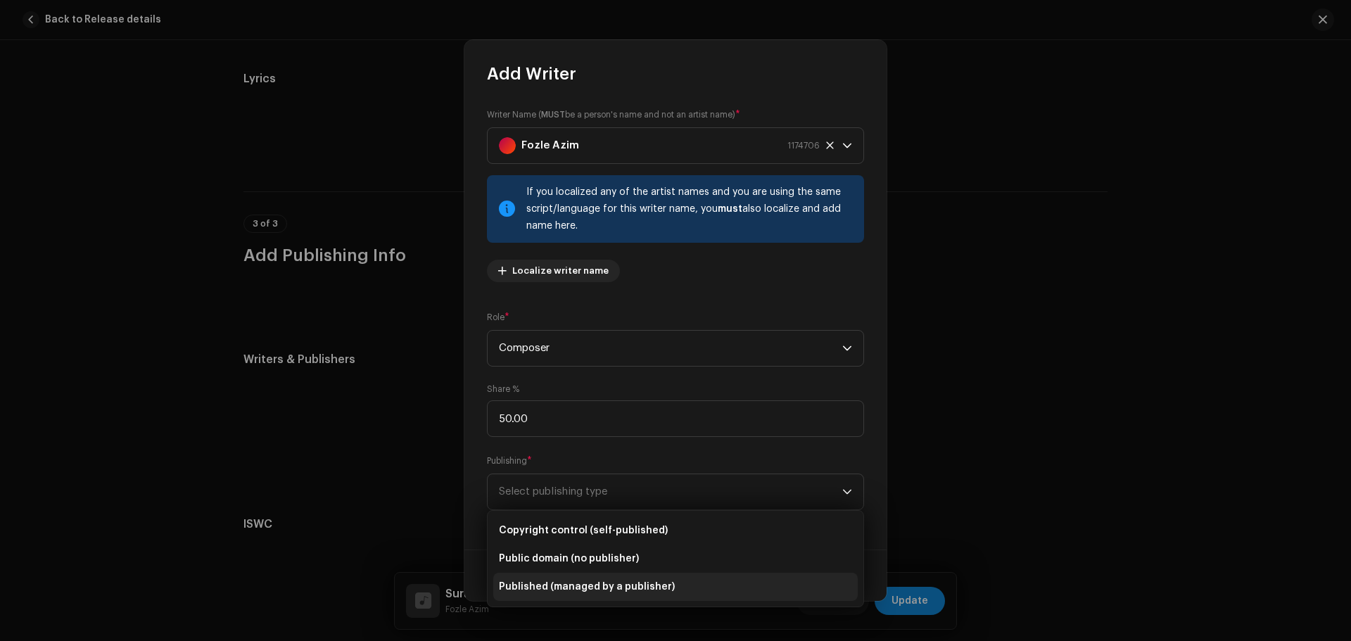
click at [574, 574] on li "Published (managed by a publisher)" at bounding box center [675, 587] width 365 height 28
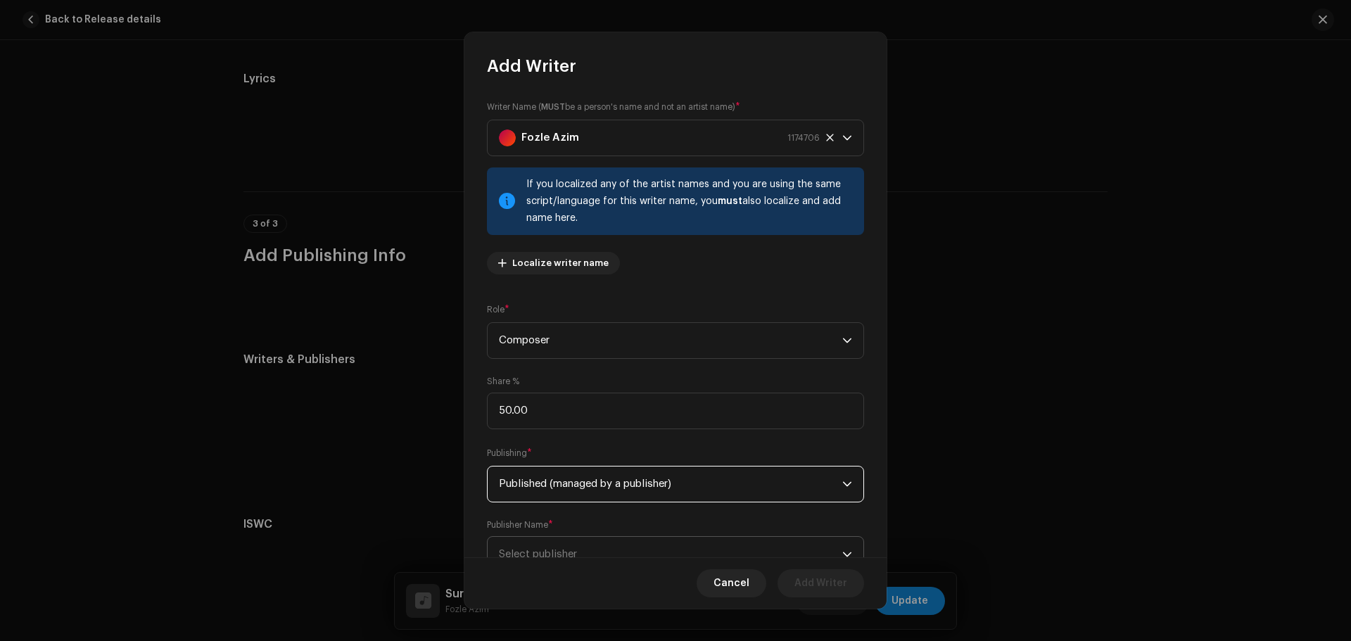
click at [570, 549] on span "Select publisher" at bounding box center [538, 554] width 78 height 11
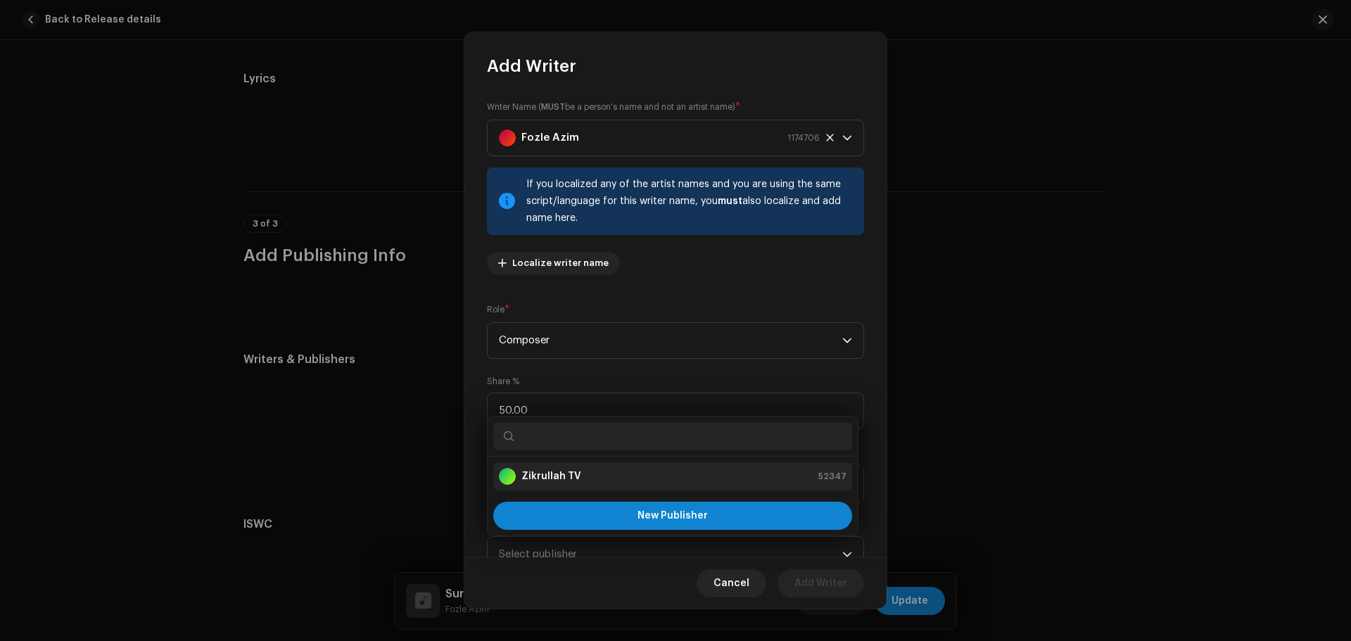
click at [562, 481] on strong "Zikrullah TV" at bounding box center [551, 476] width 60 height 14
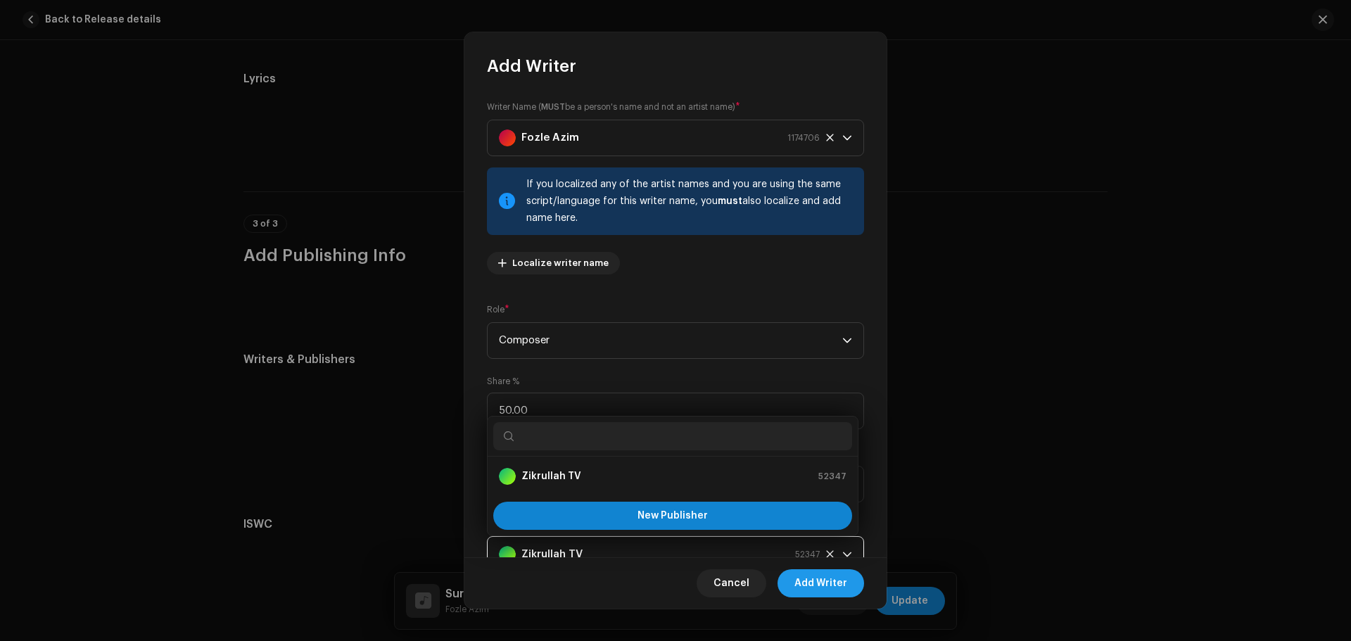
scroll to position [14, 0]
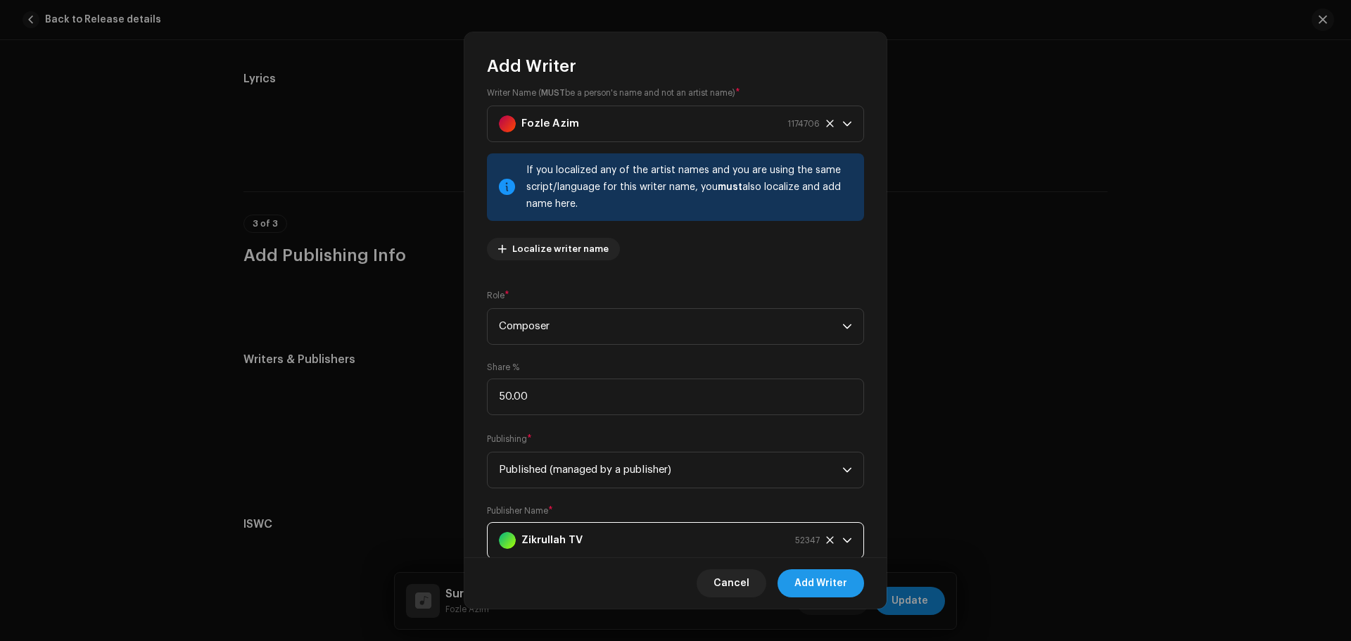
click at [806, 574] on span "Add Writer" at bounding box center [821, 583] width 53 height 28
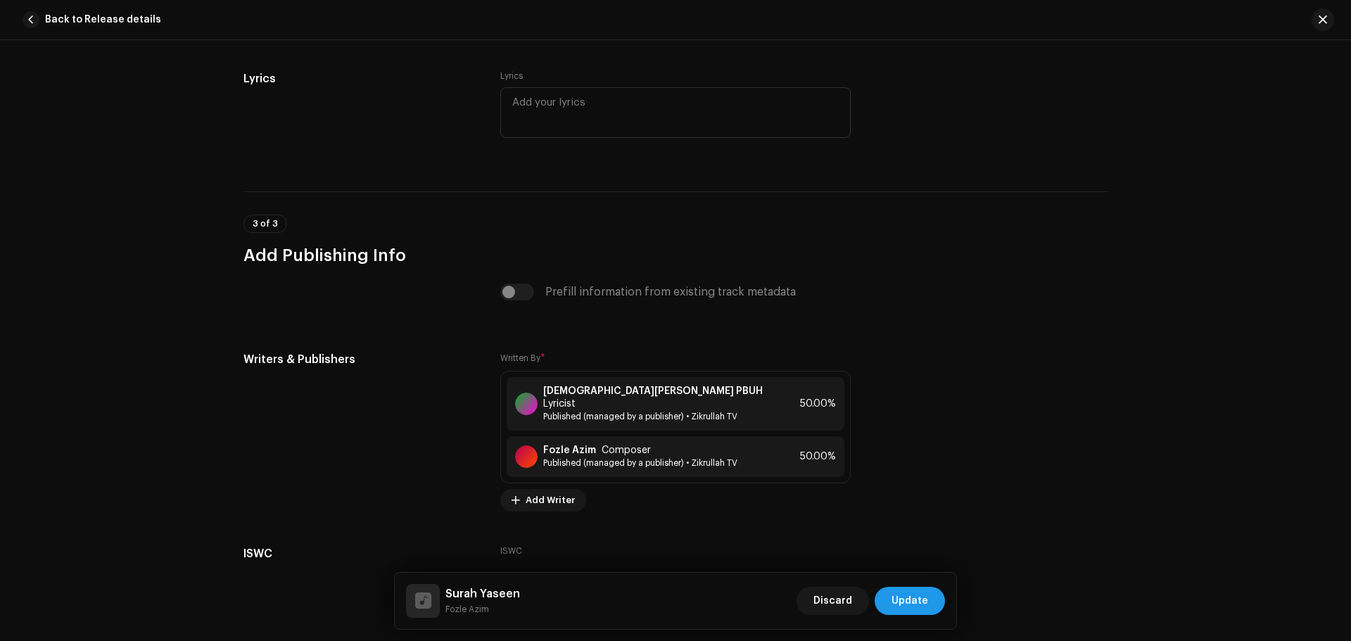
click at [909, 607] on span "Update" at bounding box center [910, 601] width 37 height 28
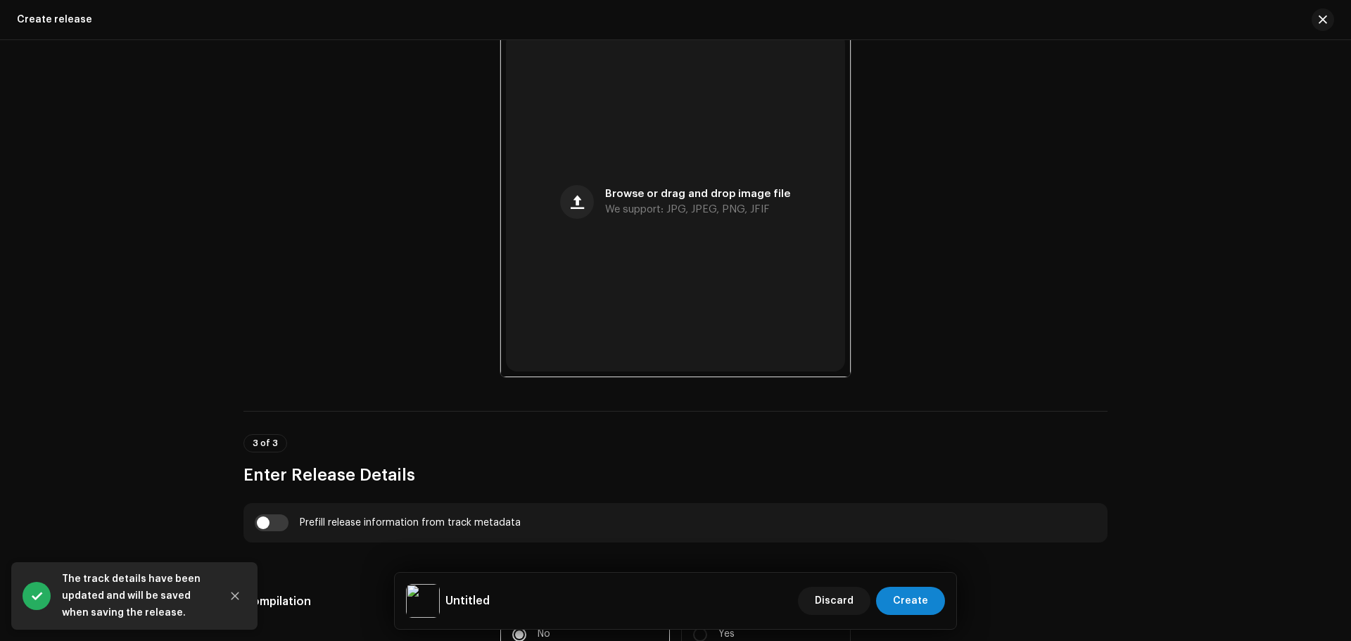
scroll to position [682, 0]
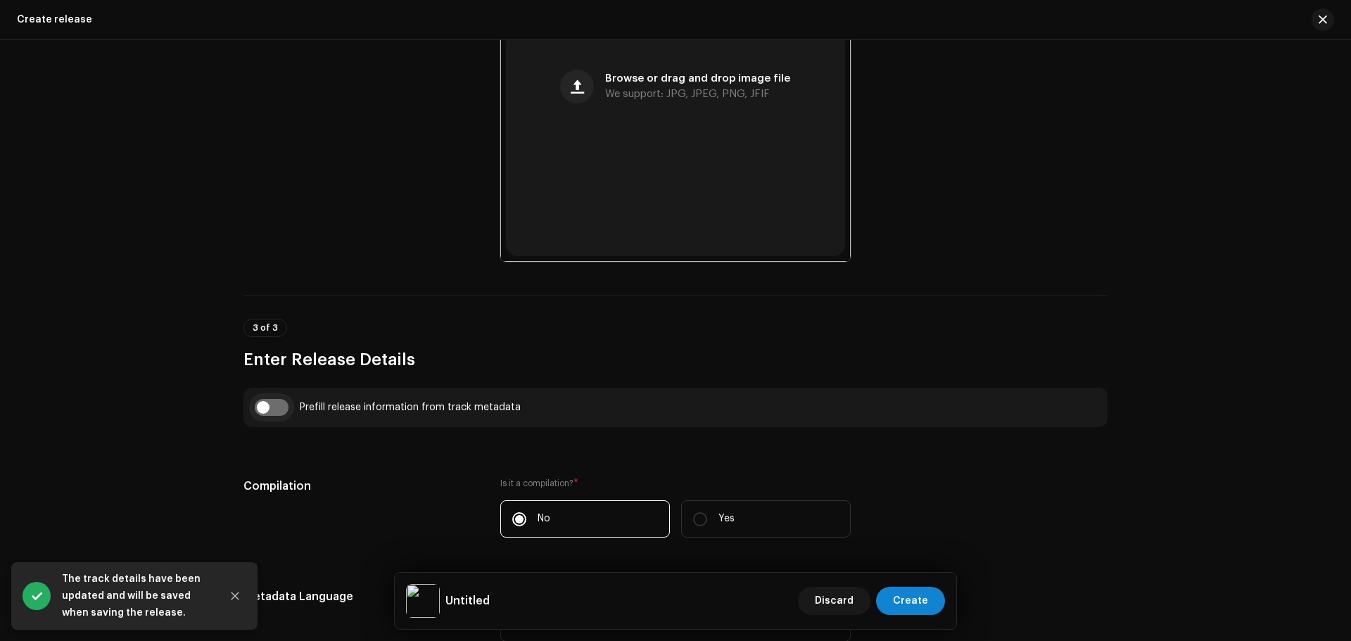
click at [268, 403] on input "checkbox" at bounding box center [272, 407] width 34 height 17
checkbox input "true"
type input "Surah Yaseen"
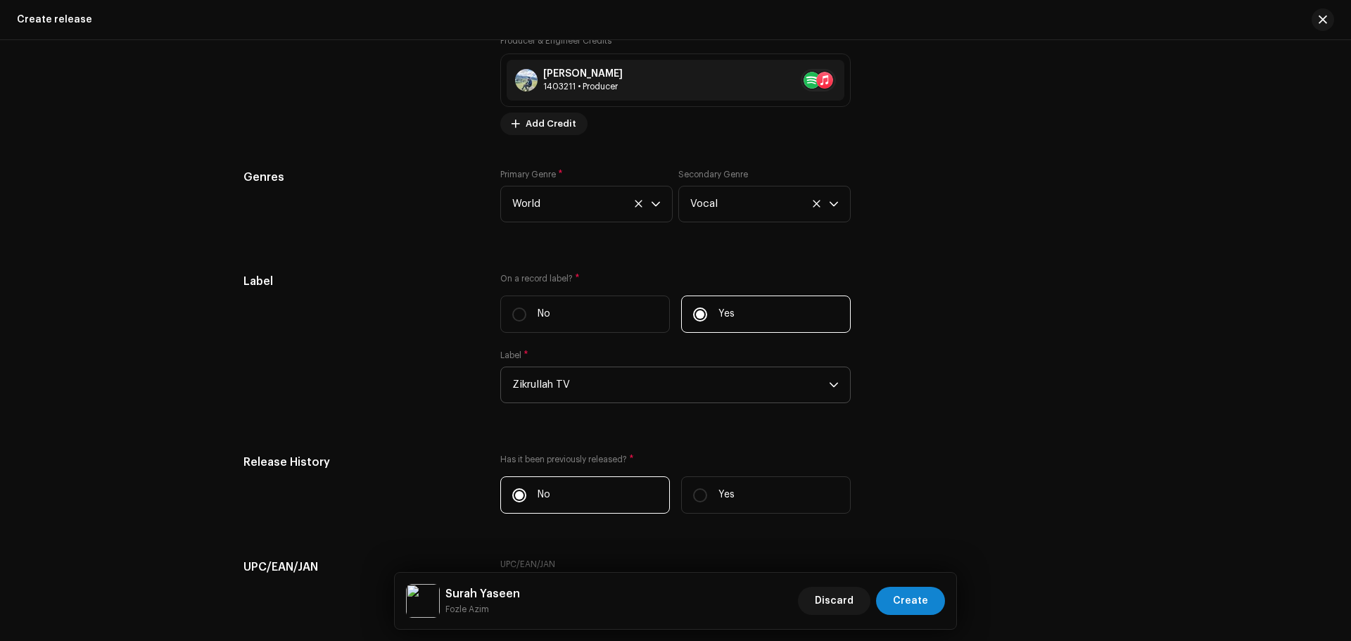
scroll to position [2089, 0]
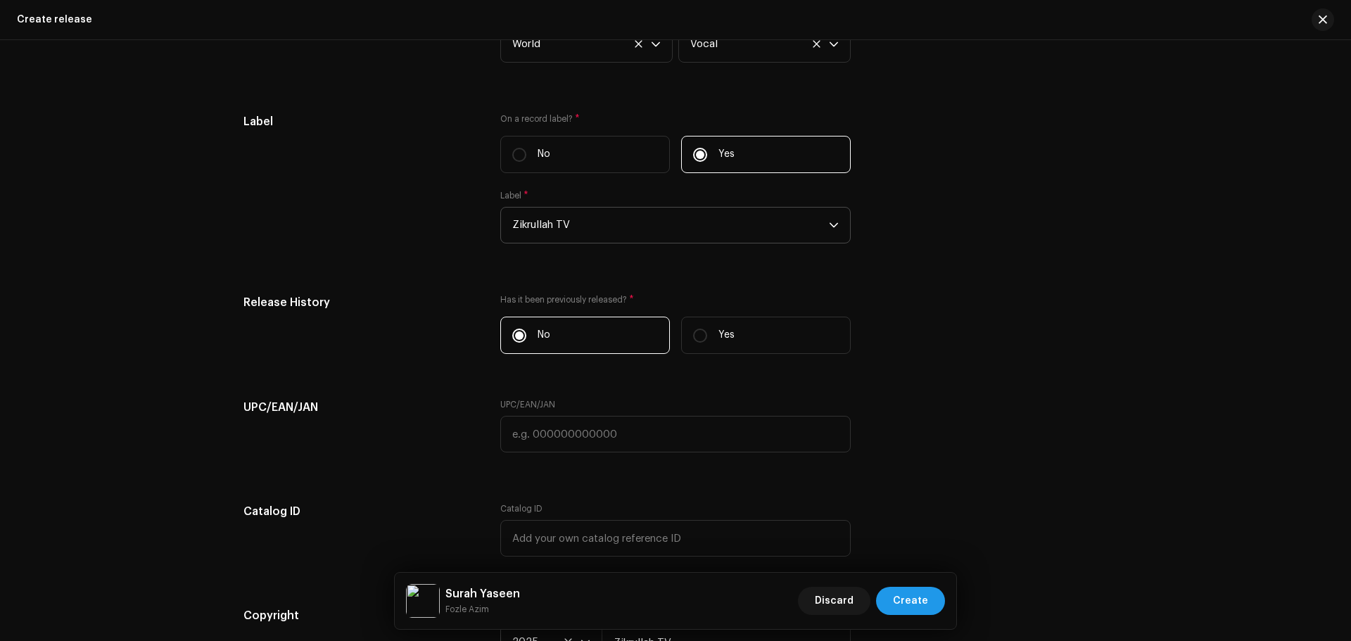
click at [912, 605] on span "Create" at bounding box center [910, 601] width 35 height 28
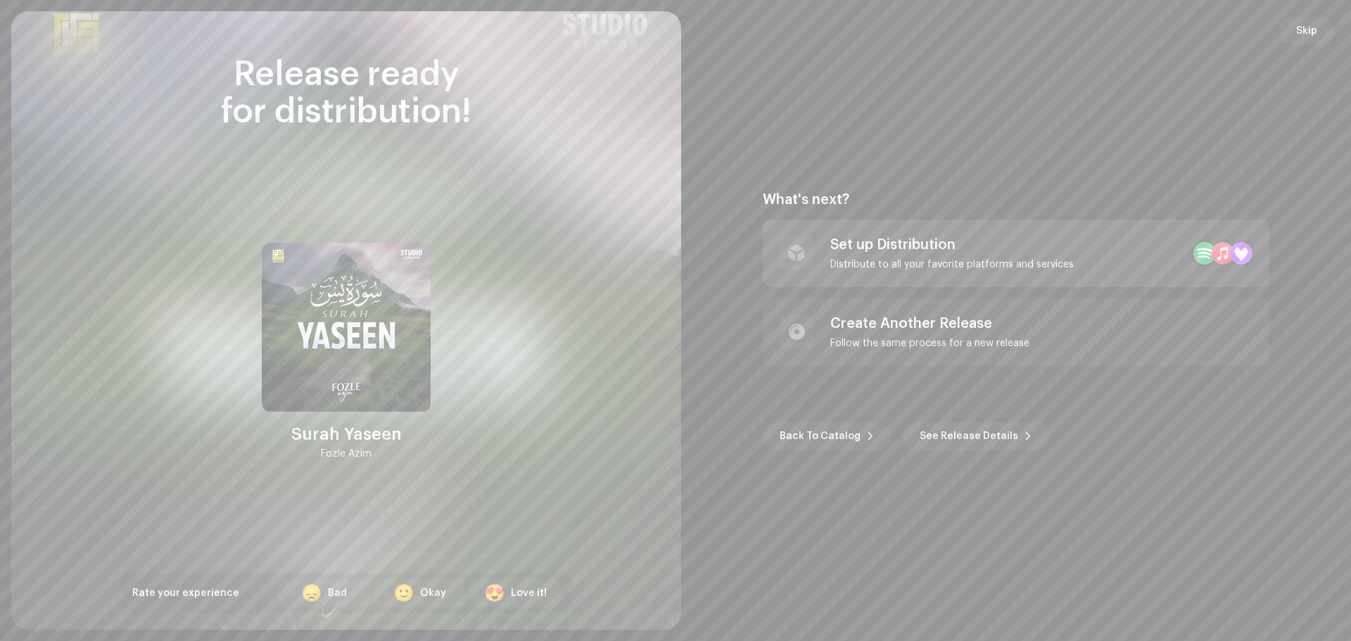
click at [887, 253] on div "Set up Distribution Distribute to all your favorite platforms and services" at bounding box center [951, 253] width 243 height 34
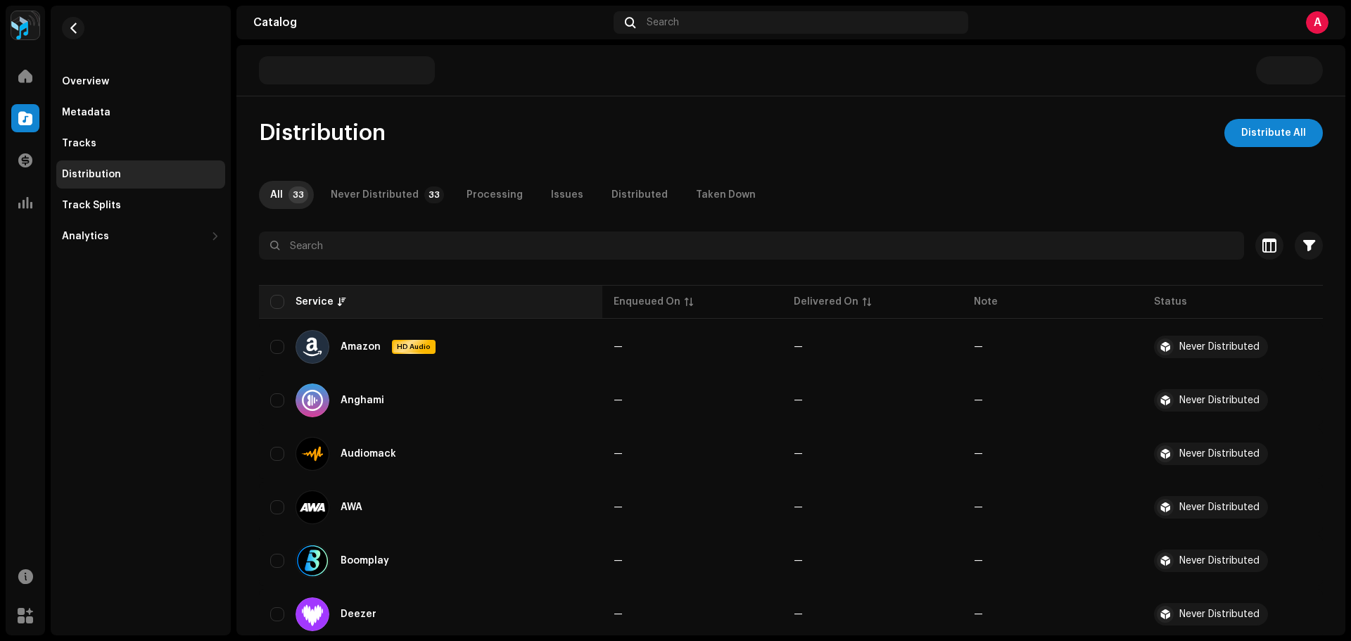
click at [270, 302] on th "Service" at bounding box center [430, 302] width 343 height 34
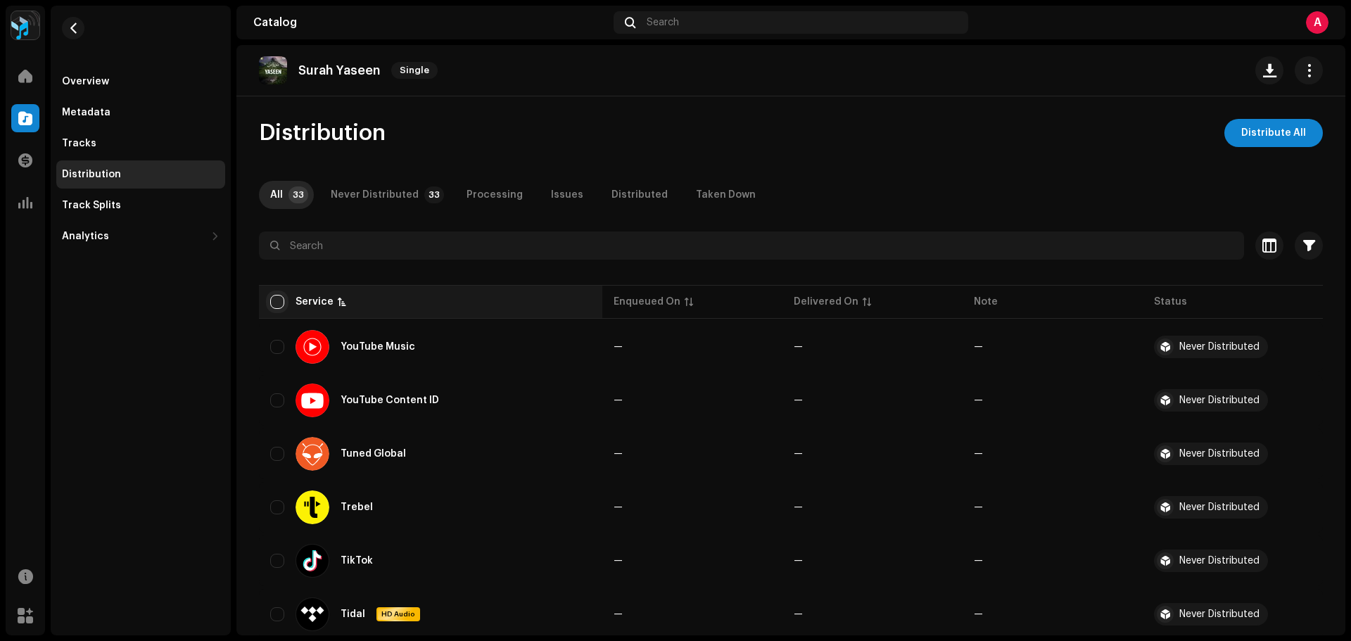
click at [278, 300] on input "checkbox" at bounding box center [277, 302] width 14 height 14
checkbox input "true"
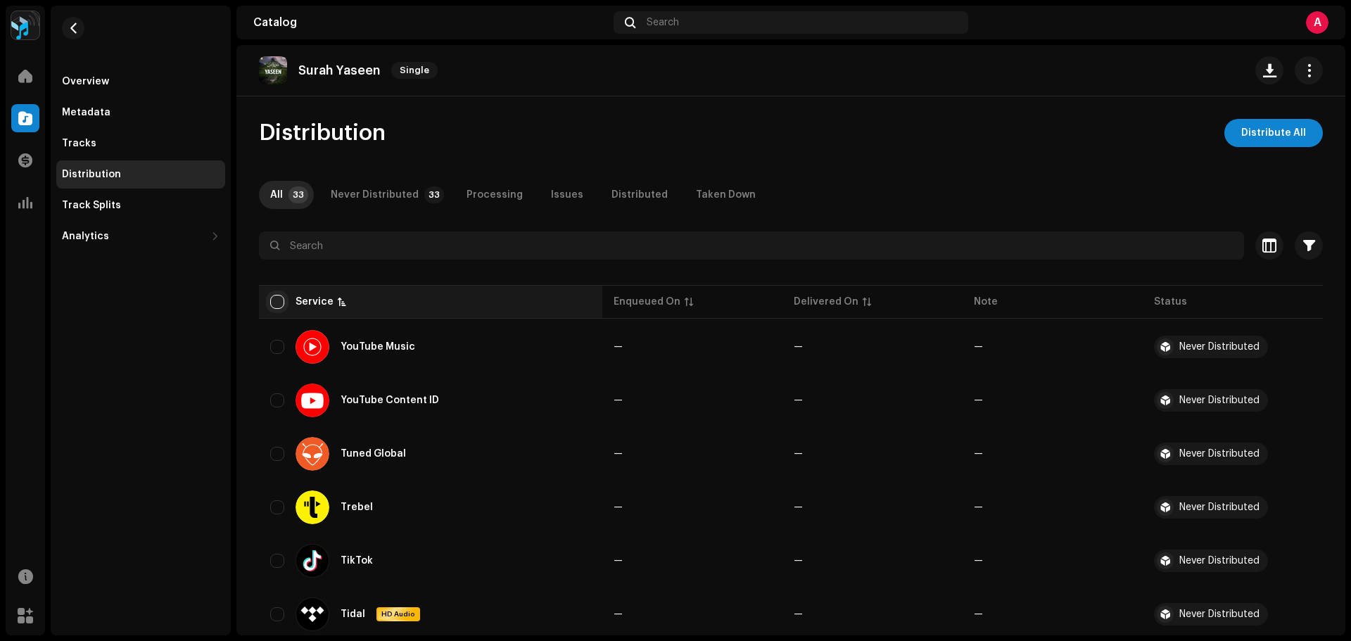
checkbox input "true"
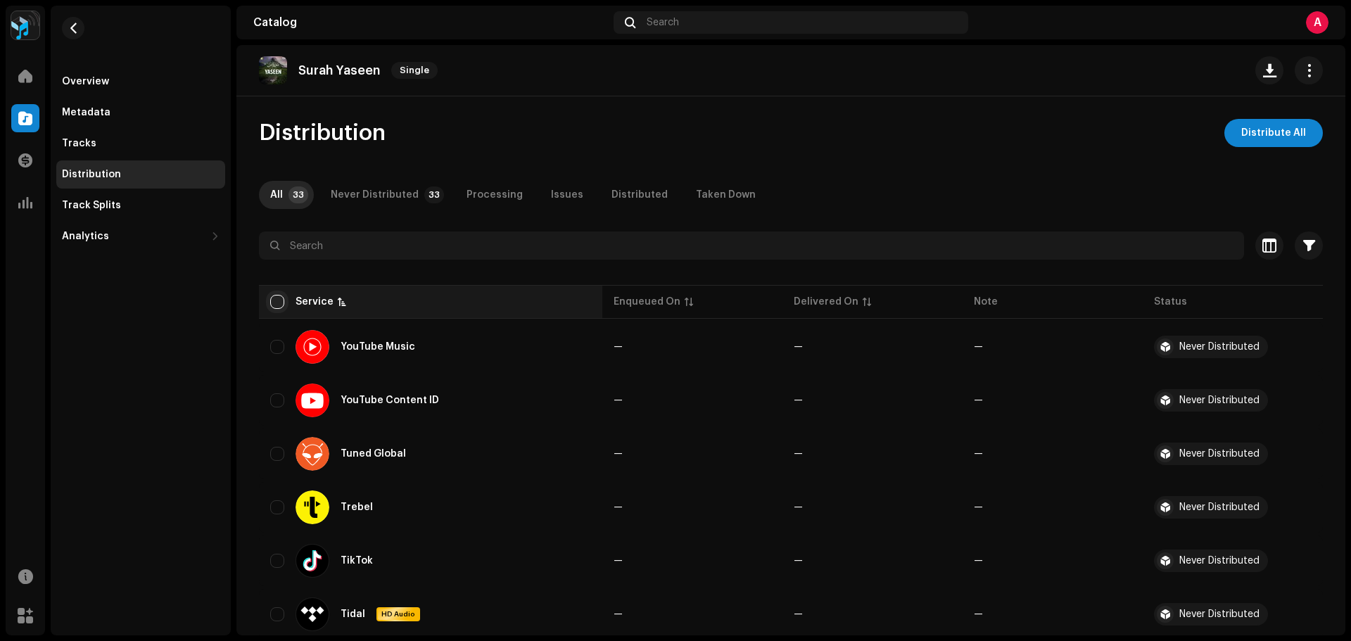
checkbox input "true"
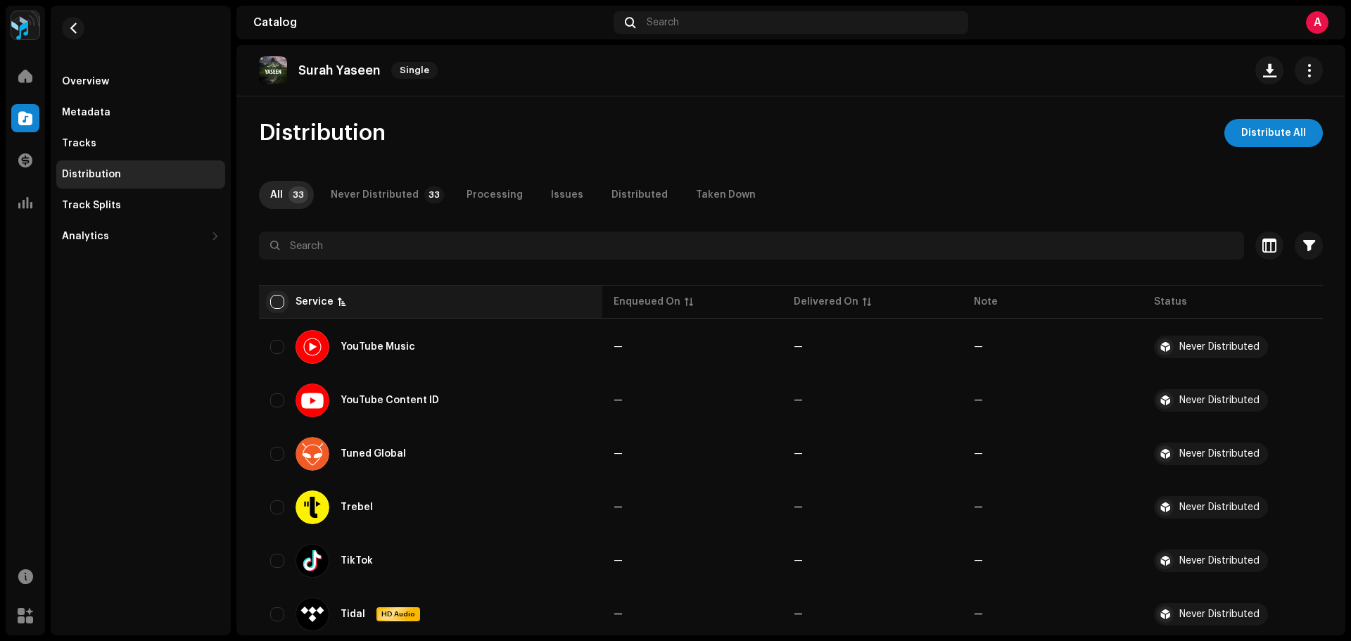
checkbox input "true"
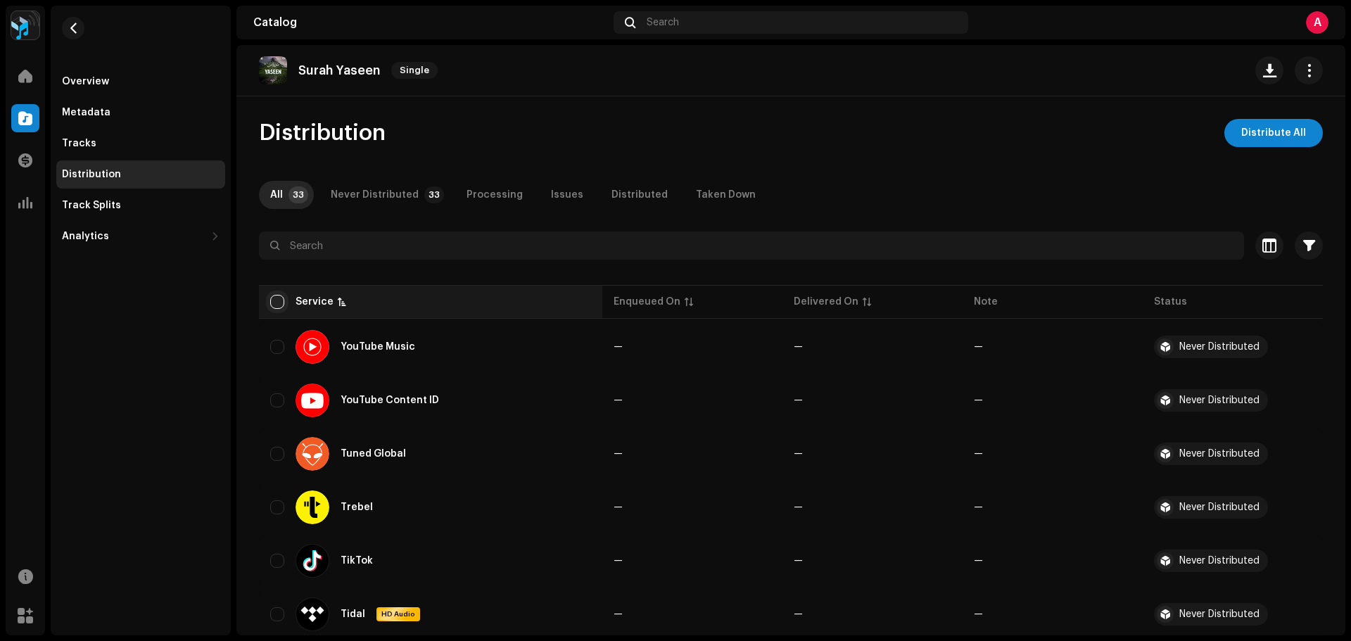
checkbox input "true"
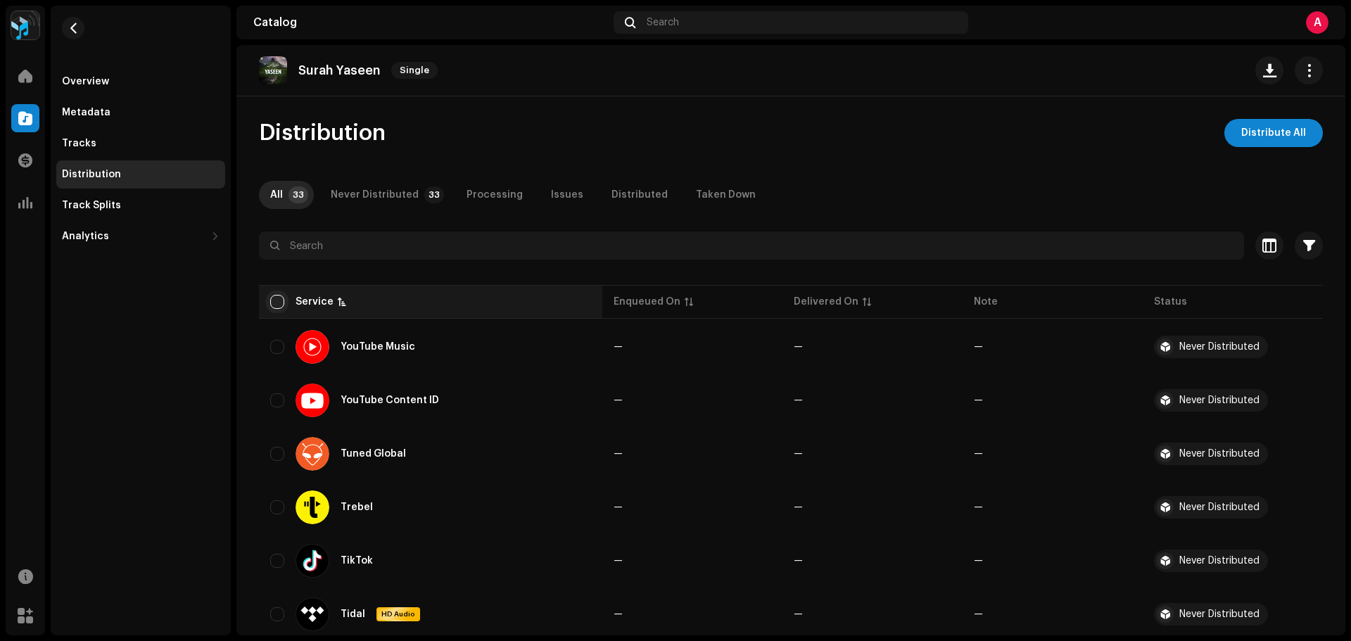
checkbox input "true"
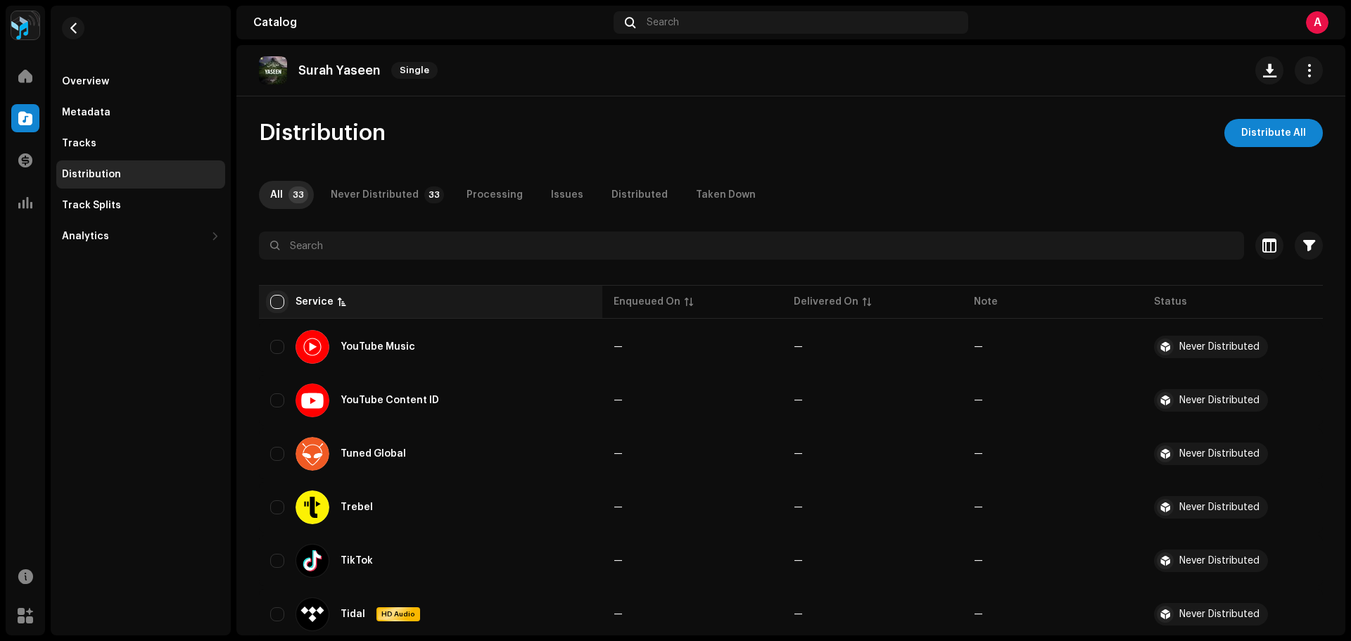
checkbox input "true"
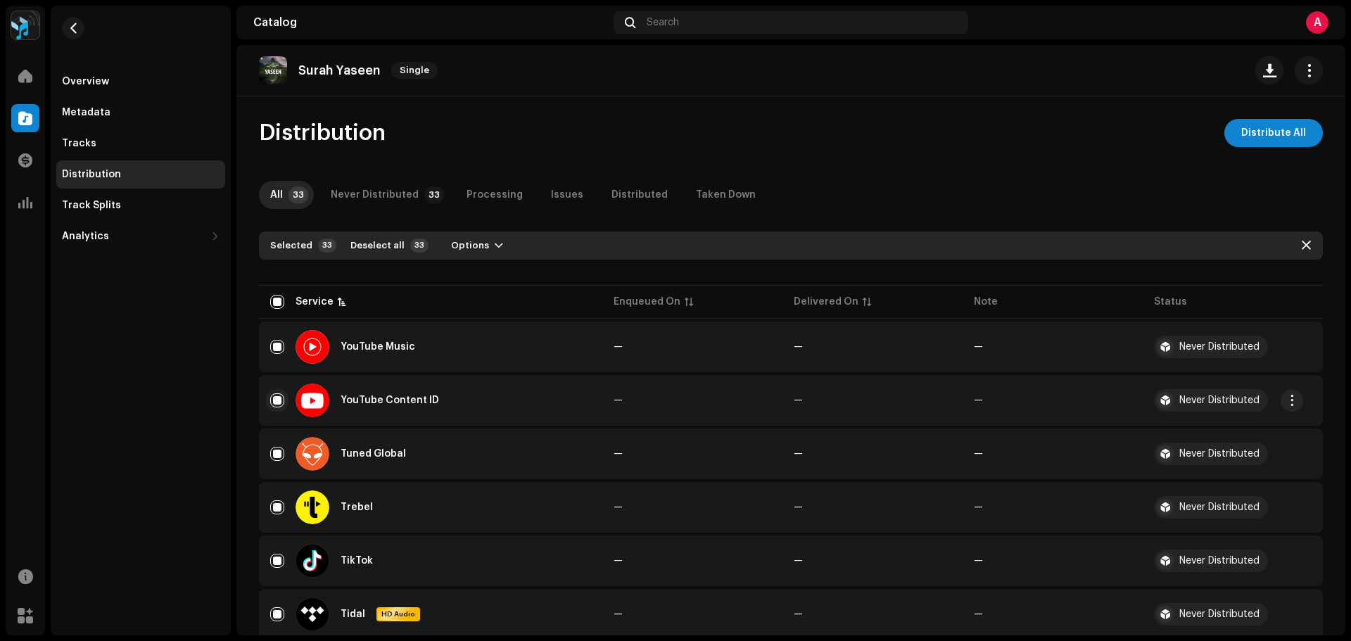
click at [277, 400] on input "Row Selected" at bounding box center [277, 400] width 14 height 14
checkbox input "false"
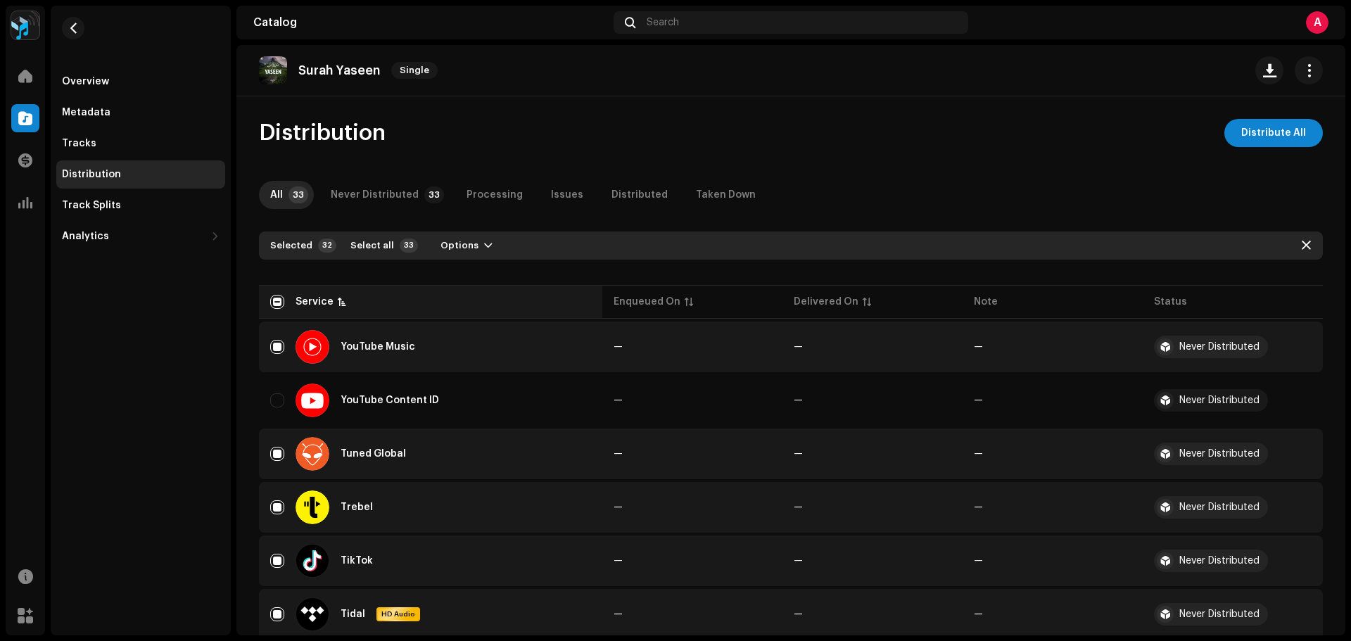
click at [307, 298] on div "Service" at bounding box center [315, 302] width 38 height 14
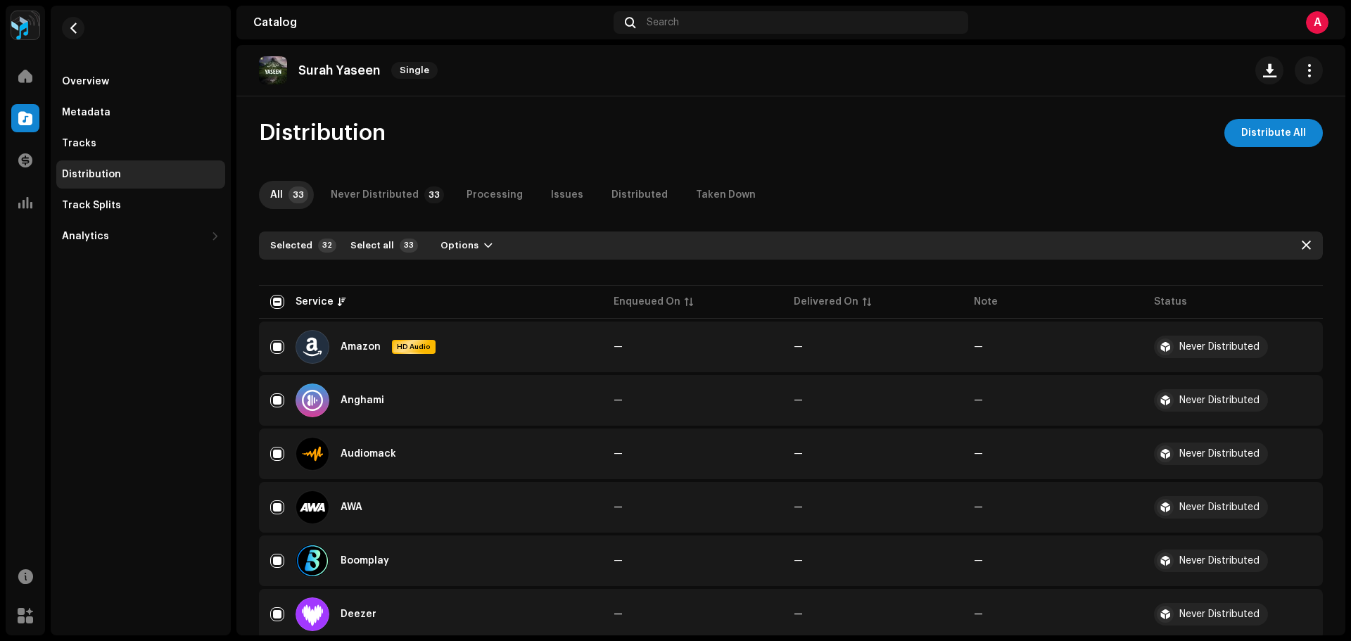
scroll to position [211, 0]
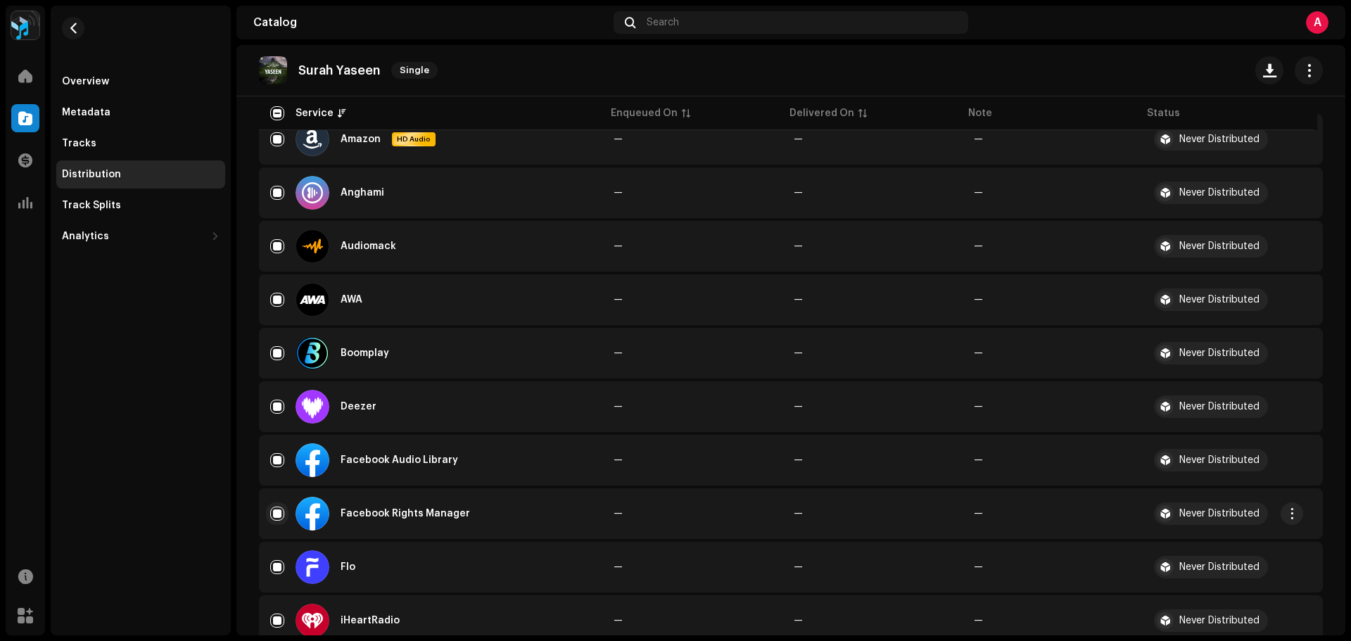
click at [278, 510] on input "Row Selected" at bounding box center [277, 514] width 14 height 14
checkbox input "false"
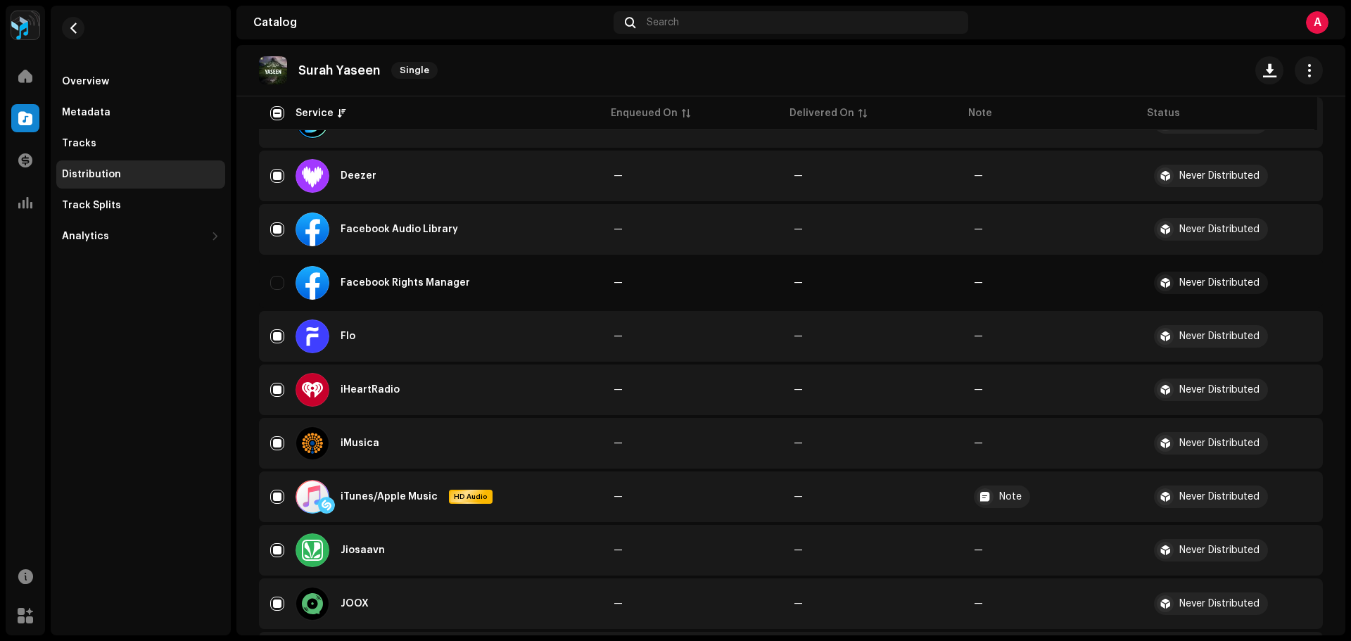
scroll to position [633, 0]
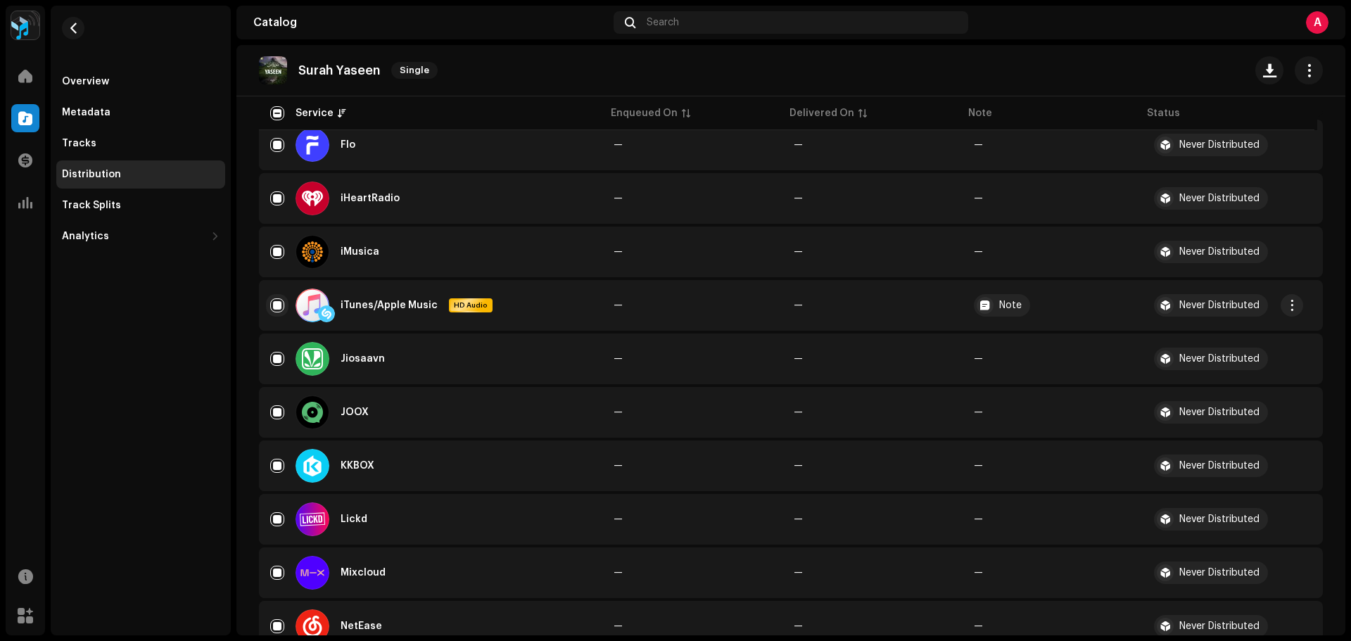
click at [274, 302] on input "Row Selected" at bounding box center [277, 305] width 14 height 14
checkbox input "false"
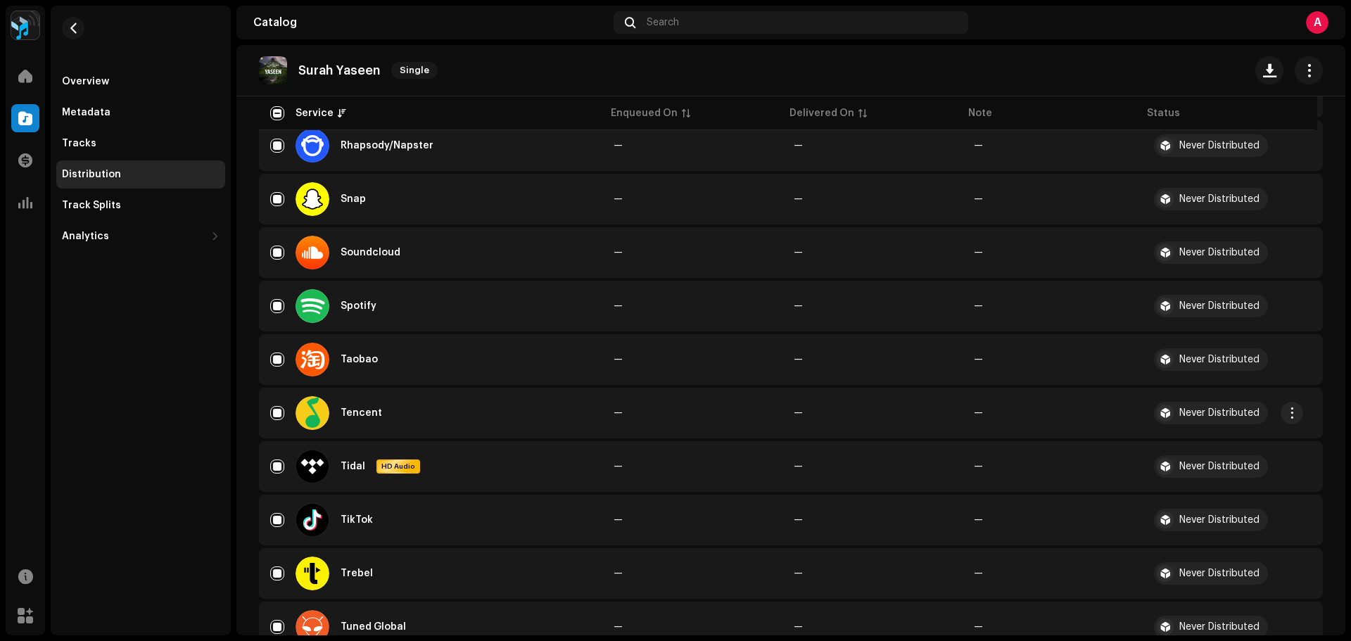
scroll to position [1407, 0]
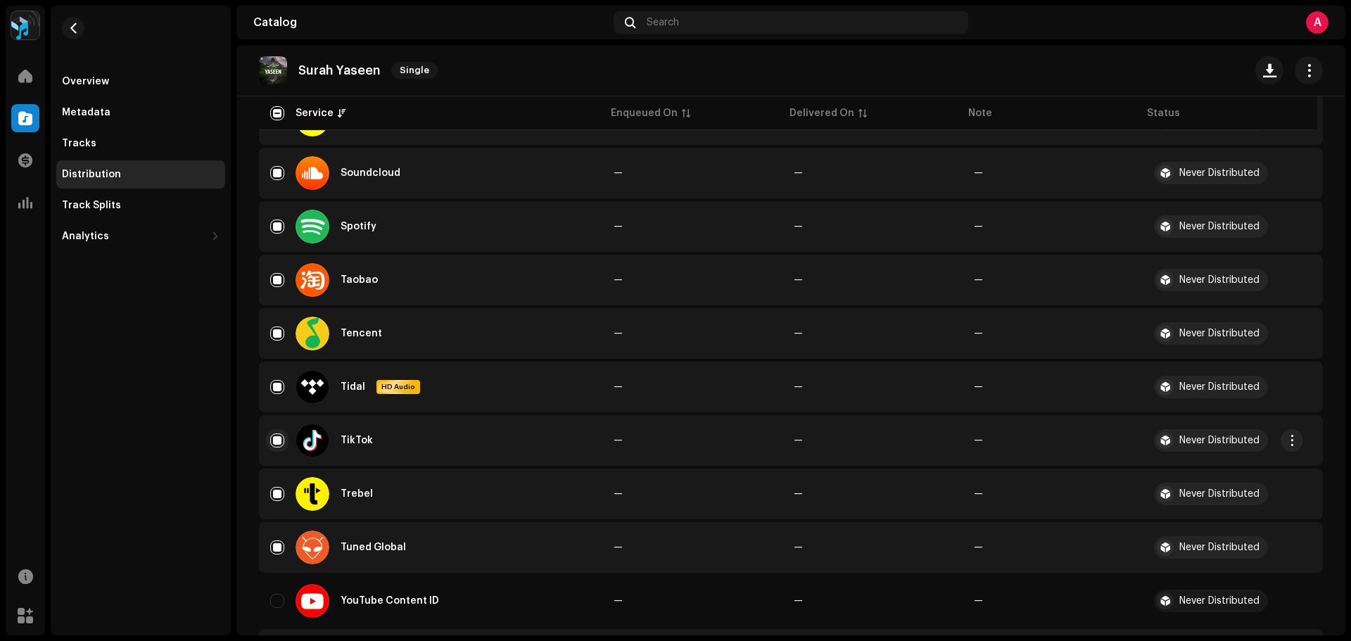
click at [274, 440] on input "Row Selected" at bounding box center [277, 441] width 14 height 14
checkbox input "false"
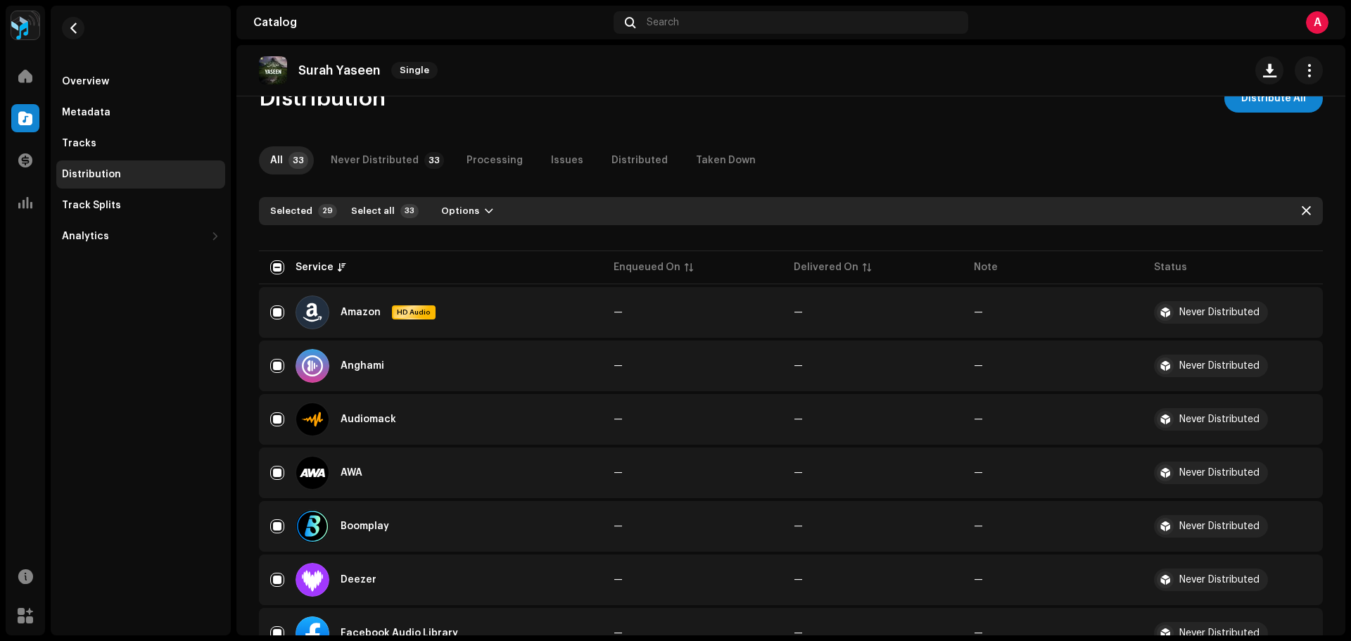
scroll to position [0, 0]
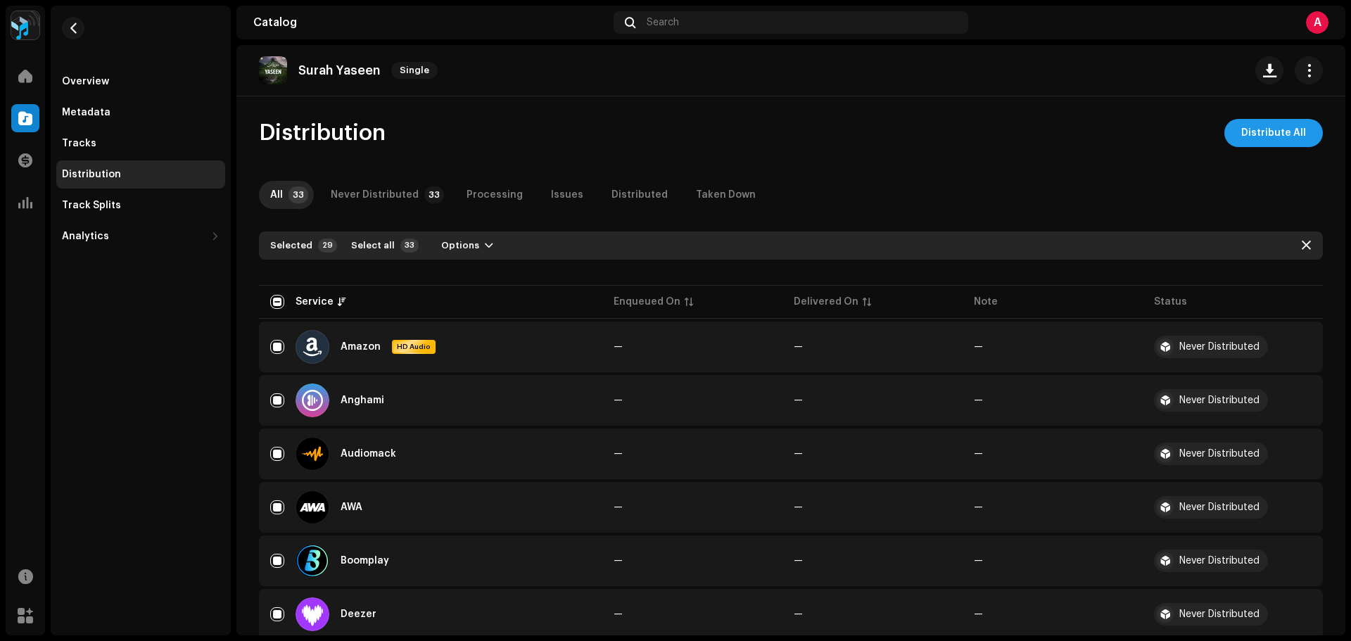
click at [1277, 132] on span "Distribute All" at bounding box center [1273, 133] width 65 height 28
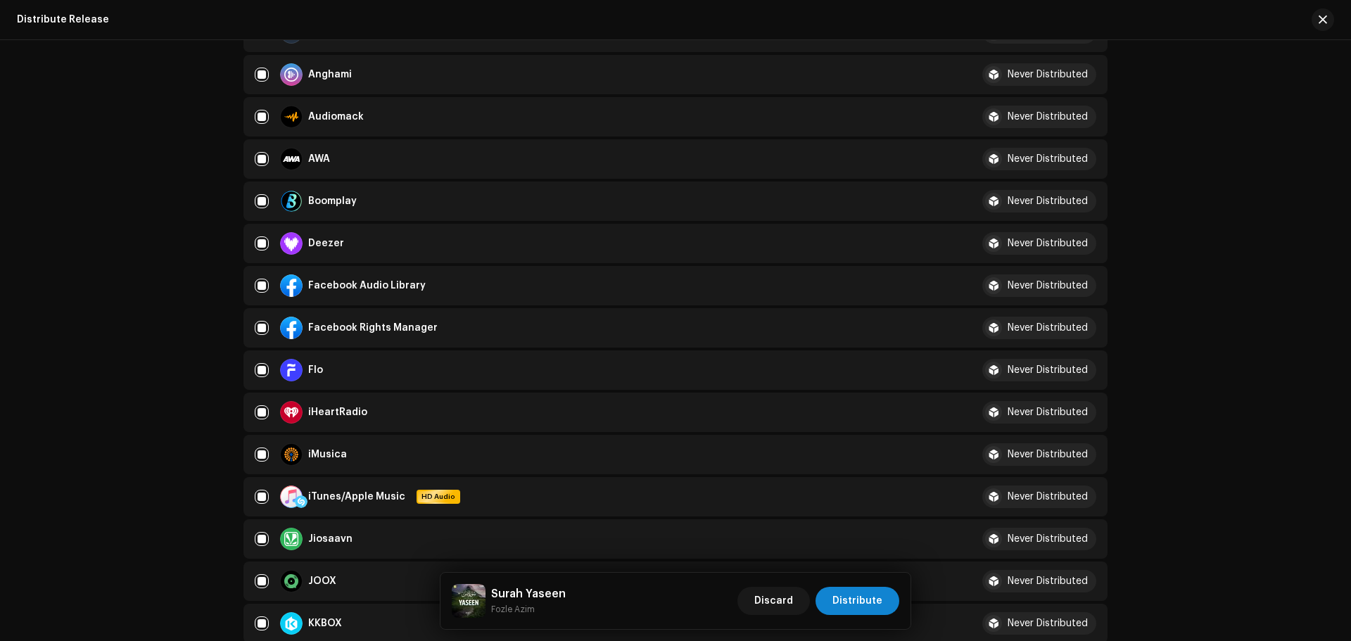
scroll to position [281, 0]
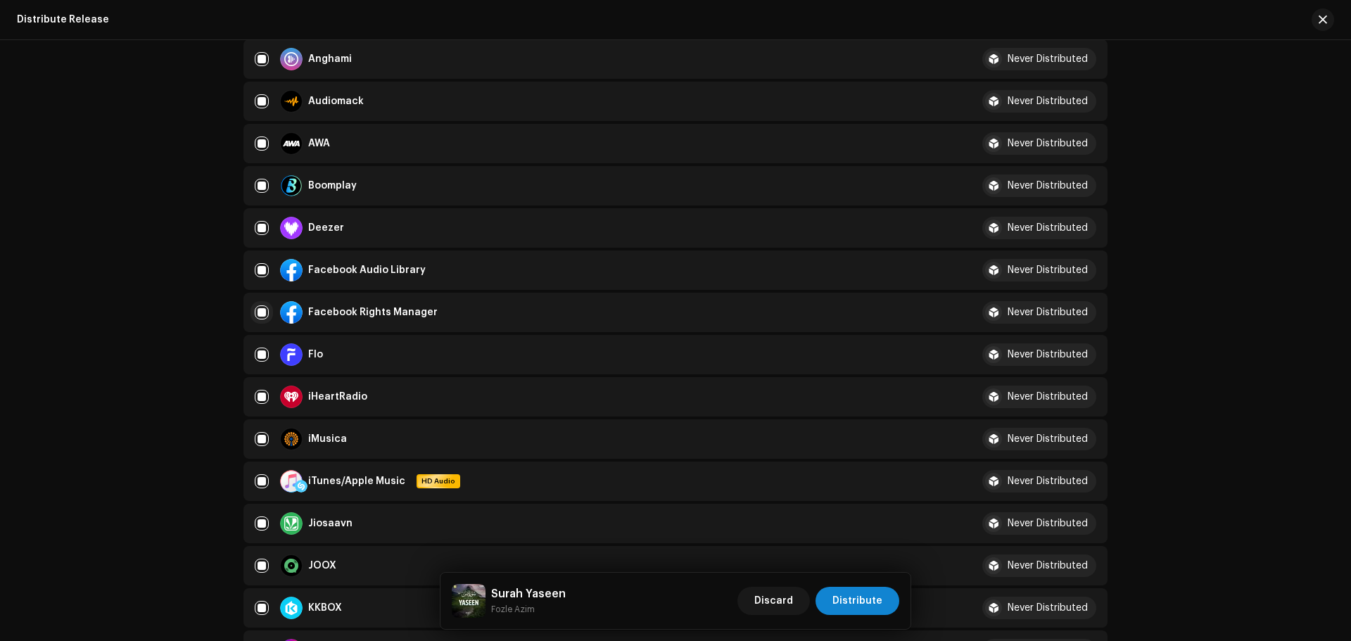
click at [260, 317] on input "checkbox" at bounding box center [262, 312] width 14 height 14
checkbox input "false"
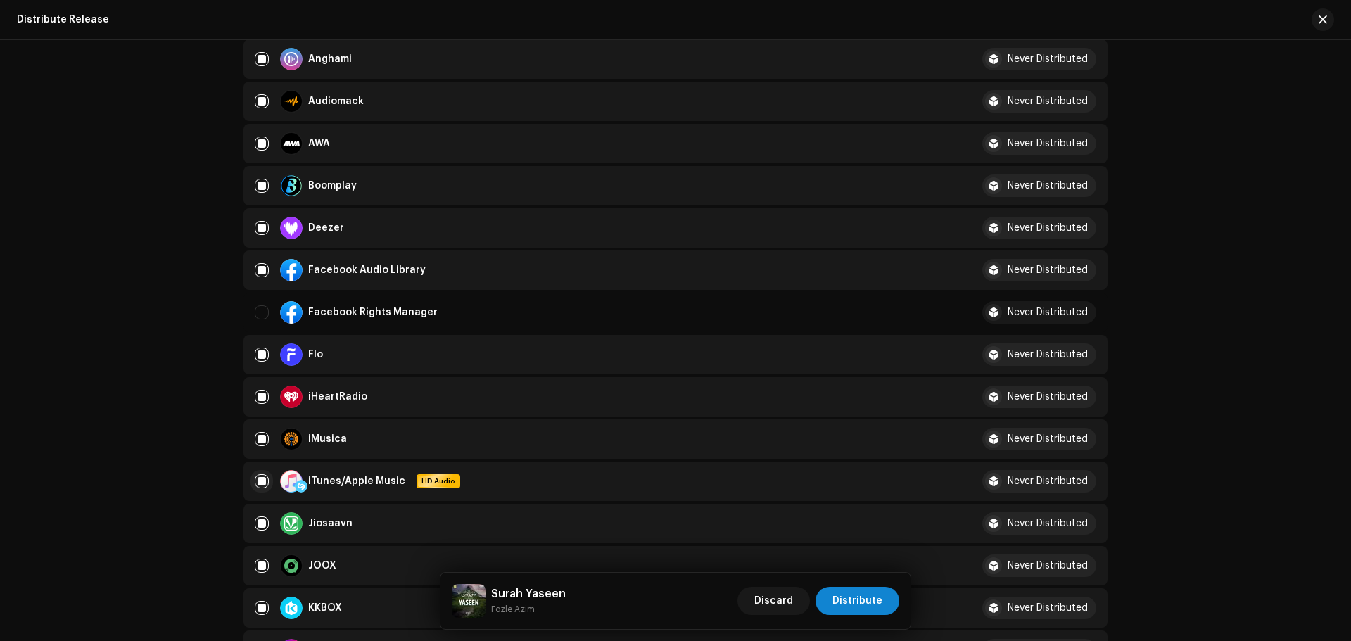
click at [260, 482] on input "Row Selected" at bounding box center [262, 481] width 14 height 14
checkbox input "false"
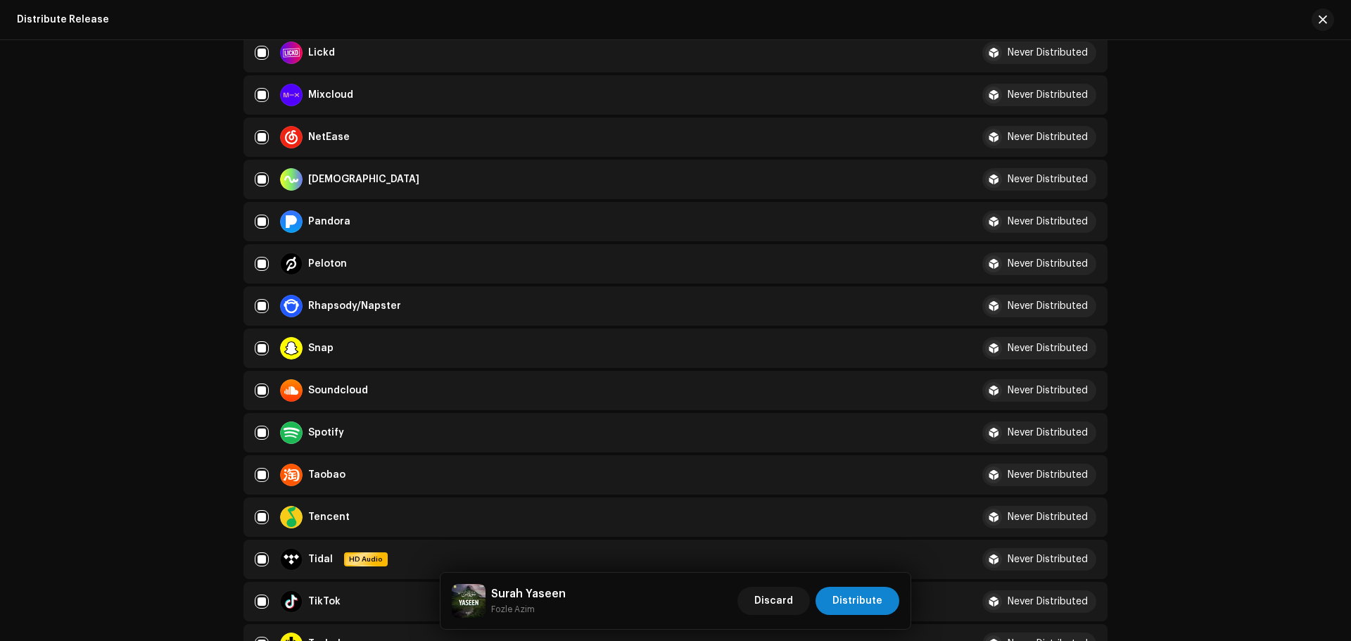
scroll to position [985, 0]
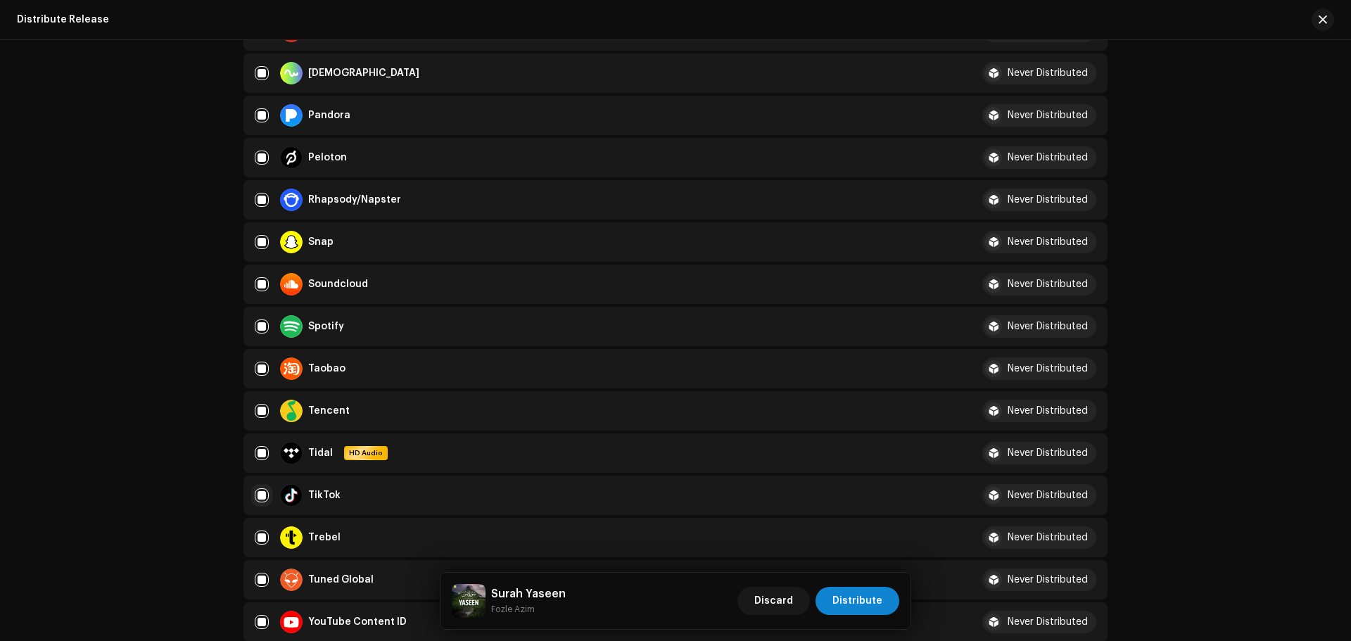
click at [263, 491] on input "Row Selected" at bounding box center [262, 495] width 14 height 14
checkbox input "false"
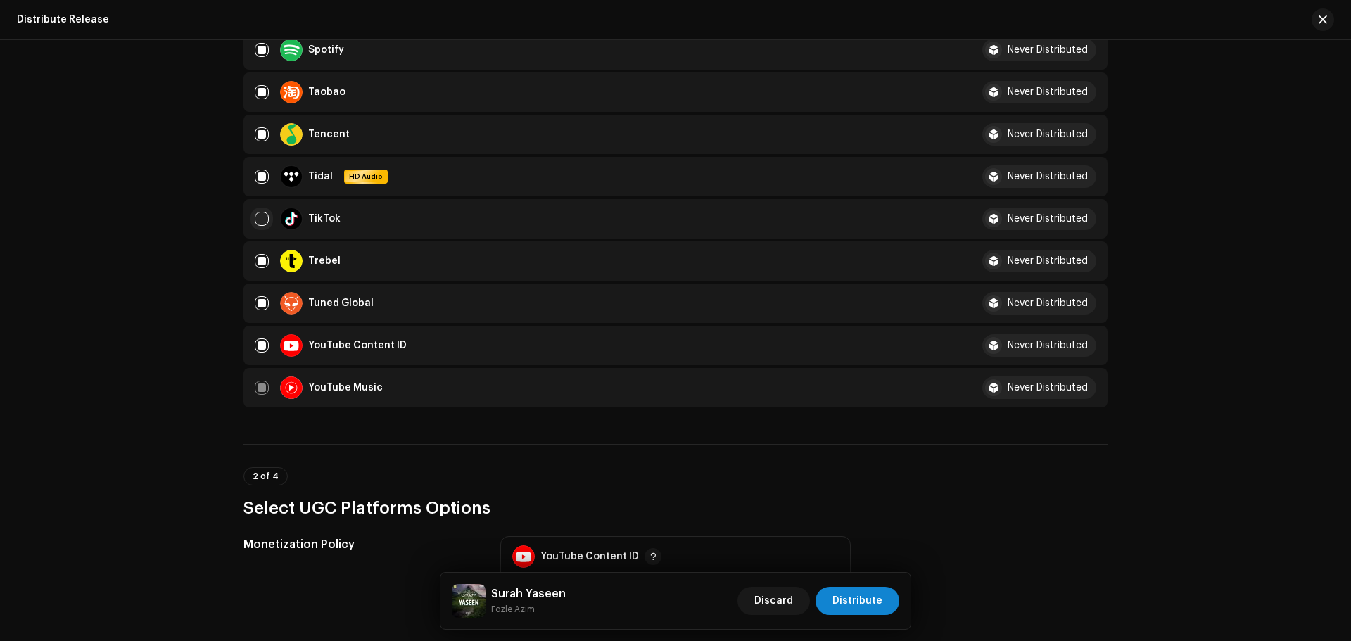
scroll to position [1337, 0]
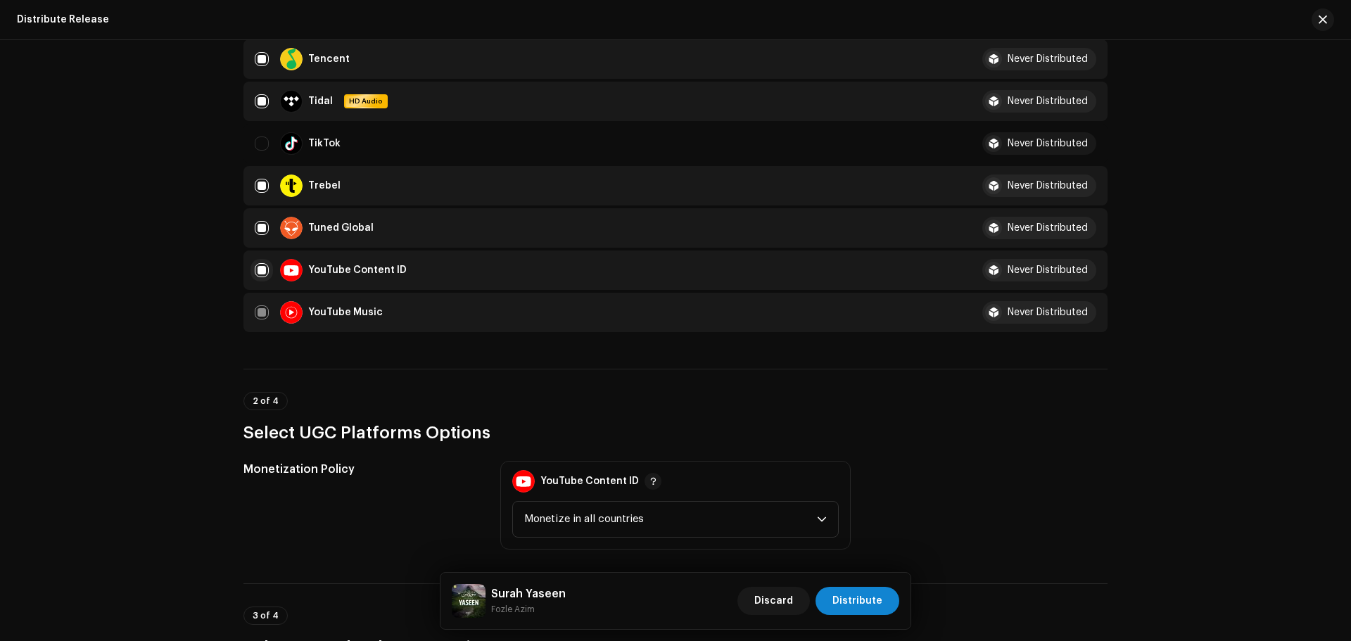
click at [258, 268] on input "Row Selected" at bounding box center [262, 270] width 14 height 14
checkbox input "false"
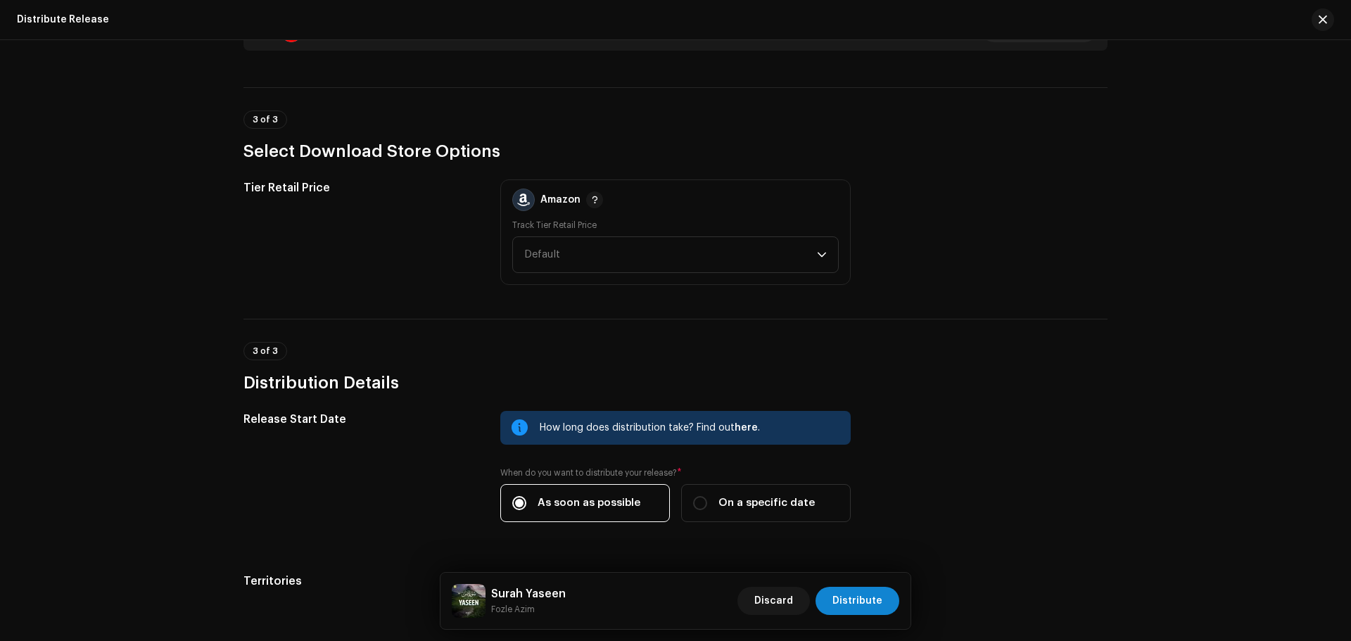
scroll to position [1689, 0]
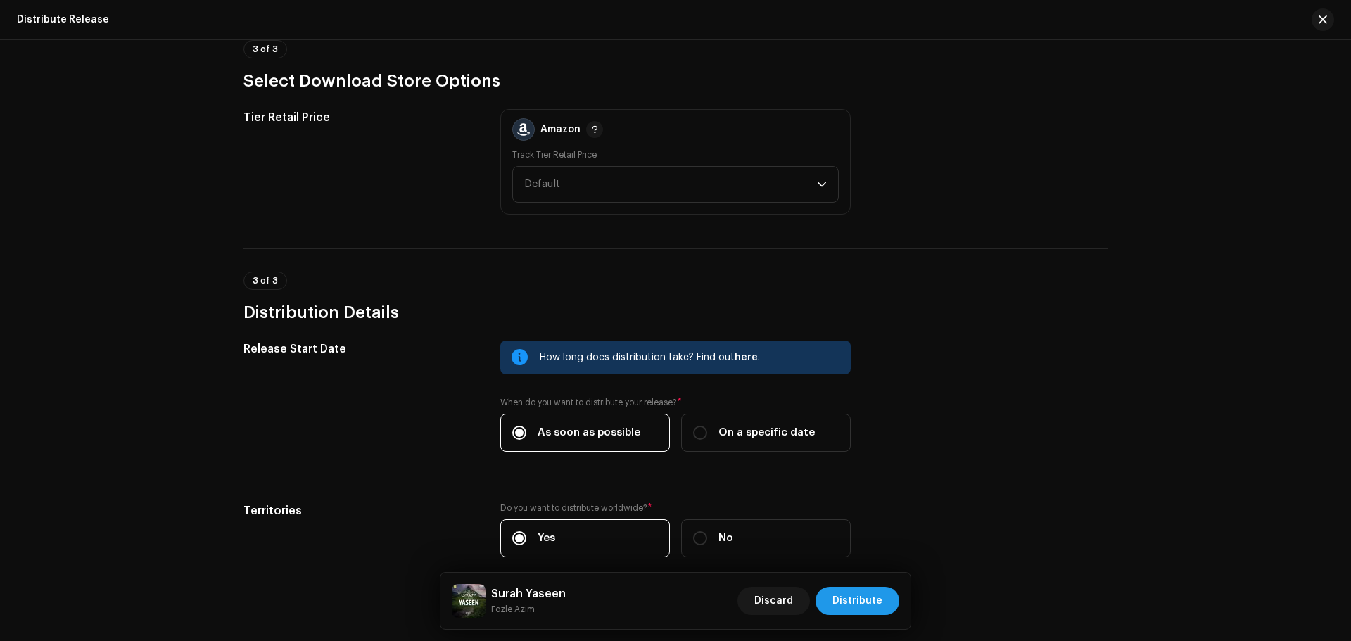
click at [859, 593] on span "Distribute" at bounding box center [858, 601] width 50 height 28
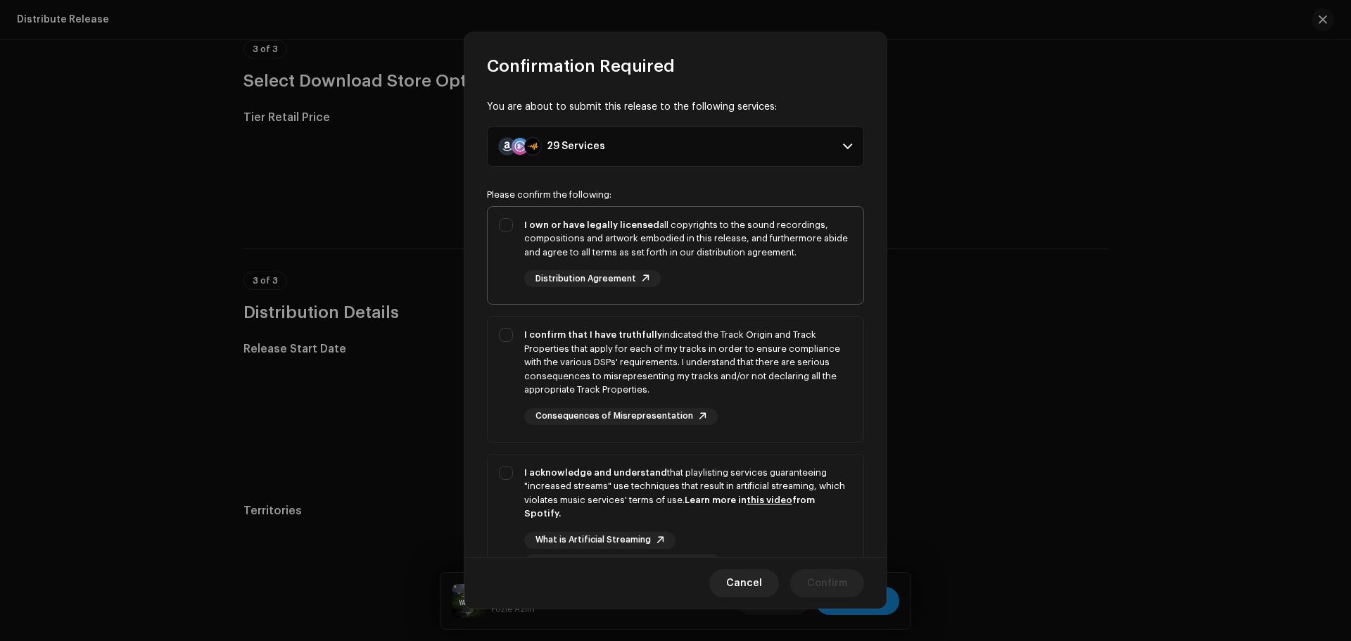
click at [784, 236] on div "I own or have legally licensed all copyrights to the sound recordings, composit…" at bounding box center [688, 239] width 328 height 42
checkbox input "true"
click at [802, 341] on div "I confirm that I have truthfully indicated the Track Origin and Track Propertie…" at bounding box center [688, 362] width 328 height 69
checkbox input "true"
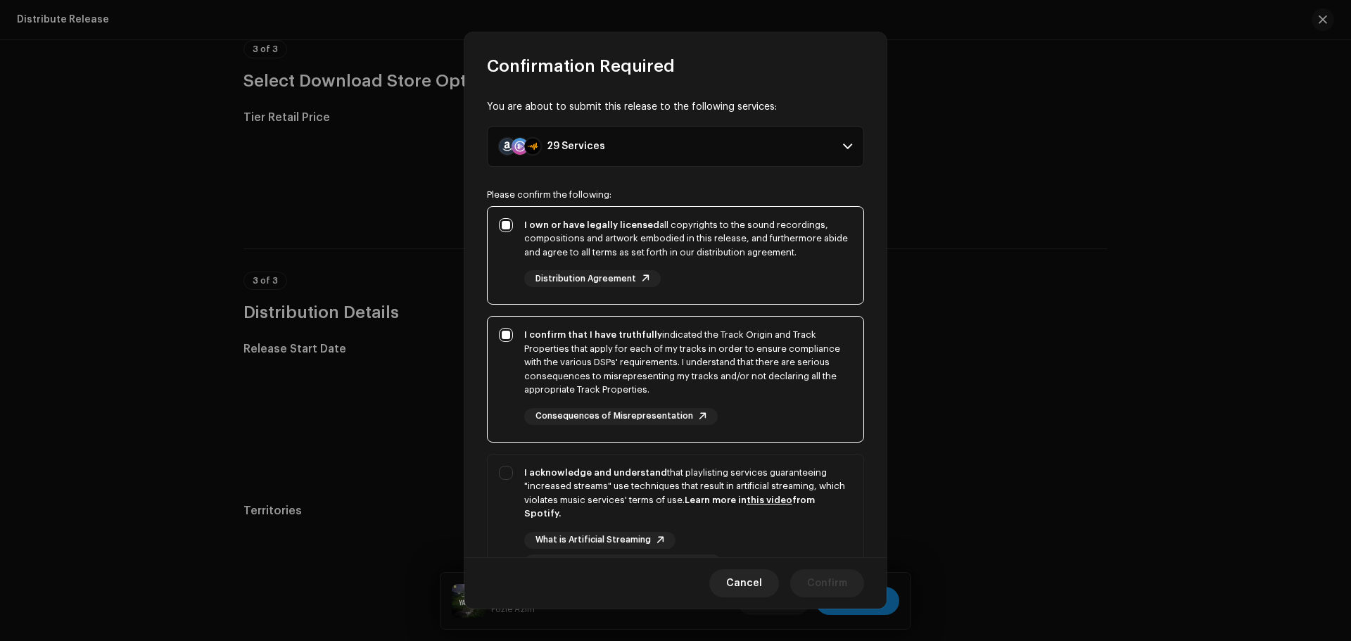
click at [818, 444] on p-selectbutton "I own or have legally licensed all copyrights to the sound recordings, composit…" at bounding box center [675, 397] width 377 height 383
drag, startPoint x: 833, startPoint y: 486, endPoint x: 836, endPoint y: 498, distance: 12.3
click at [833, 487] on div "I acknowledge and understand that playlisting services guaranteeing "increased …" at bounding box center [688, 493] width 328 height 55
checkbox input "true"
click at [849, 574] on button "Confirm" at bounding box center [827, 583] width 74 height 28
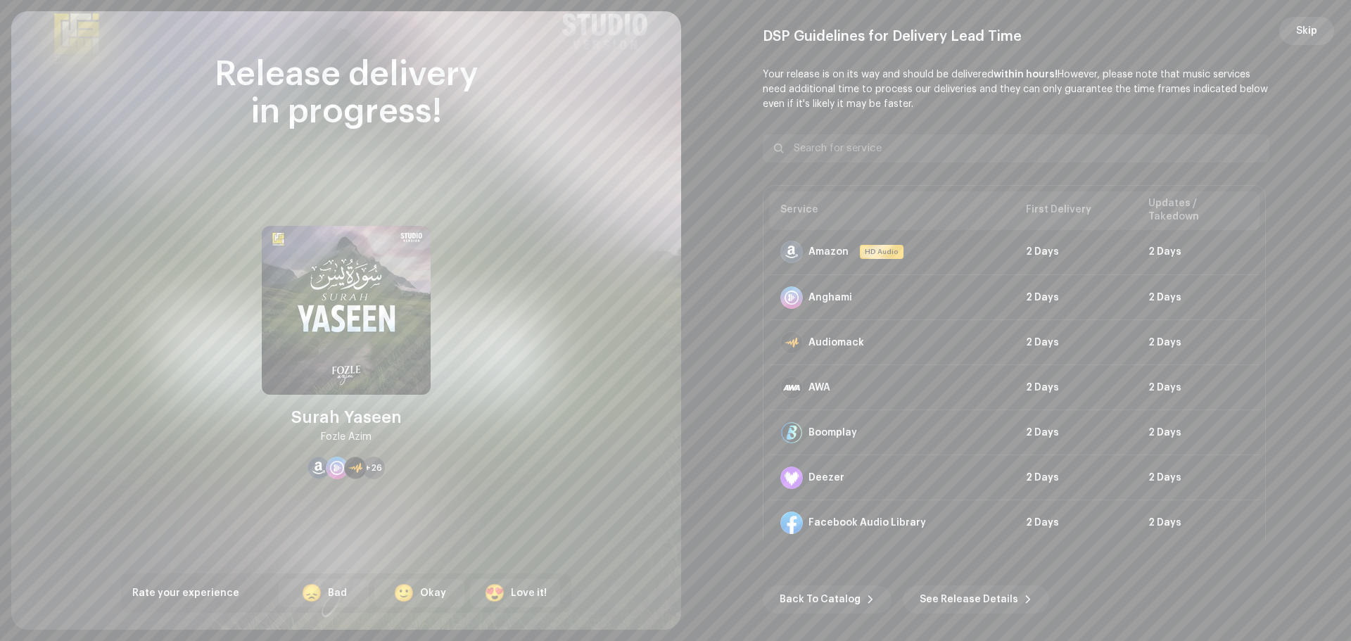
click at [1307, 22] on span "Skip" at bounding box center [1306, 31] width 21 height 28
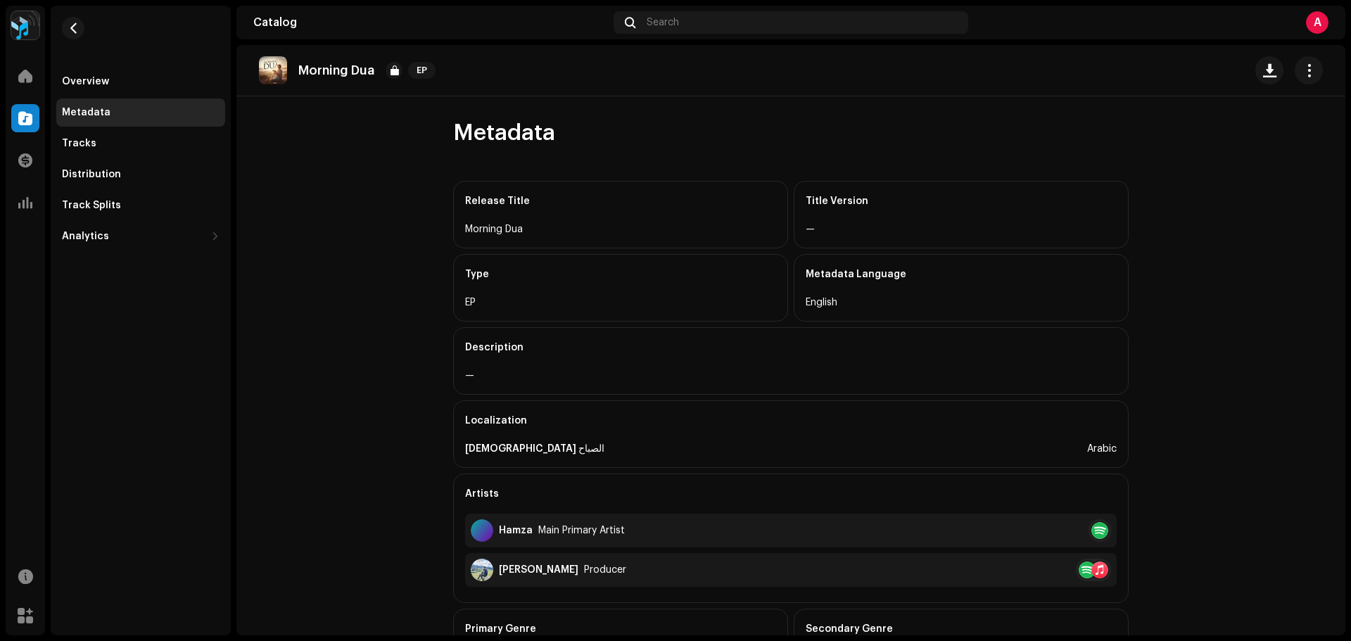
scroll to position [311, 0]
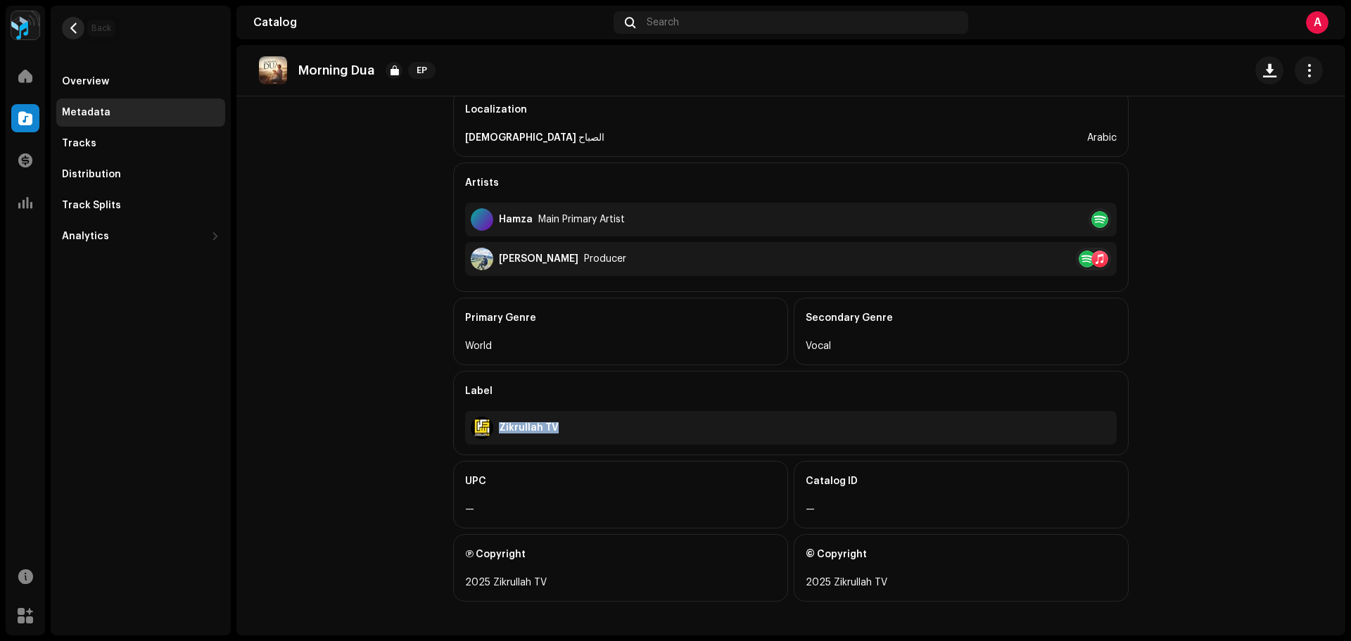
click at [76, 23] on span "button" at bounding box center [73, 28] width 11 height 11
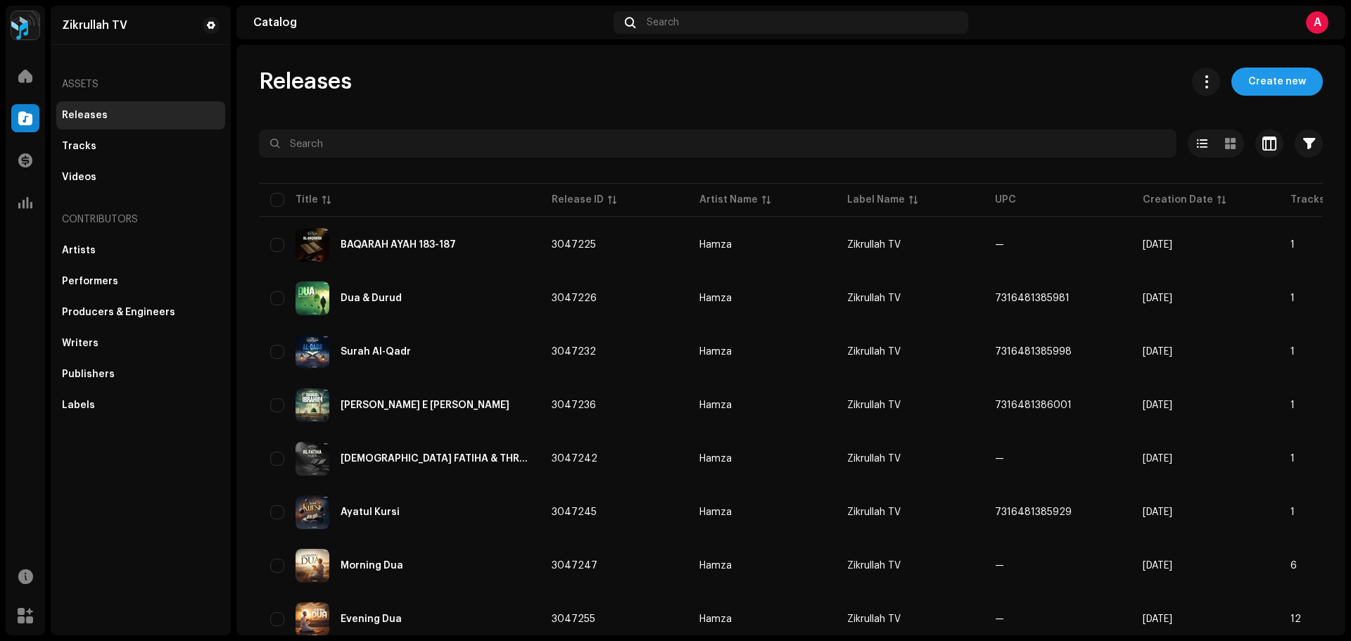
click at [1248, 85] on span "Create new" at bounding box center [1277, 82] width 58 height 28
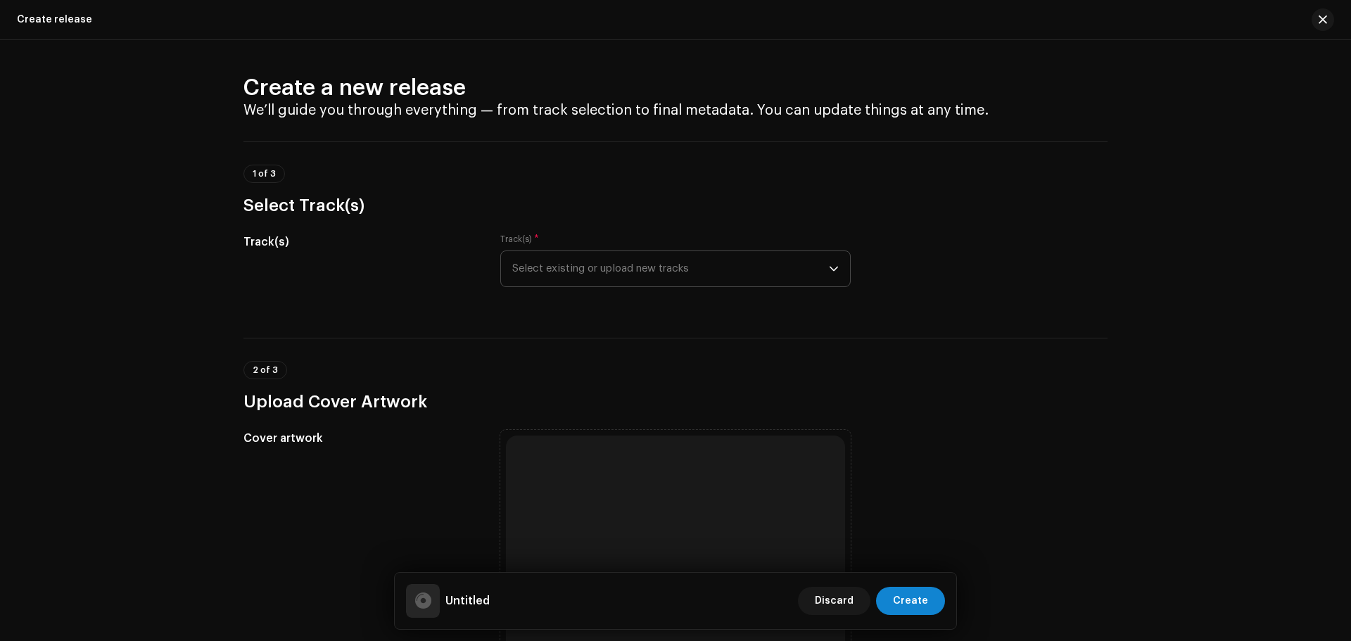
click at [662, 268] on span "Select existing or upload new tracks" at bounding box center [670, 268] width 317 height 35
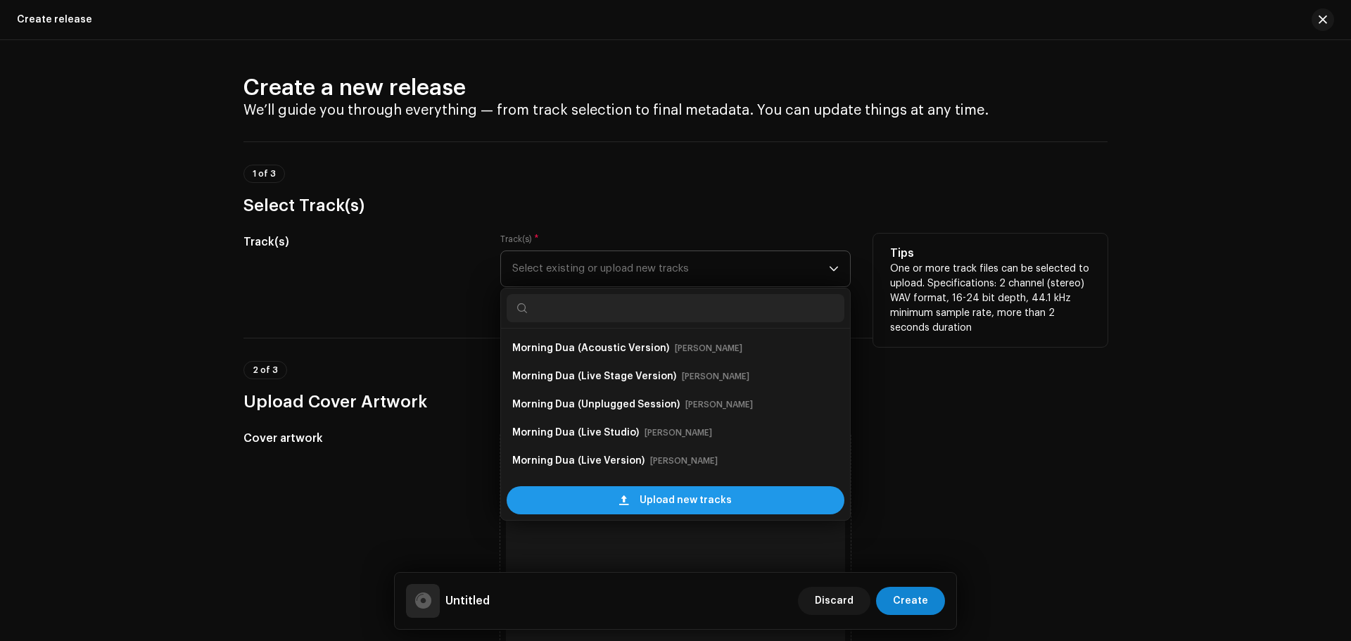
scroll to position [23, 0]
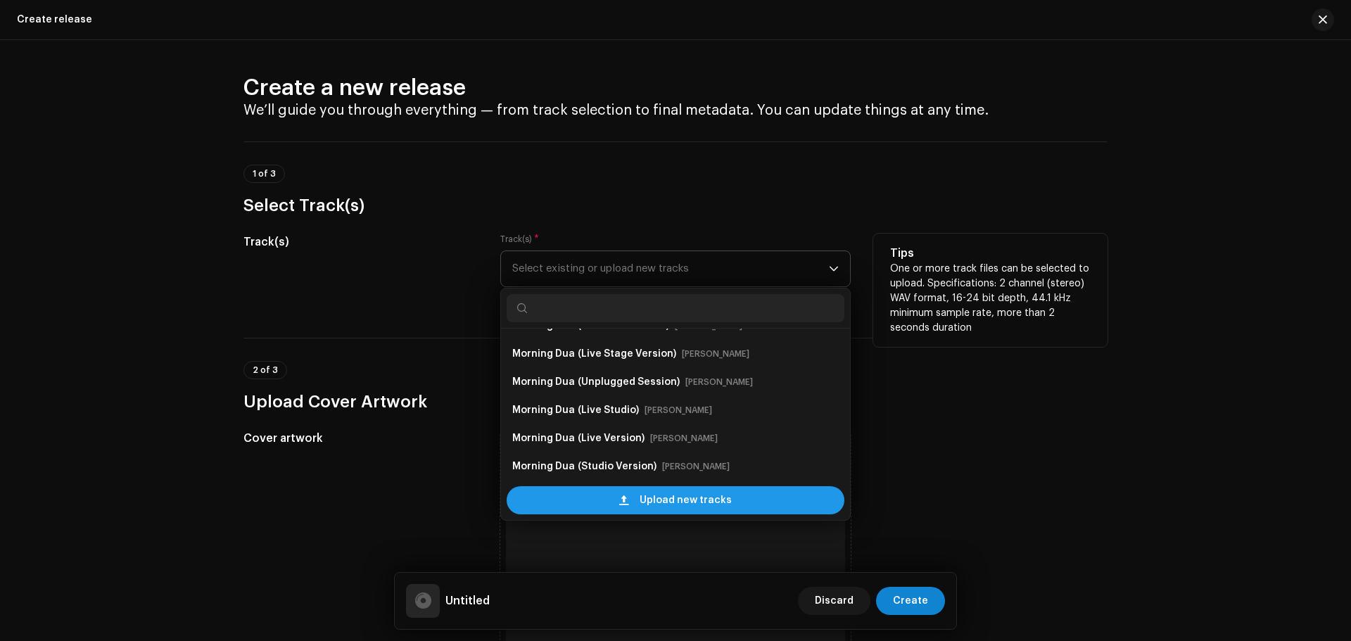
click at [683, 499] on span "Upload new tracks" at bounding box center [686, 500] width 92 height 28
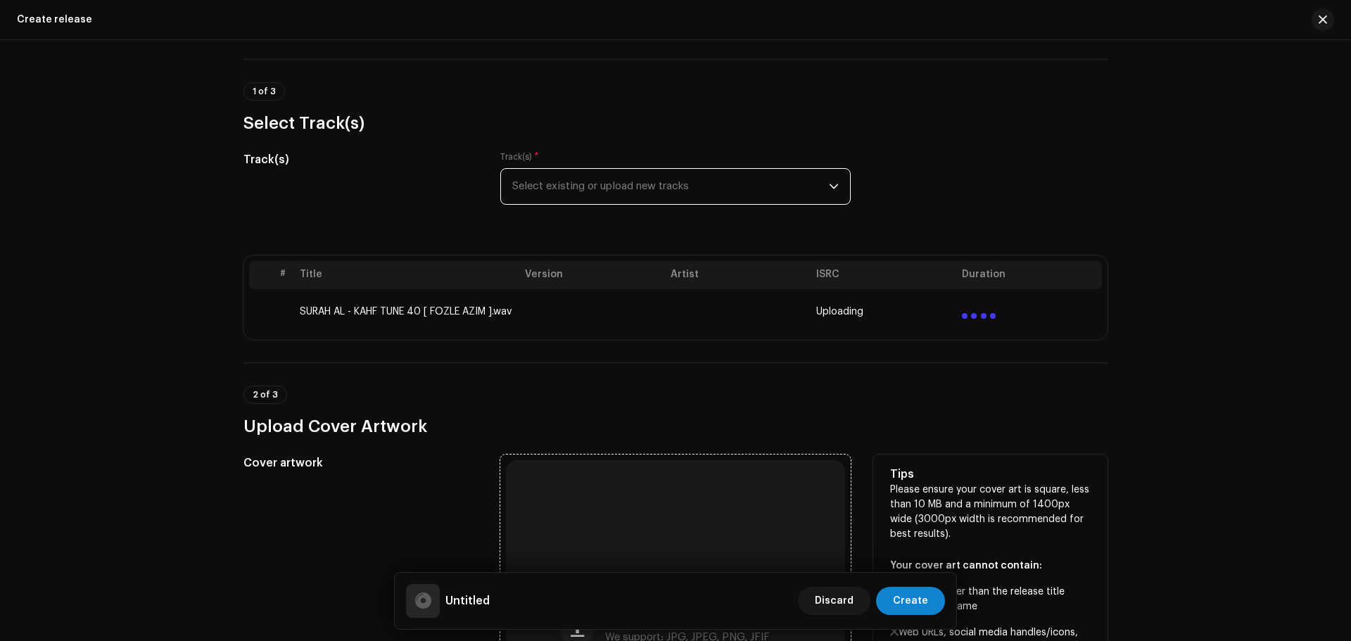
scroll to position [211, 0]
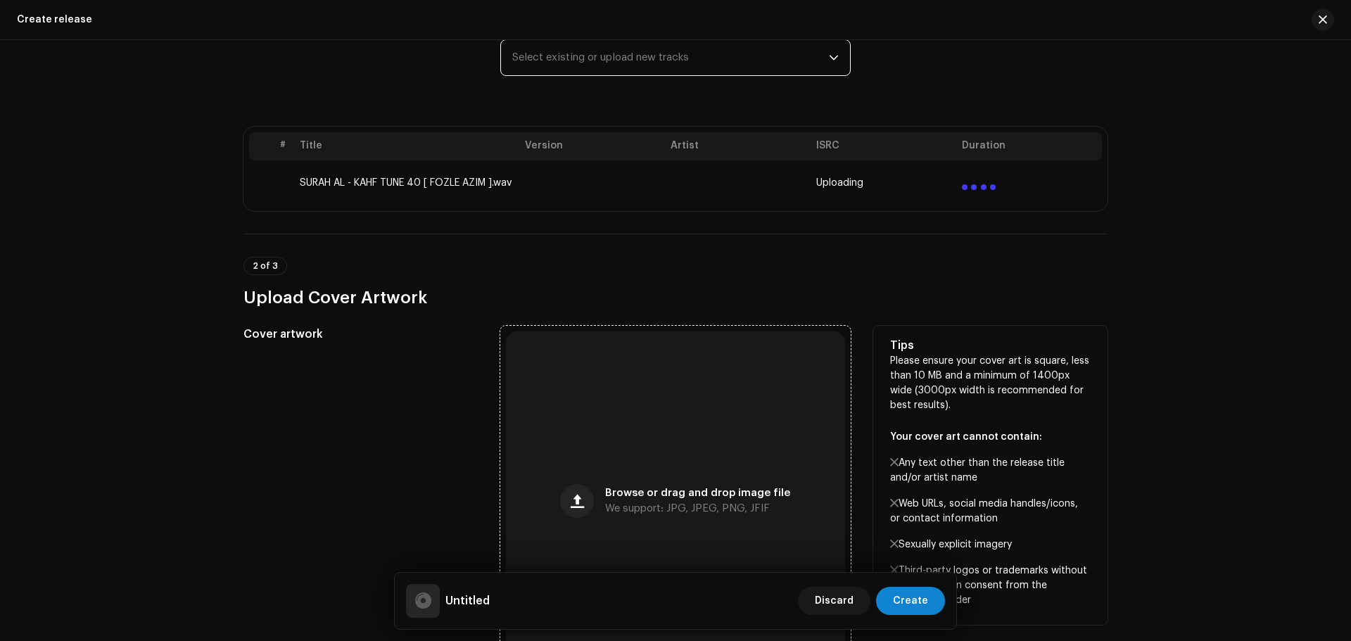
click at [647, 418] on div "Browse or drag and drop image file We support: JPG, JPEG, PNG, JFIF" at bounding box center [675, 500] width 339 height 339
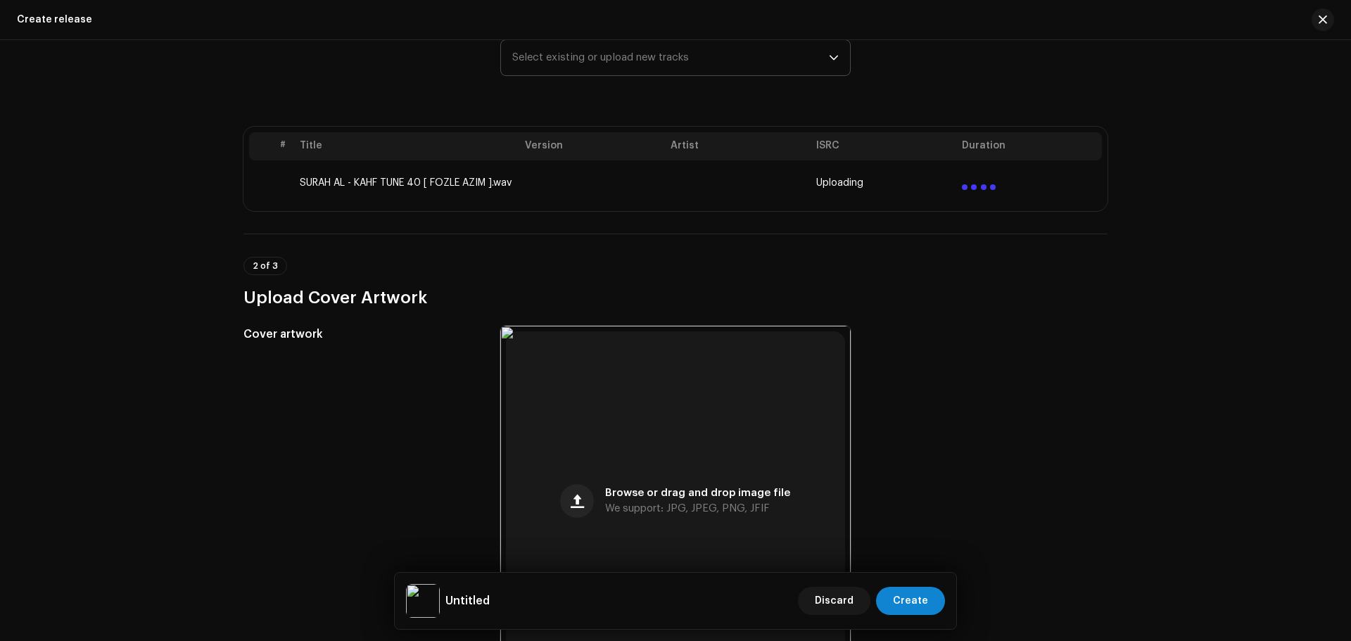
click at [1182, 401] on div "Create a new release We’ll guide you through everything — from track selection …" at bounding box center [675, 340] width 1351 height 601
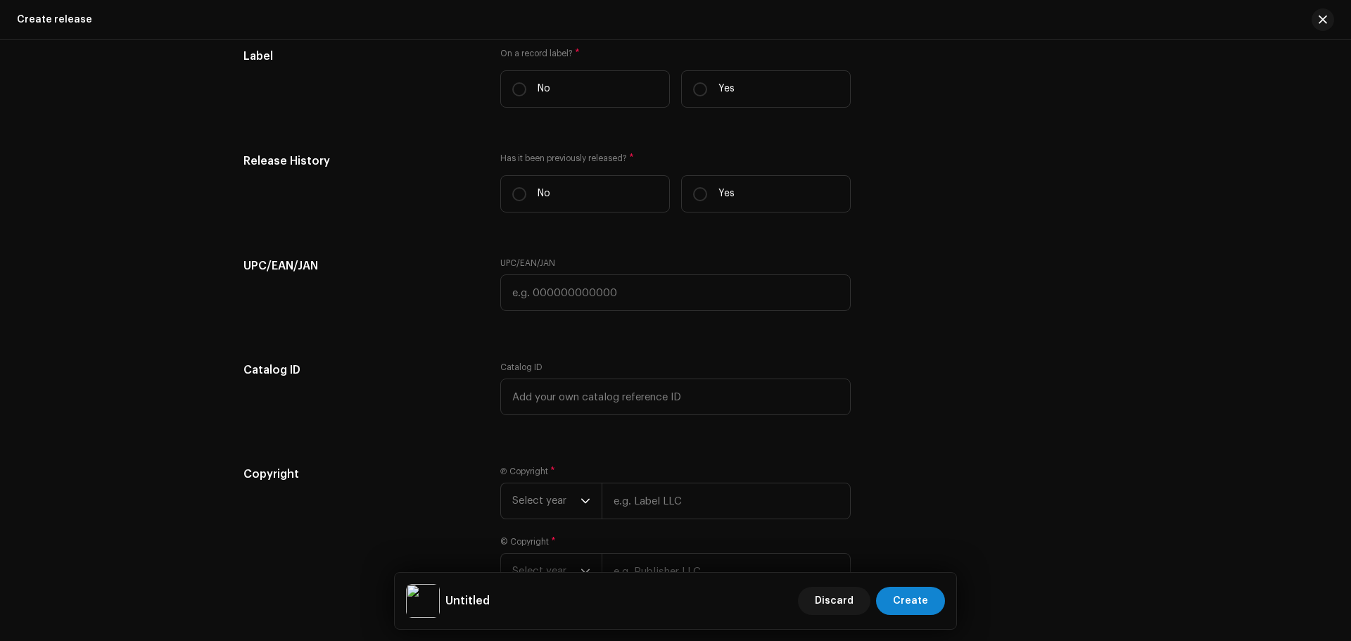
scroll to position [2013, 0]
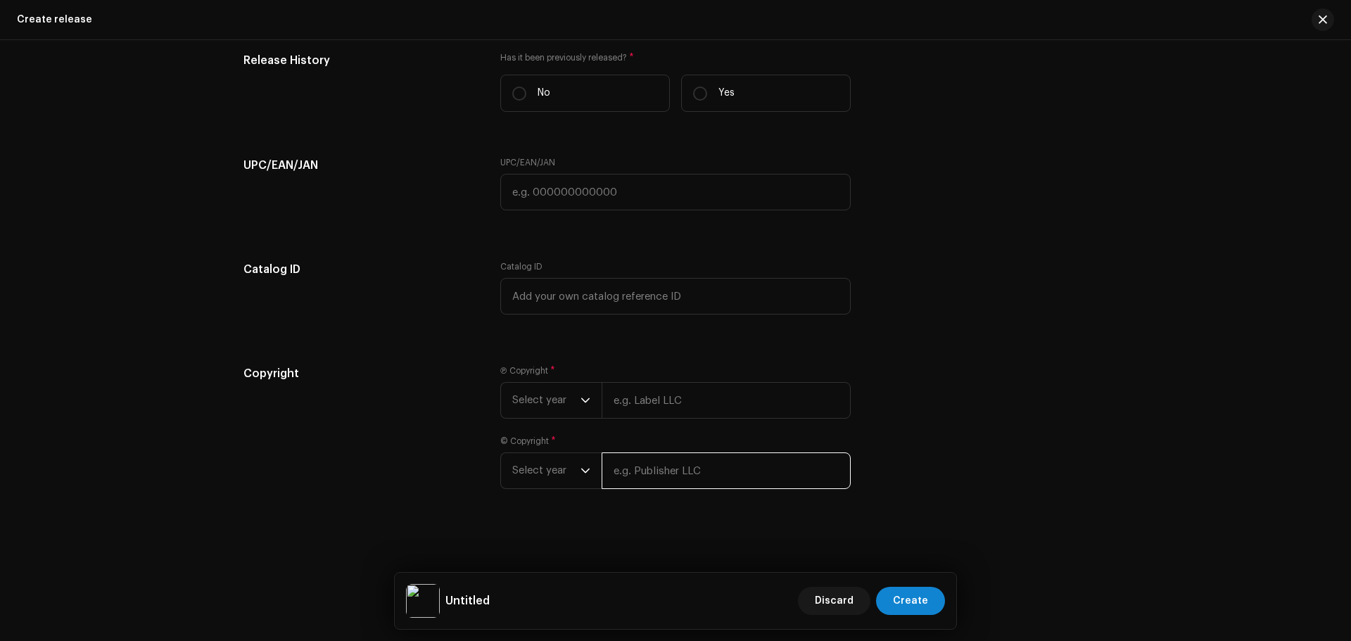
click at [667, 474] on input "text" at bounding box center [726, 471] width 249 height 37
paste input "Zikrullah TV"
type input "Zikrullah TV"
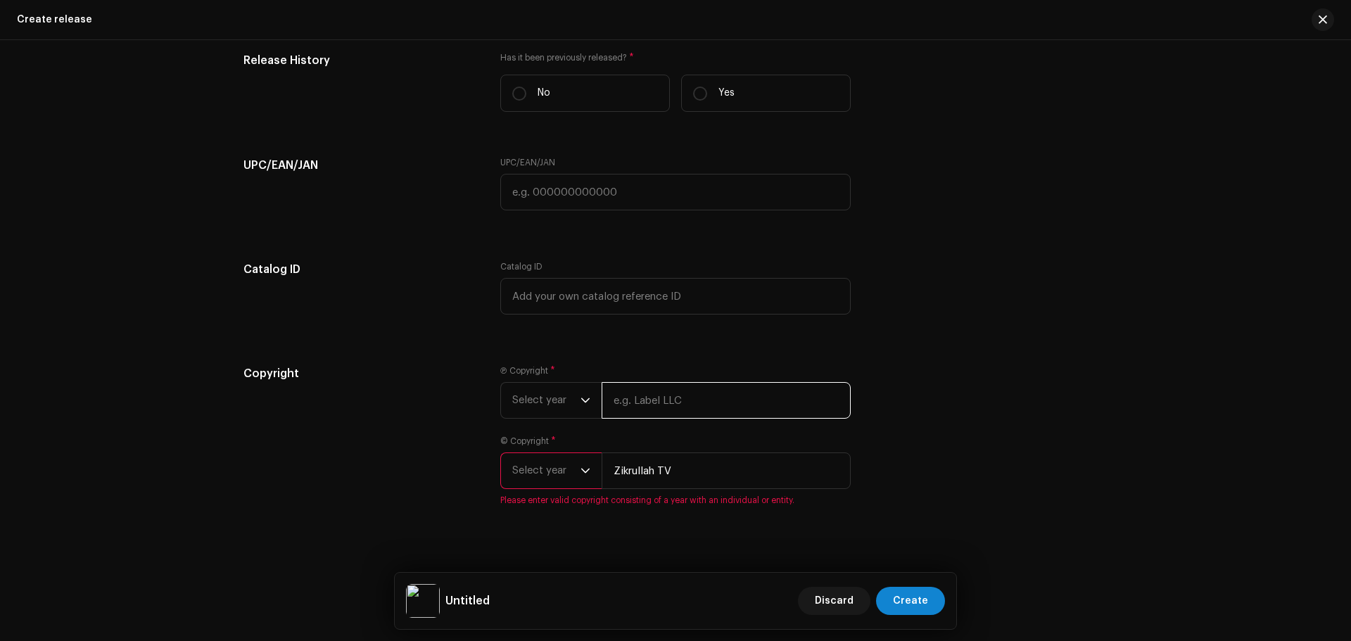
click at [680, 391] on input "text" at bounding box center [726, 400] width 249 height 37
paste input "Zikrullah TV"
type input "Zikrullah TV"
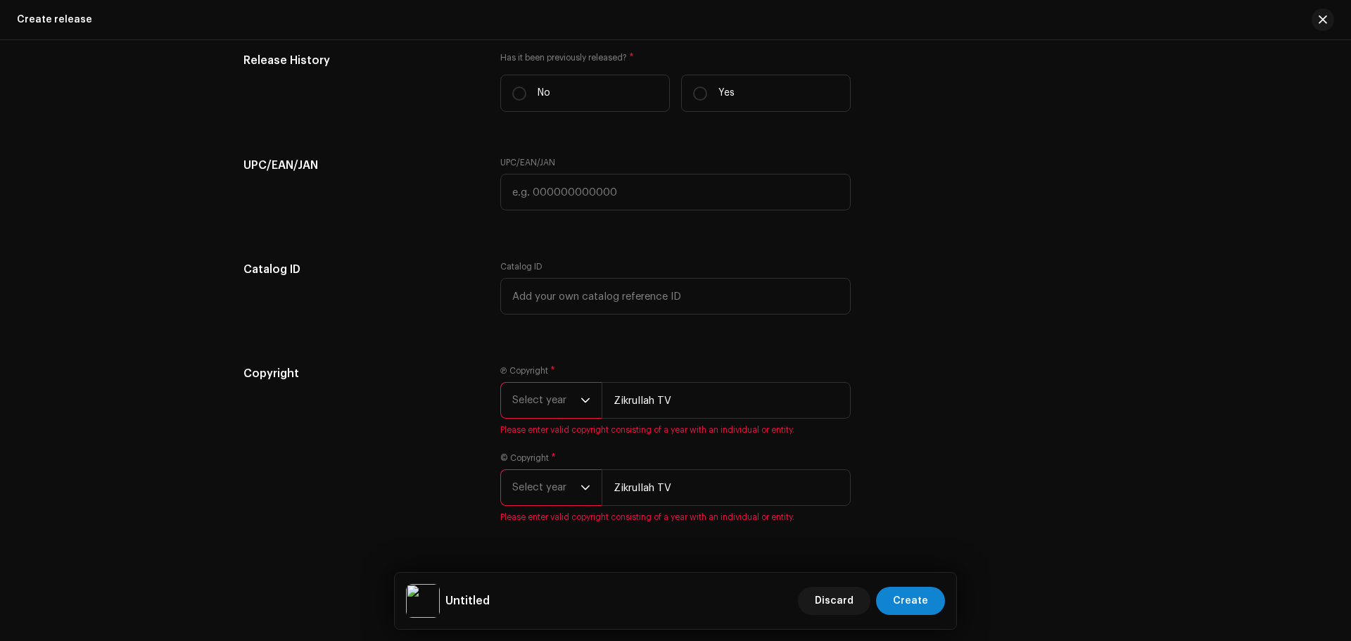
click at [555, 407] on span "Select year" at bounding box center [546, 400] width 68 height 35
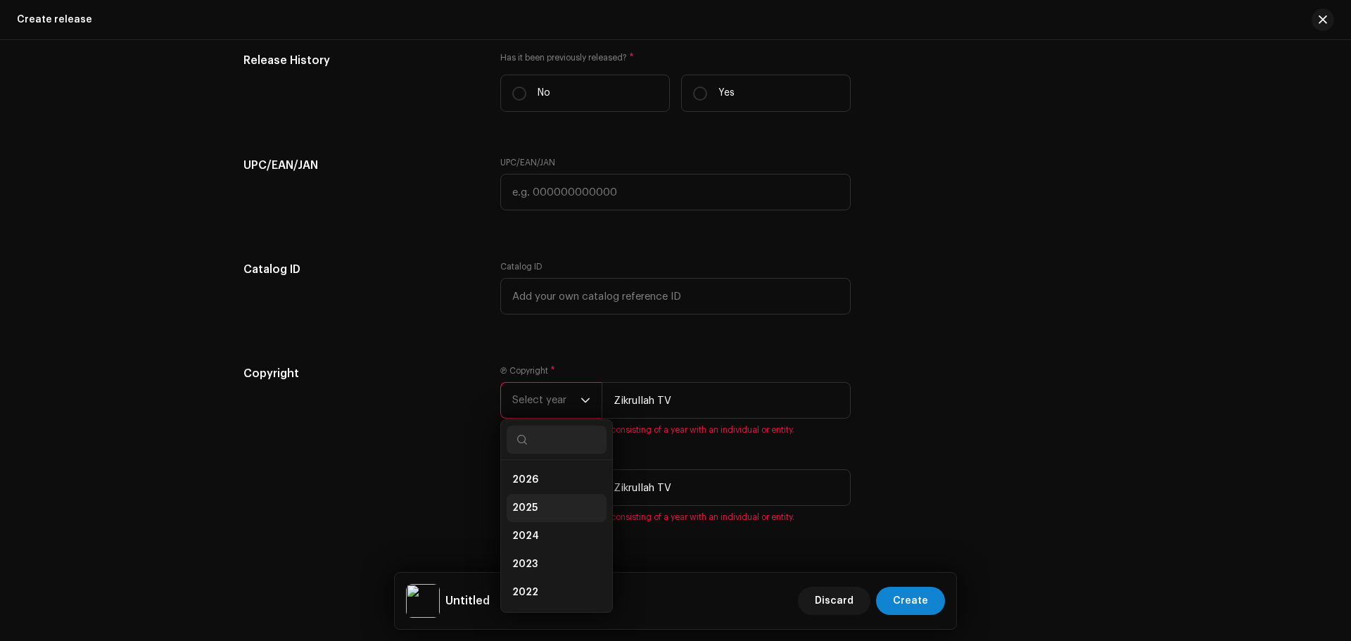
click at [538, 502] on li "2025" at bounding box center [557, 508] width 100 height 28
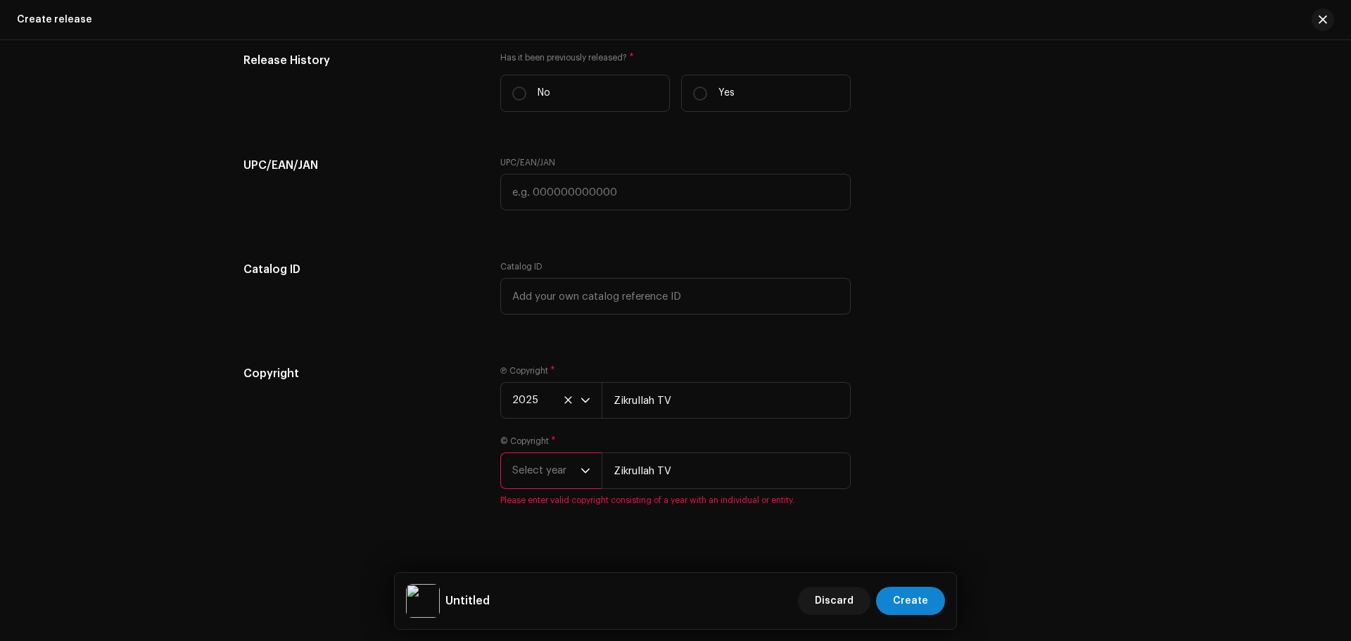
click at [550, 480] on span "Select year" at bounding box center [546, 470] width 68 height 35
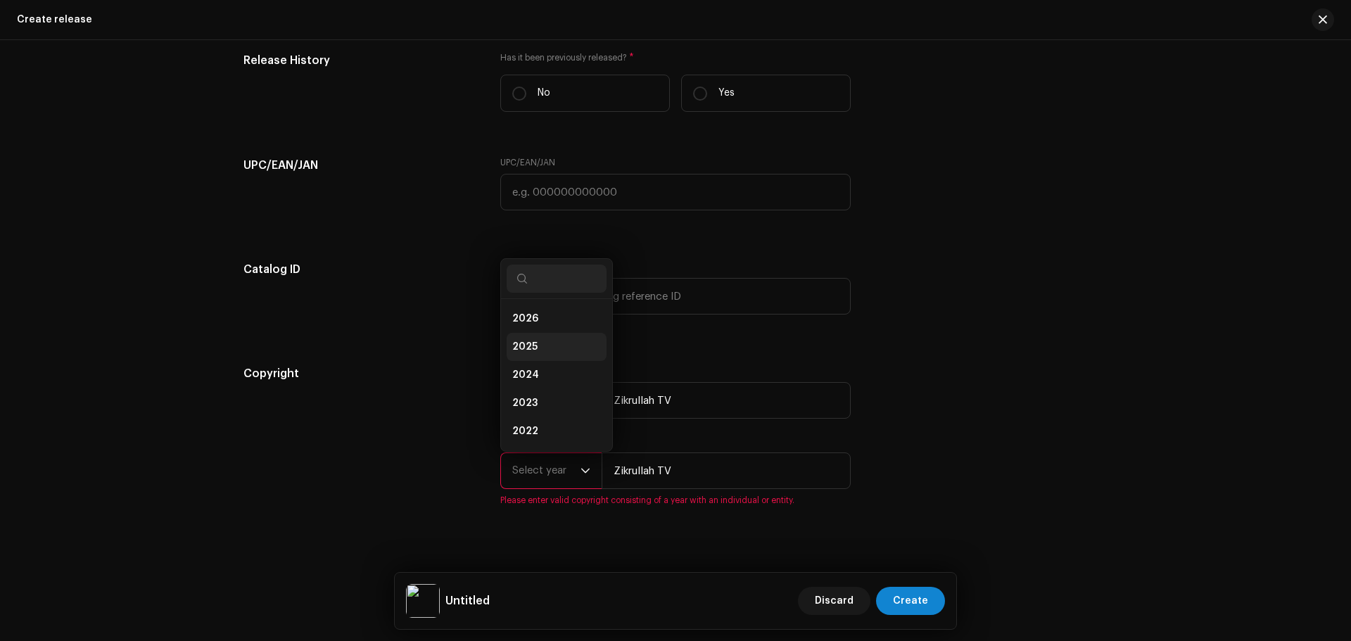
click at [544, 353] on li "2025" at bounding box center [557, 347] width 100 height 28
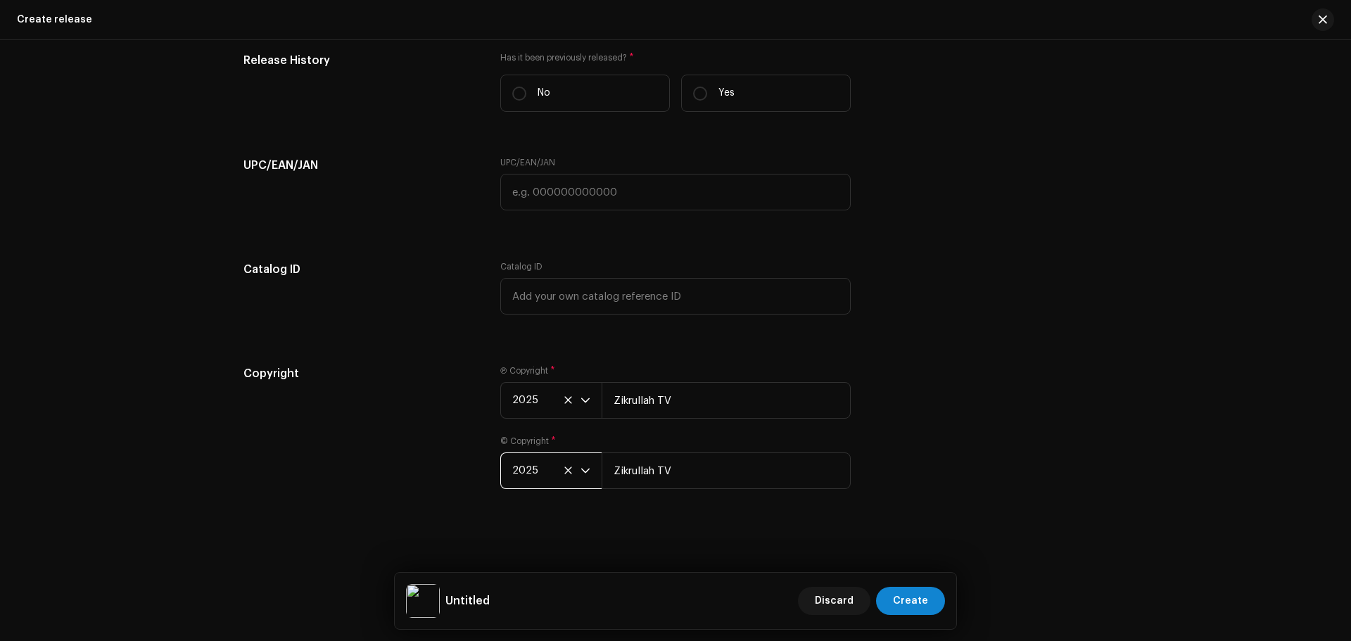
scroll to position [1732, 0]
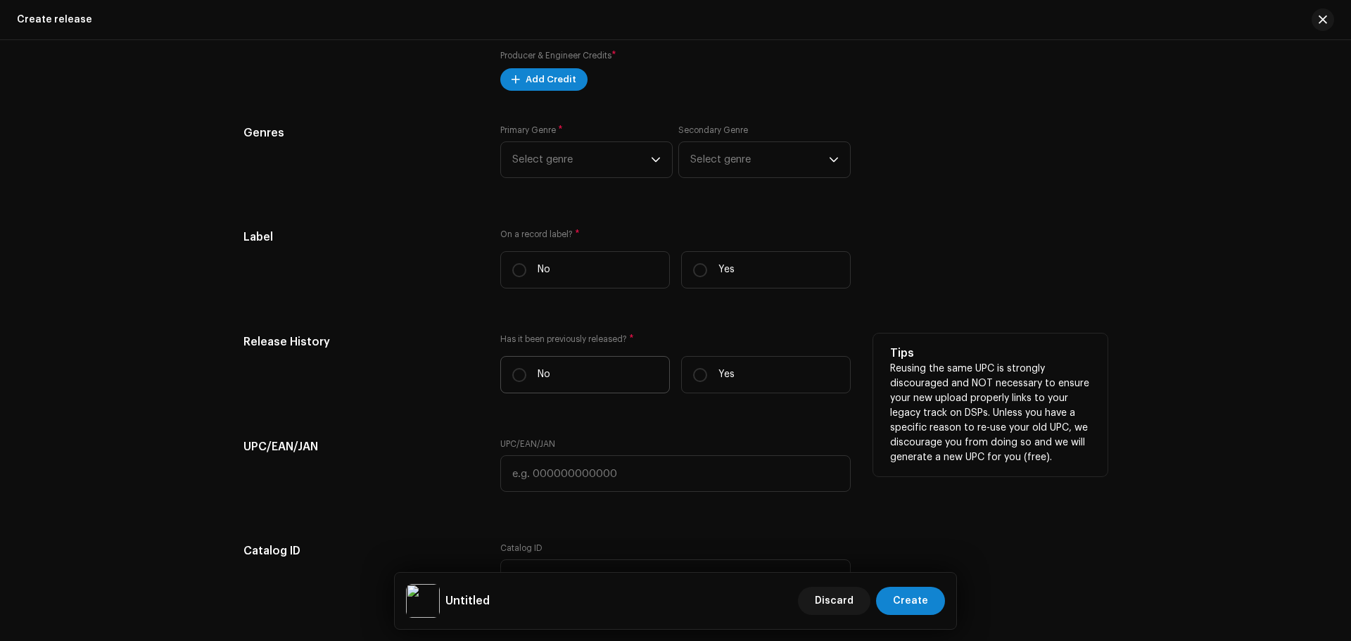
click at [530, 372] on label "No" at bounding box center [585, 374] width 170 height 37
click at [526, 372] on input "No" at bounding box center [519, 375] width 14 height 14
radio input "true"
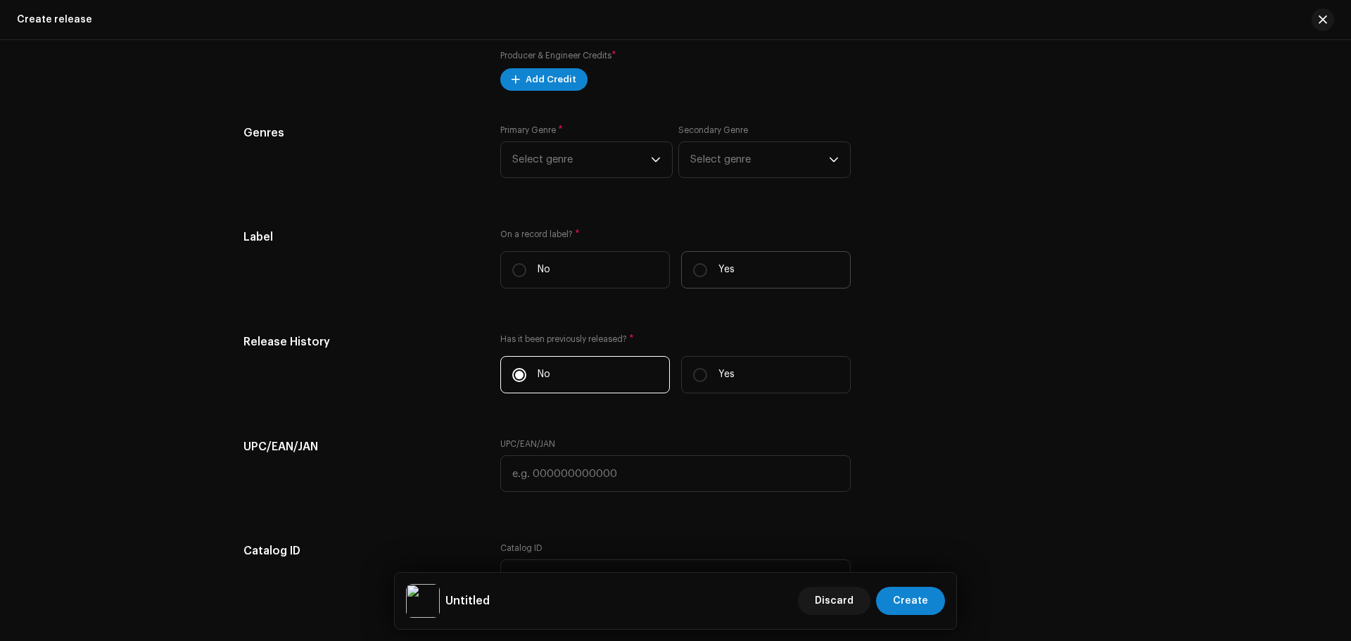
click at [755, 260] on label "Yes" at bounding box center [766, 269] width 170 height 37
click at [707, 263] on input "Yes" at bounding box center [700, 270] width 14 height 14
radio input "true"
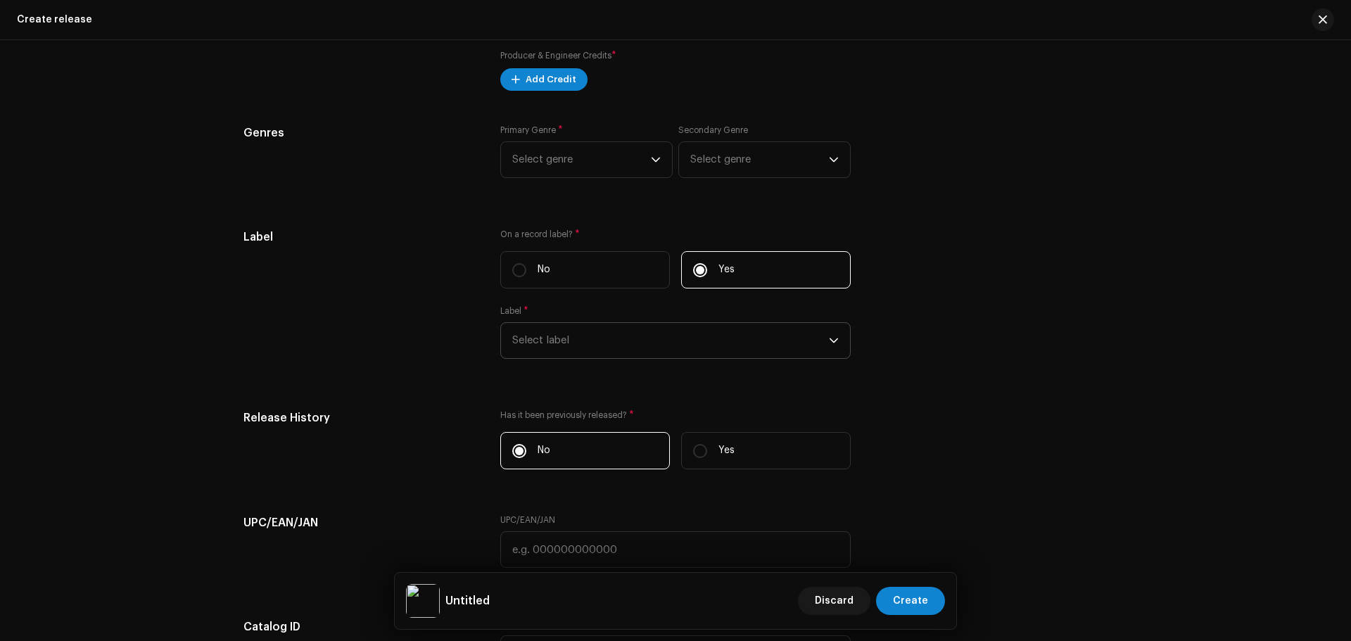
click at [671, 338] on span "Select label" at bounding box center [670, 340] width 317 height 35
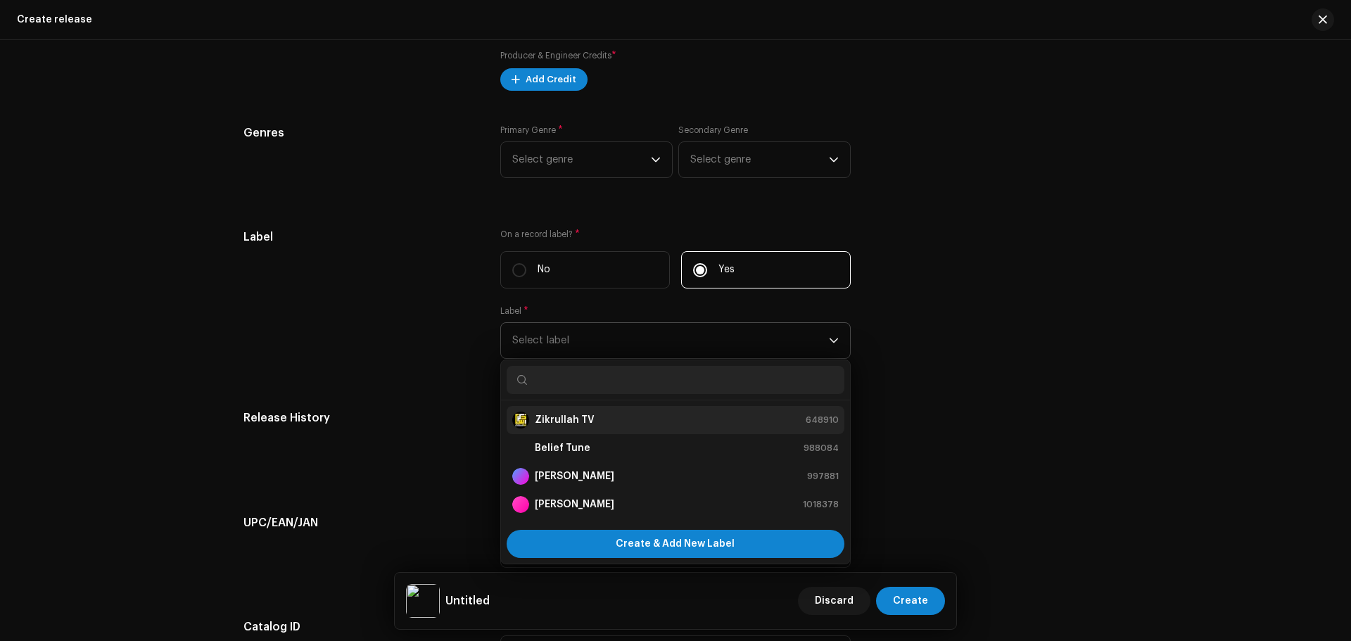
click at [571, 419] on strong "Zikrullah TV" at bounding box center [565, 420] width 60 height 14
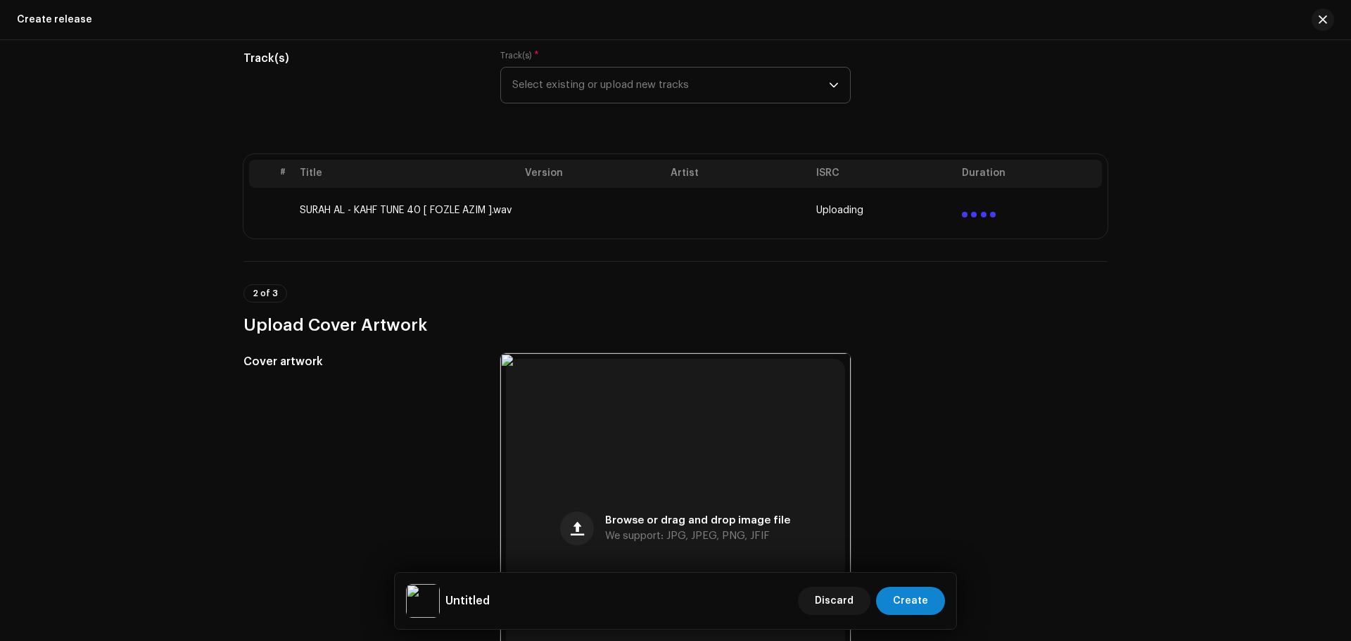
scroll to position [0, 0]
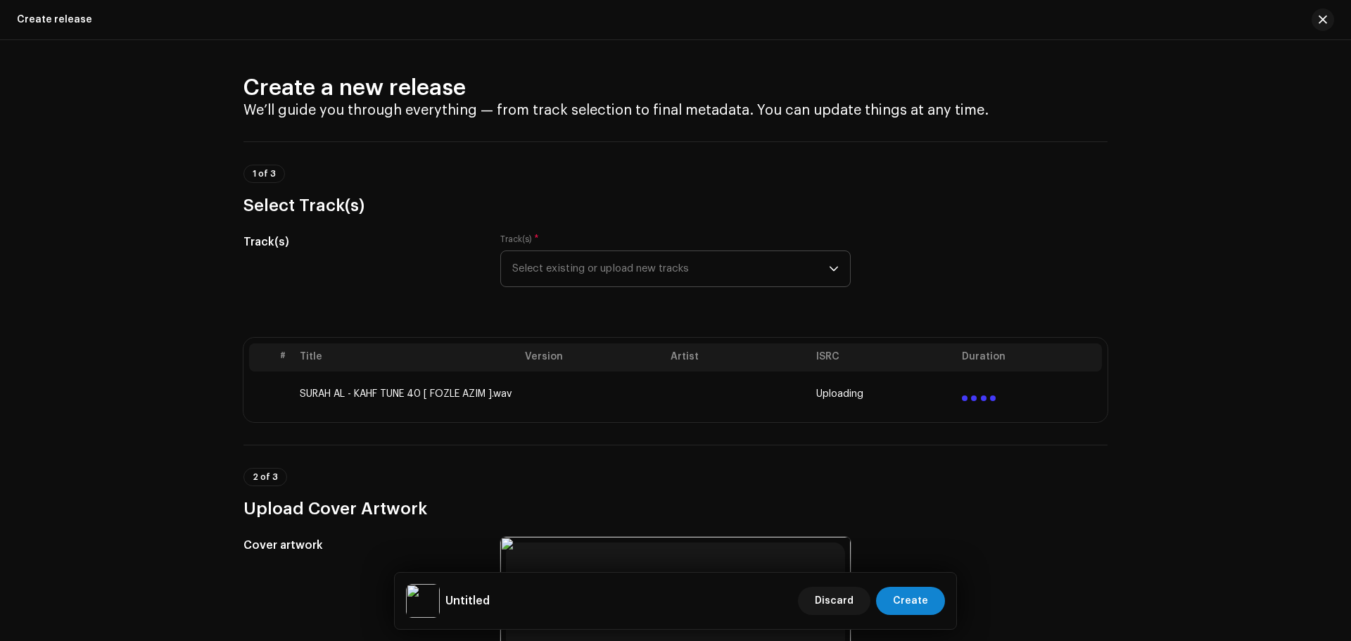
click at [367, 211] on h3 "Select Track(s)" at bounding box center [675, 205] width 864 height 23
